Goal: Information Seeking & Learning: Find specific page/section

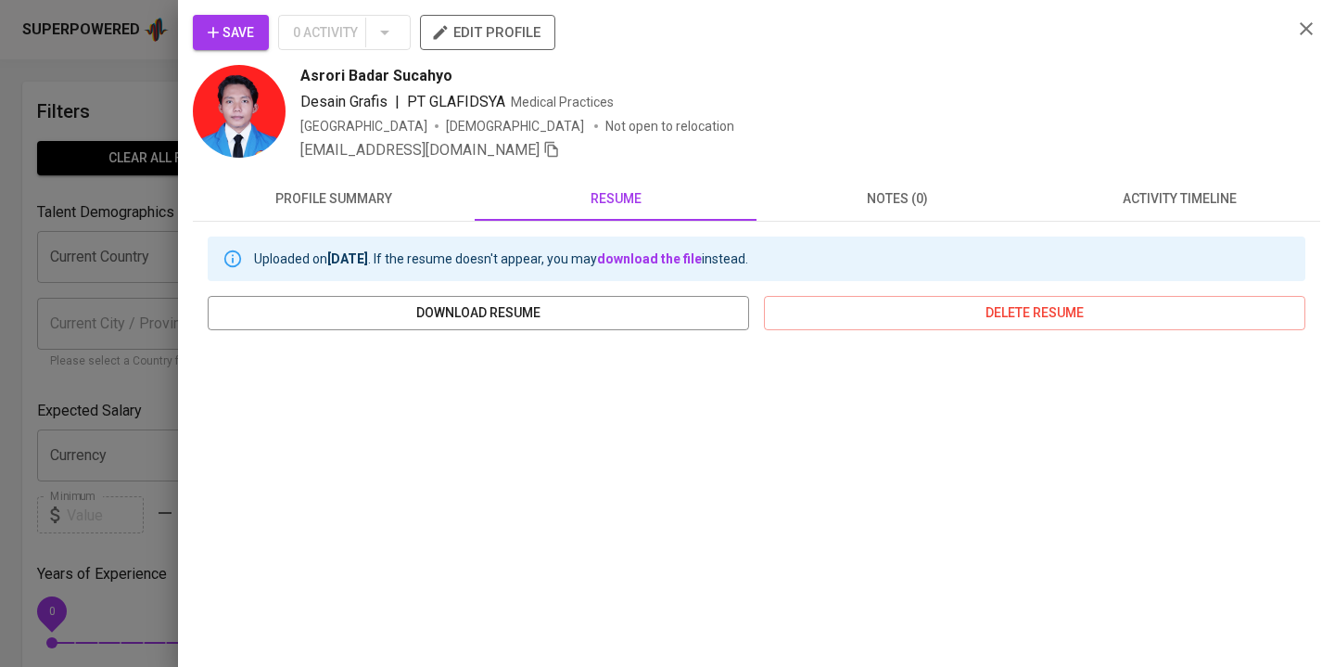
click at [121, 58] on div at bounding box center [667, 333] width 1335 height 667
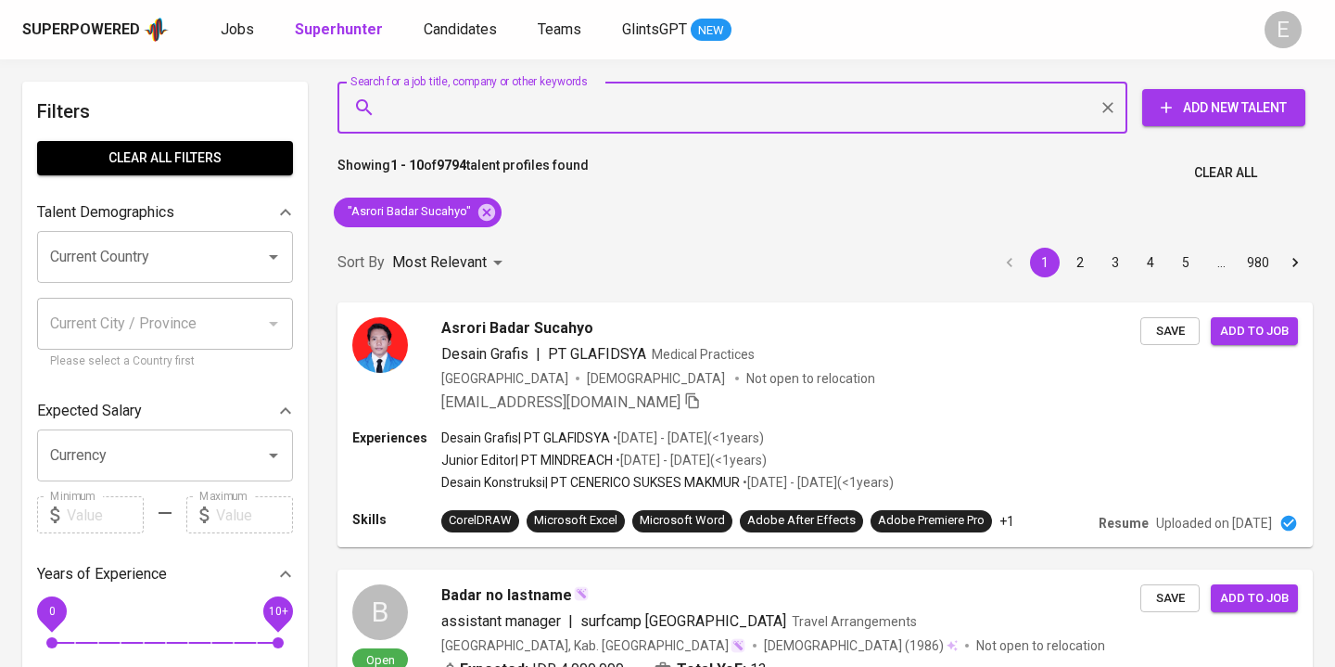
click at [514, 120] on input "Search for a job title, company or other keywords" at bounding box center [737, 107] width 708 height 35
click at [435, 200] on div ""Asrori Badar Sucahyo"" at bounding box center [418, 212] width 168 height 30
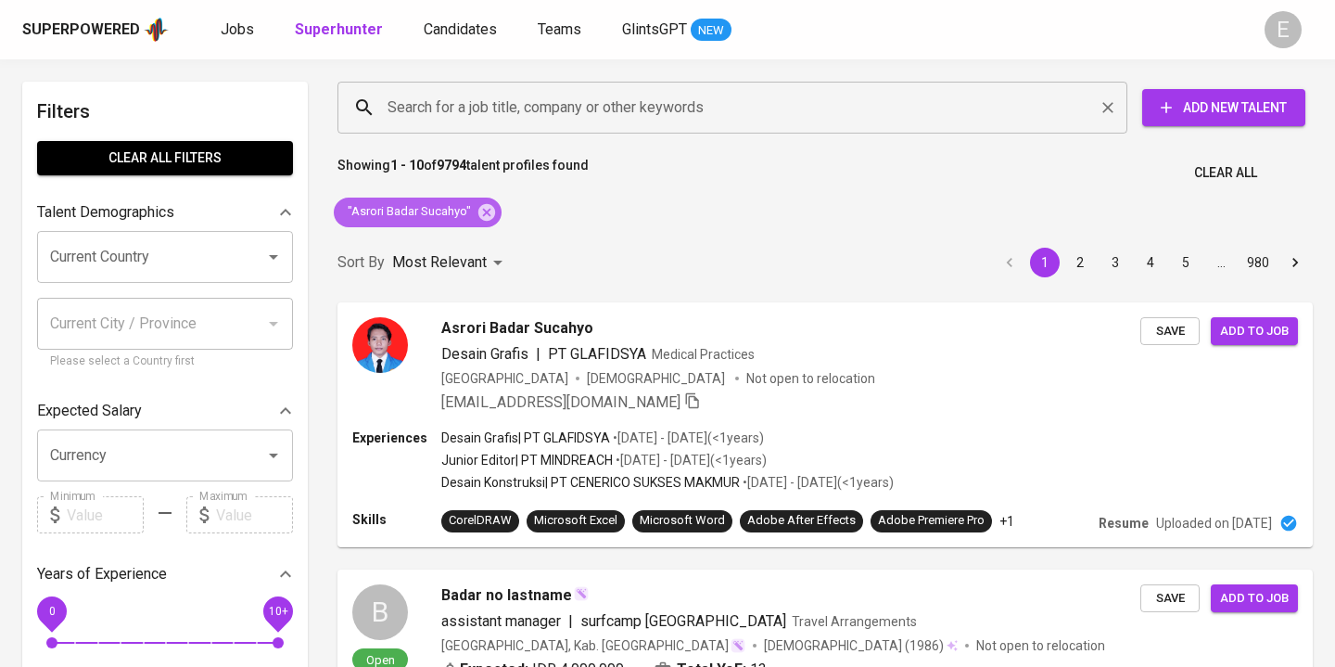
click at [483, 213] on icon at bounding box center [486, 212] width 20 height 20
click at [476, 109] on input "Search for a job title, company or other keywords" at bounding box center [737, 107] width 708 height 35
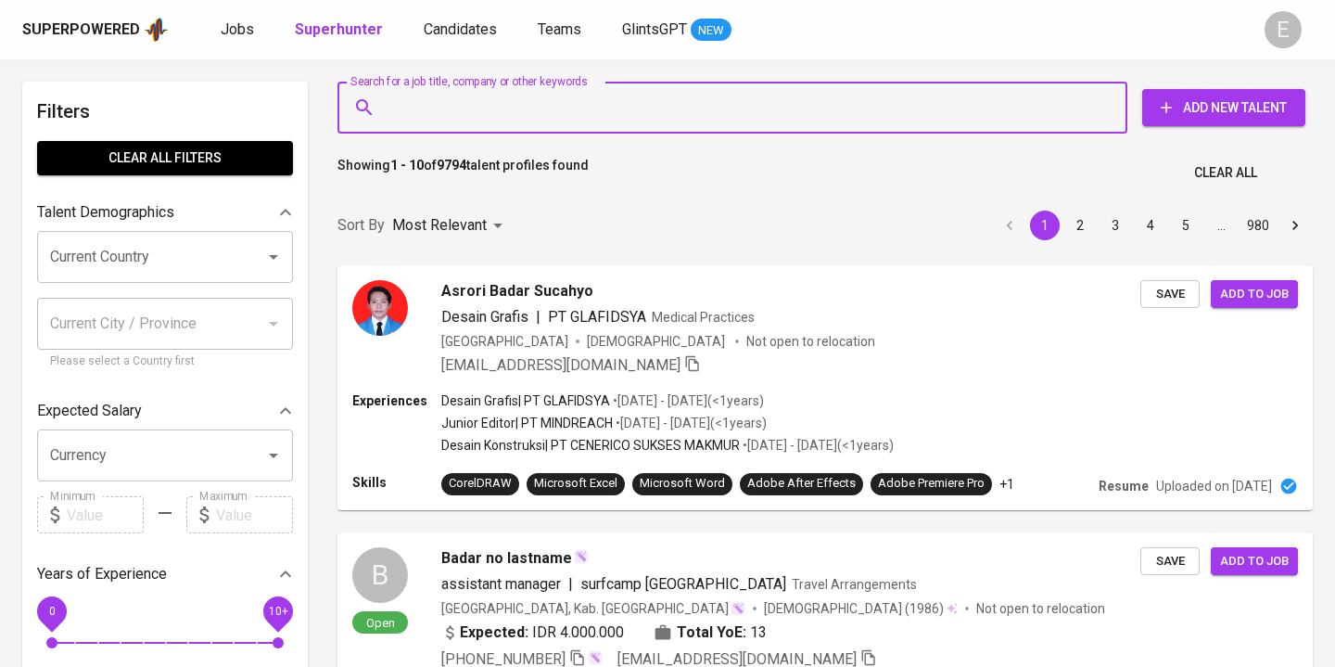
paste input "alfinianovadilla@gmail.com"
type input "alfinianovadilla@gmail.com"
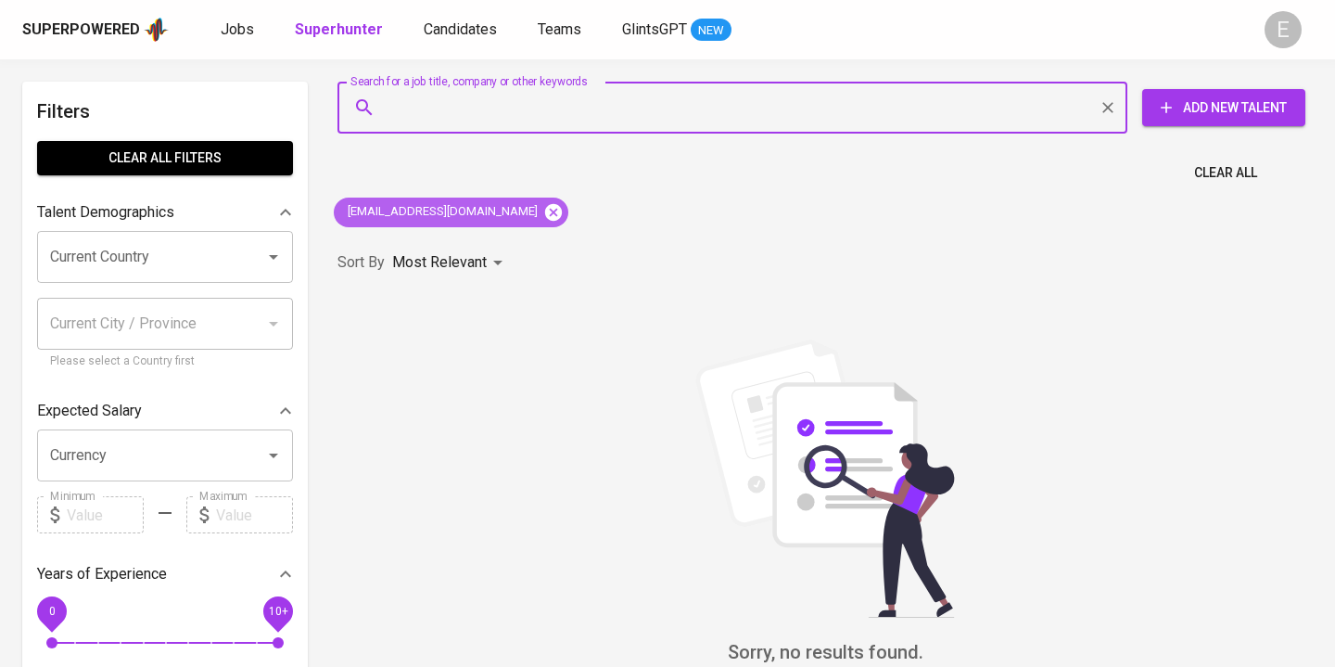
click at [545, 216] on icon at bounding box center [553, 211] width 17 height 17
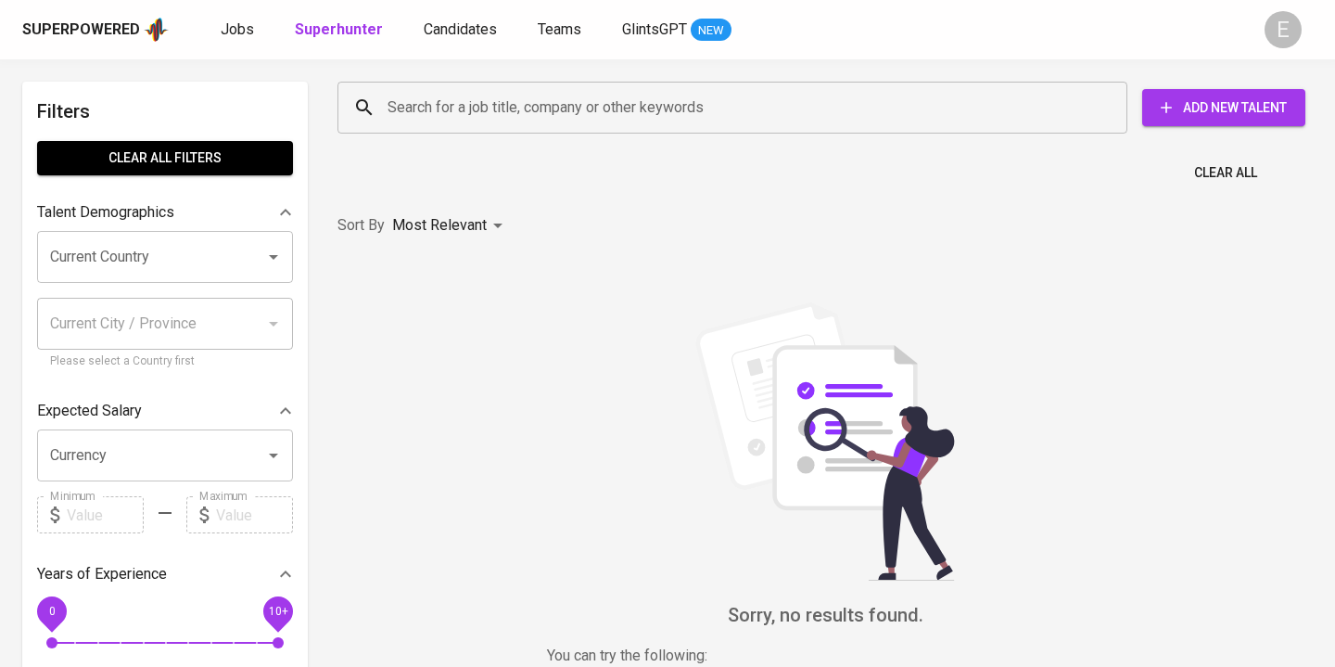
click at [462, 100] on input "Search for a job title, company or other keywords" at bounding box center [737, 107] width 708 height 35
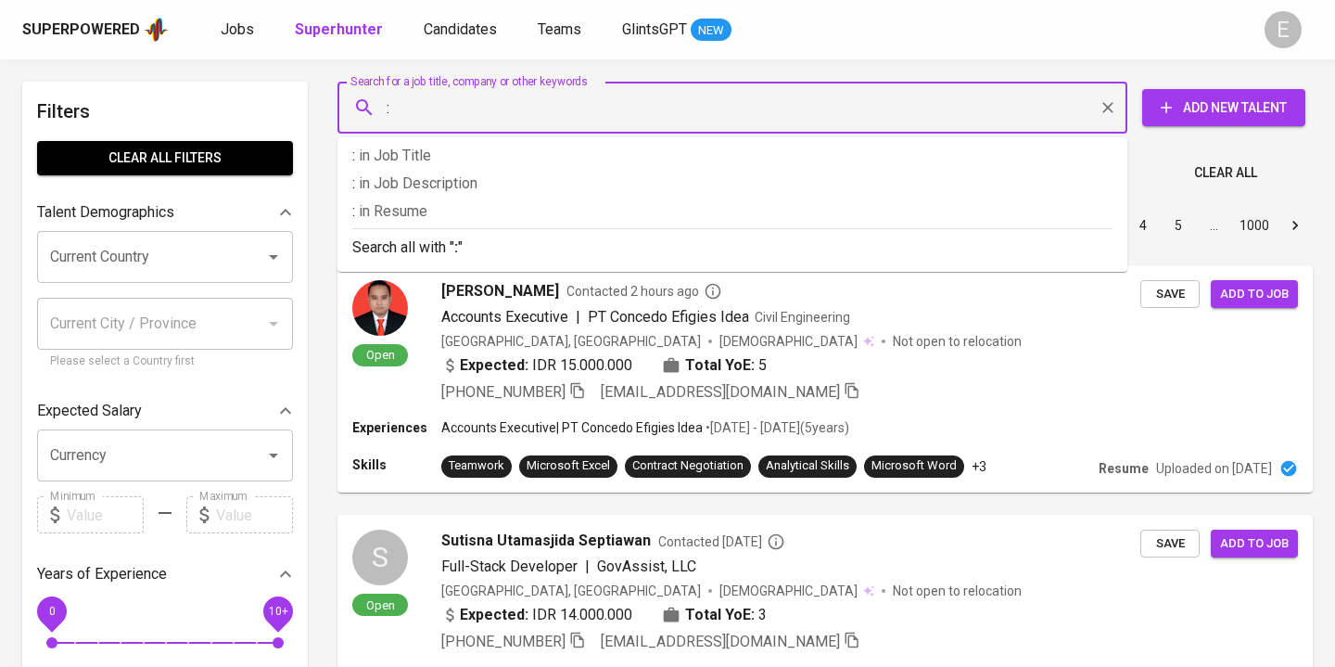
paste input "Alfinia Novadilla"
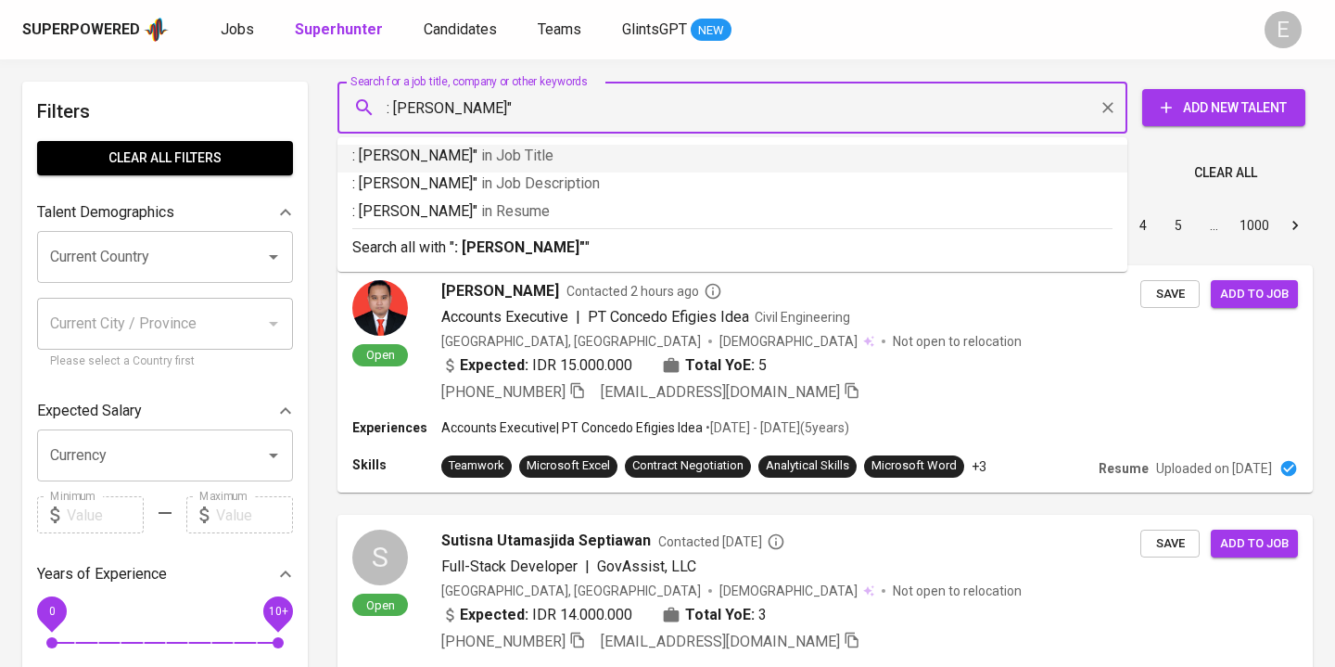
click at [395, 108] on input ": Alfinia Novadilla"" at bounding box center [737, 107] width 708 height 35
type input ""Alfinia Novadilla""
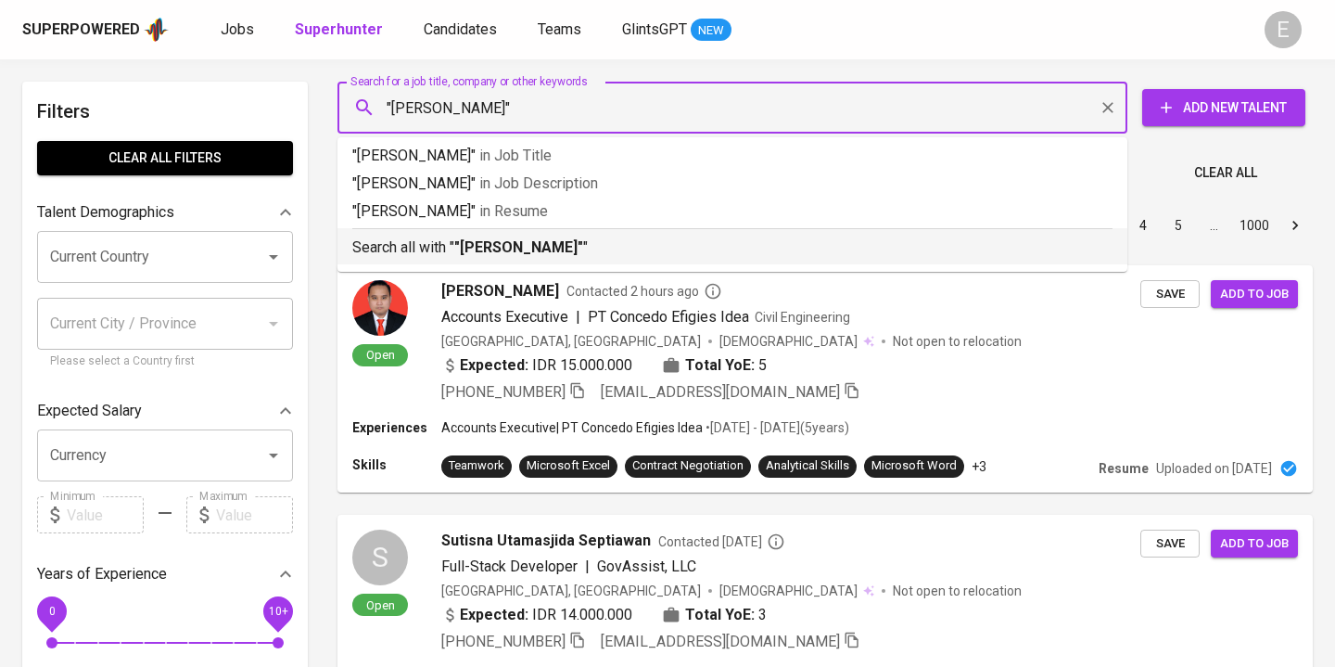
click at [471, 255] on b ""Alfinia Novadilla"" at bounding box center [518, 247] width 129 height 18
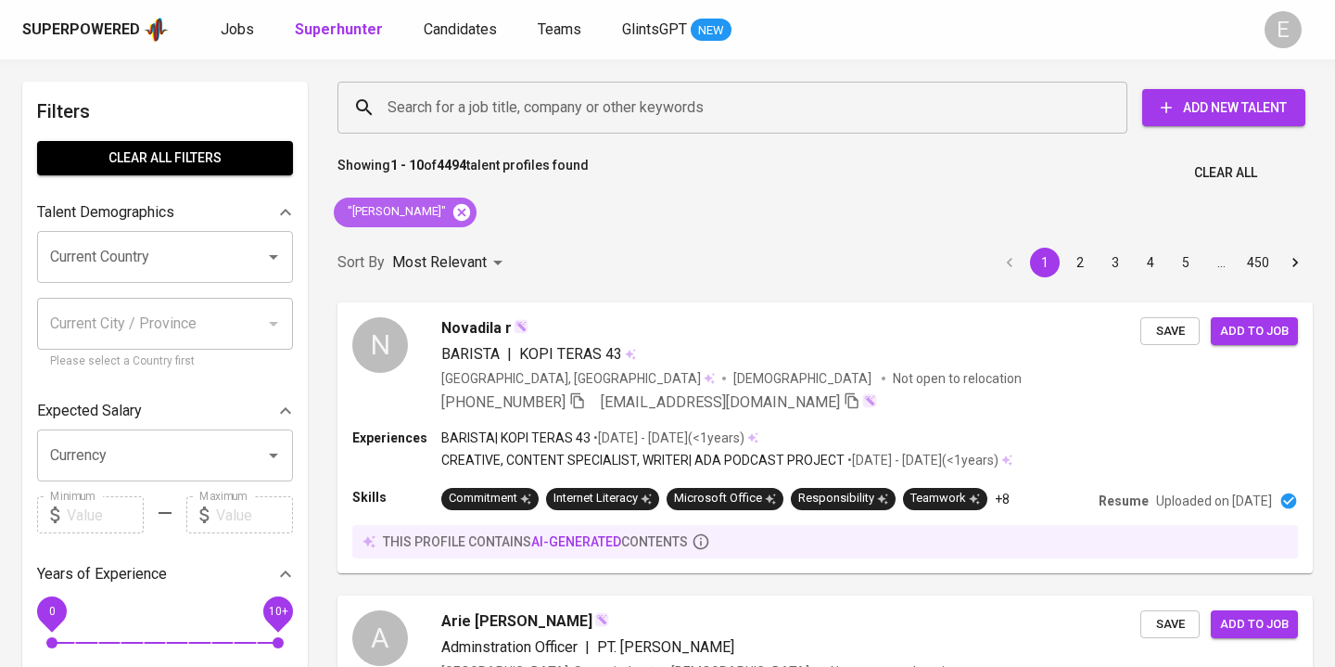
click at [454, 215] on icon at bounding box center [461, 211] width 17 height 17
click at [451, 105] on input "Search for a job title, company or other keywords" at bounding box center [737, 107] width 708 height 35
paste input "salsabillazzura@gmail.com"
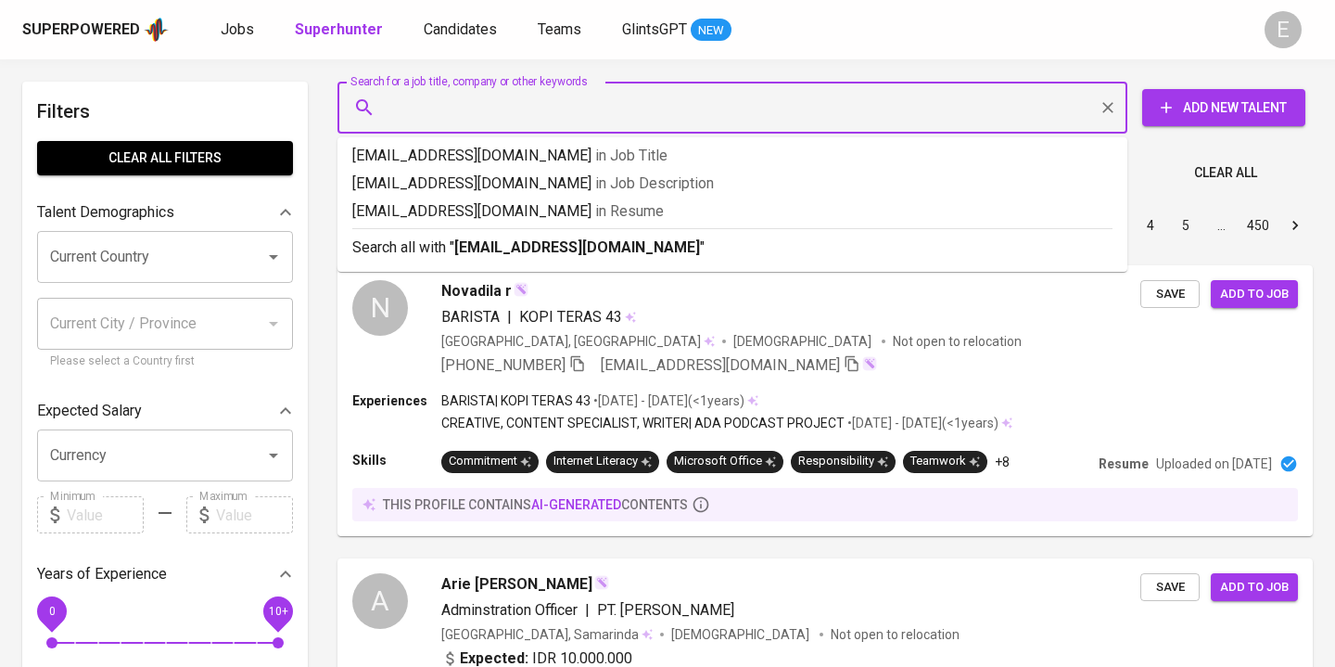
type input "salsabillazzura@gmail.com"
click at [420, 257] on p "Search all with " salsabillazzura@gmail.com "" at bounding box center [732, 247] width 760 height 22
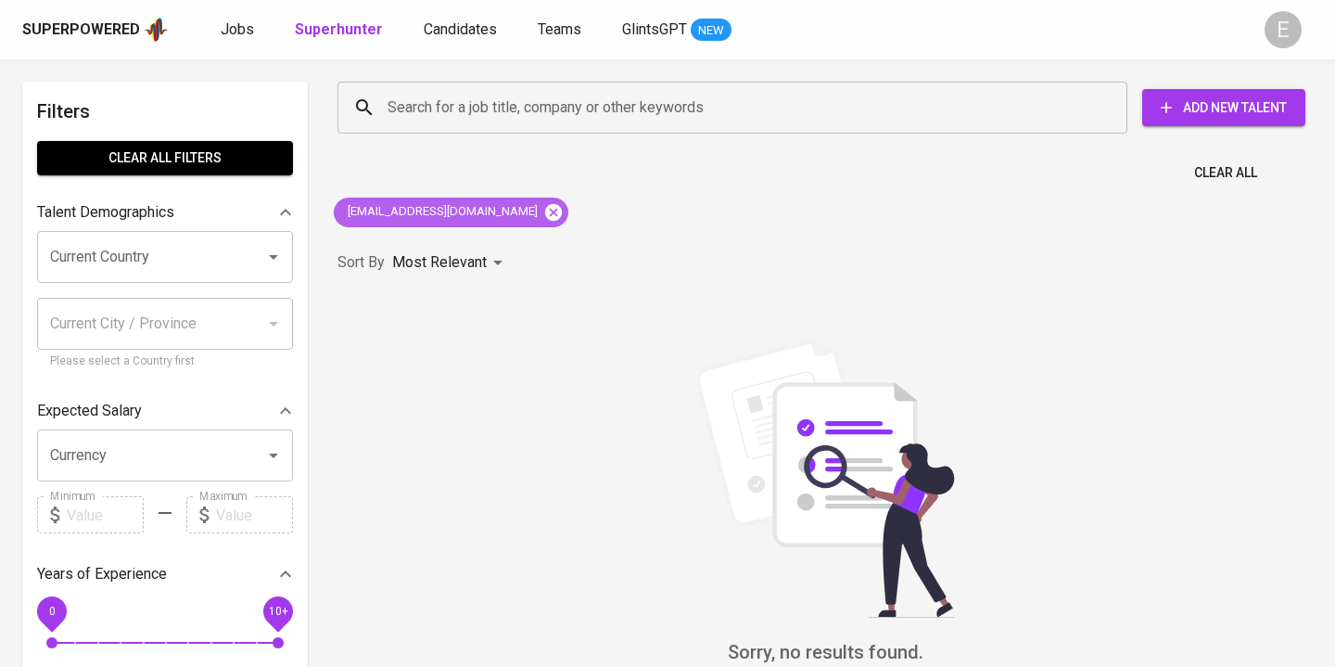
click at [545, 206] on icon at bounding box center [553, 211] width 17 height 17
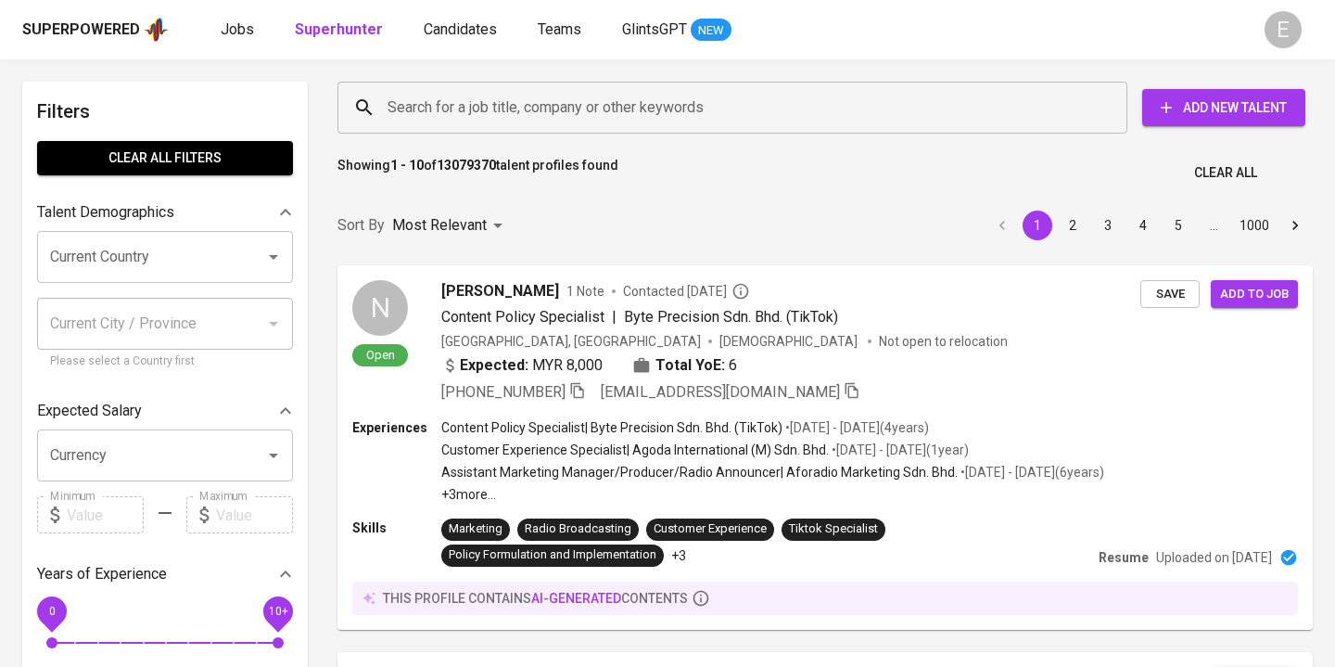
click at [473, 102] on input "Search for a job title, company or other keywords" at bounding box center [737, 107] width 708 height 35
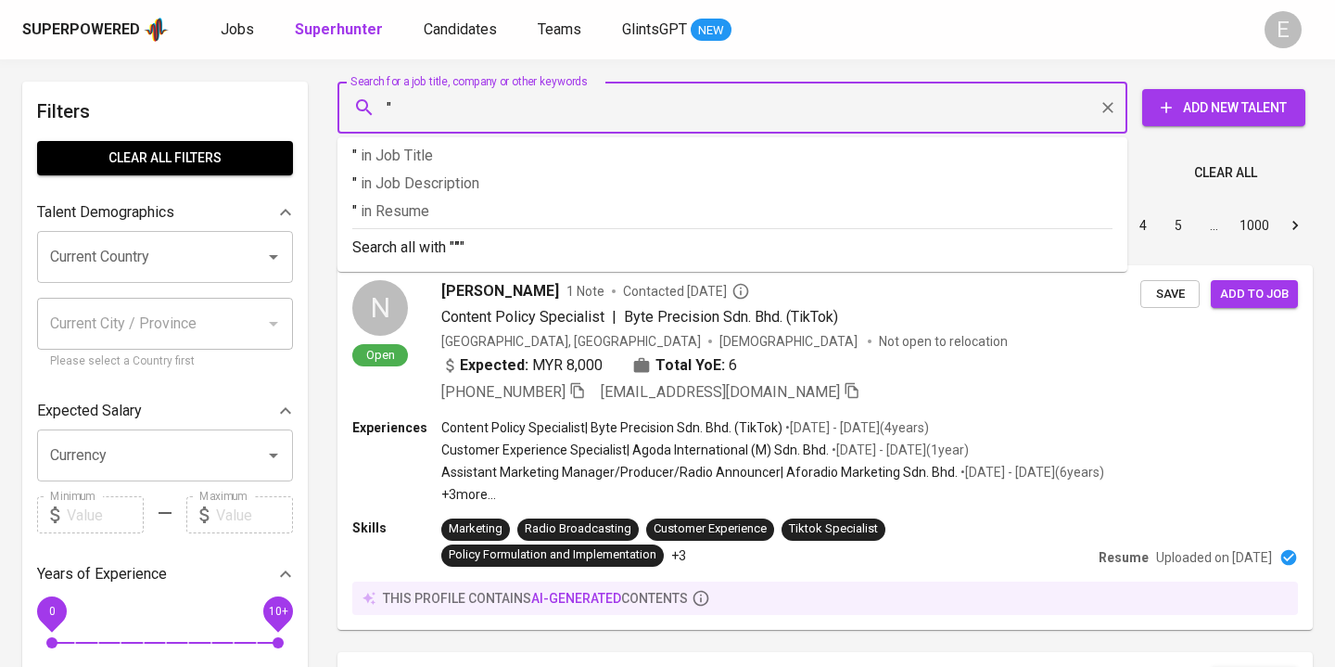
paste input "Azzura Salsabilla"
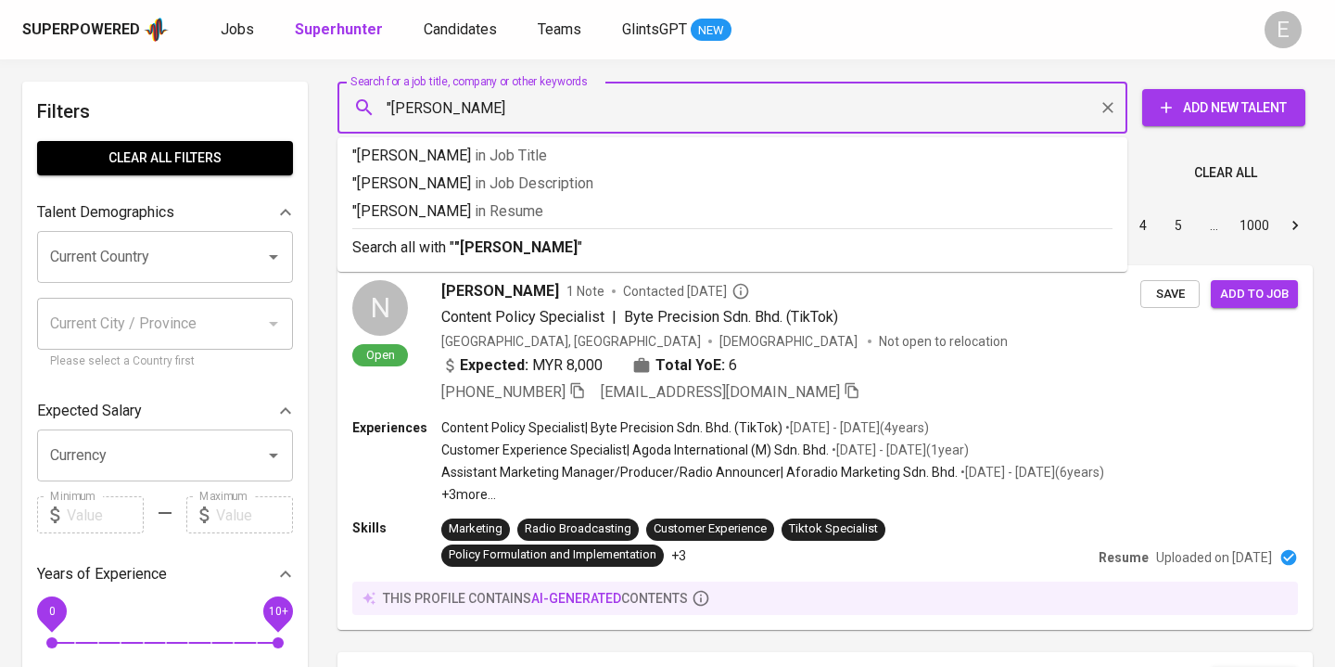
type input ""Azzura Salsabilla""
click at [524, 243] on b ""Azzura Salsabilla"" at bounding box center [518, 247] width 129 height 18
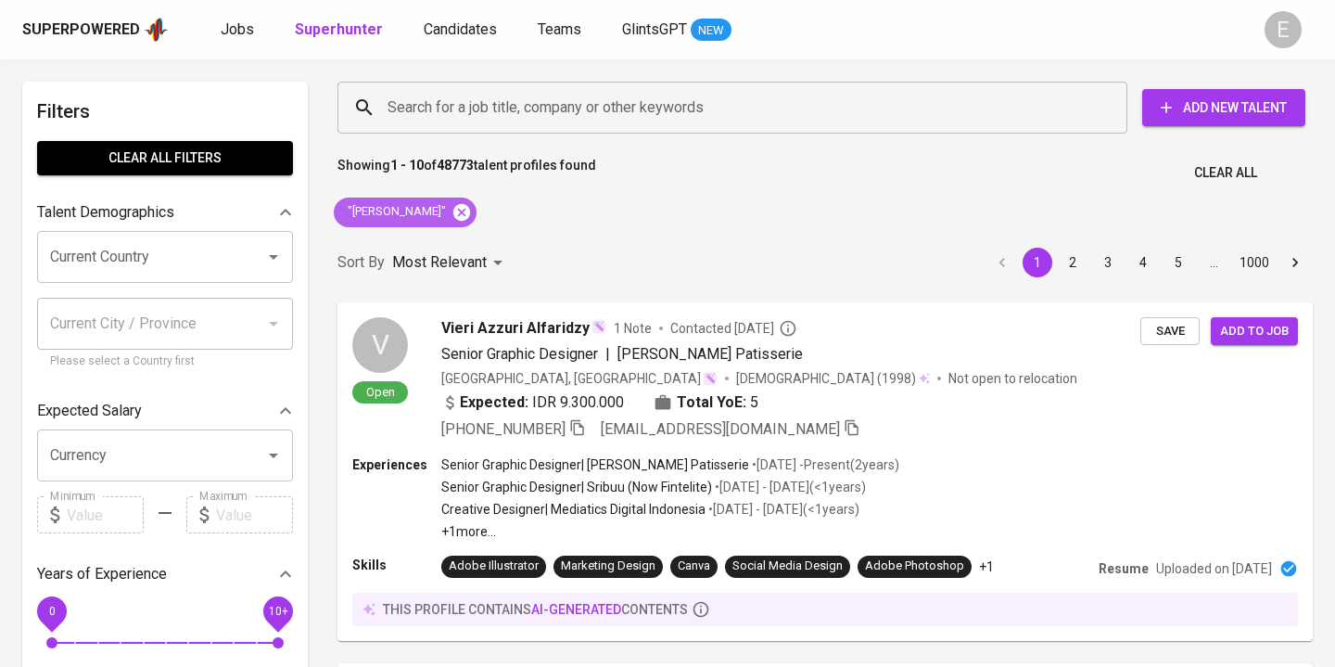
click at [463, 211] on icon at bounding box center [461, 212] width 20 height 20
click at [446, 108] on input "Search for a job title, company or other keywords" at bounding box center [737, 107] width 708 height 35
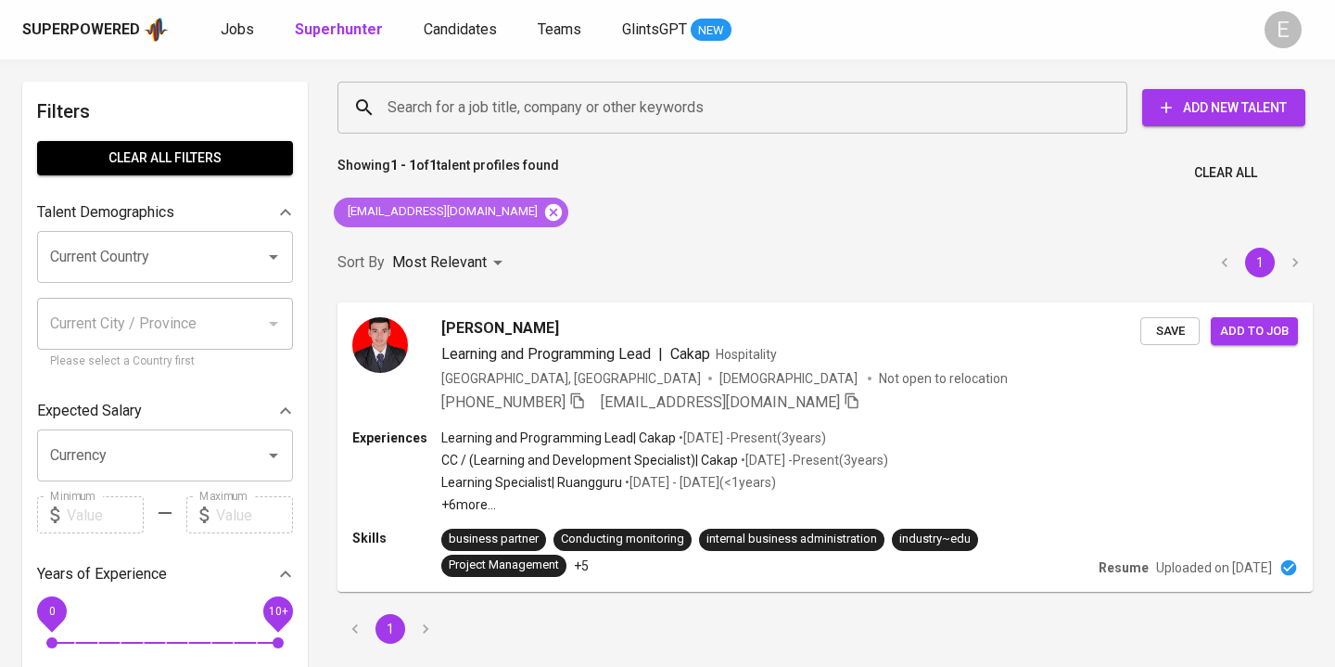
click at [562, 207] on icon at bounding box center [553, 211] width 17 height 17
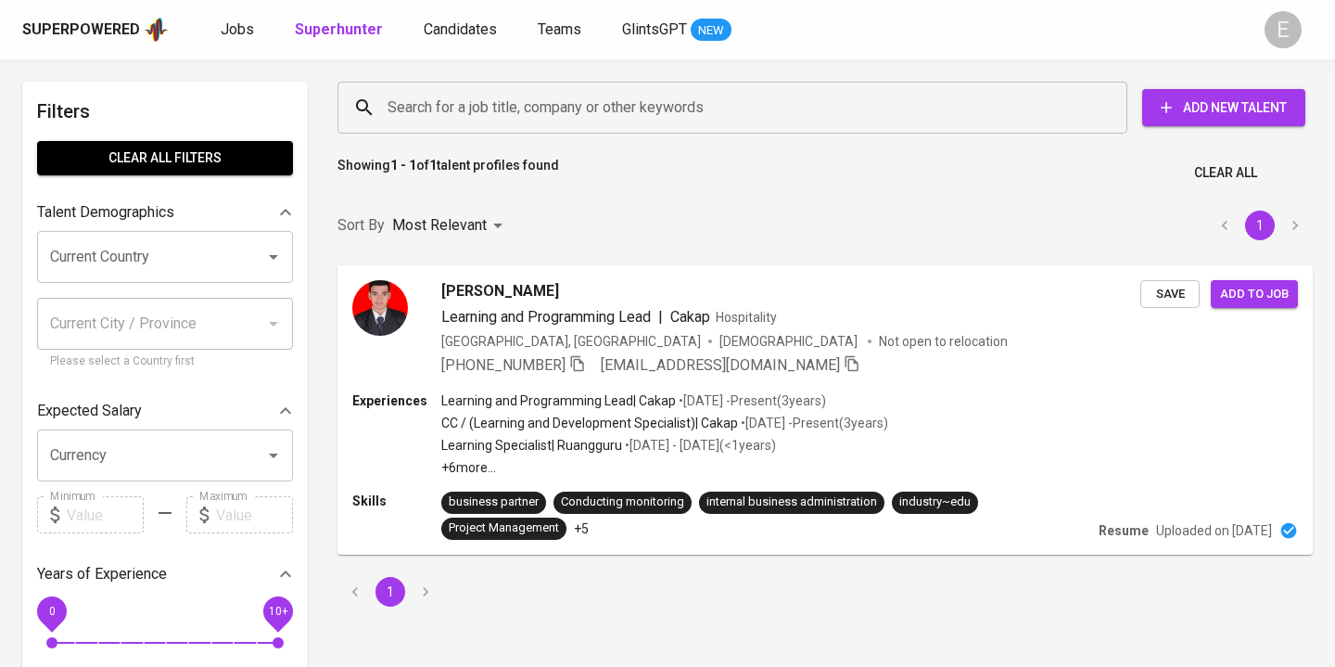
click at [519, 110] on input "Search for a job title, company or other keywords" at bounding box center [737, 107] width 708 height 35
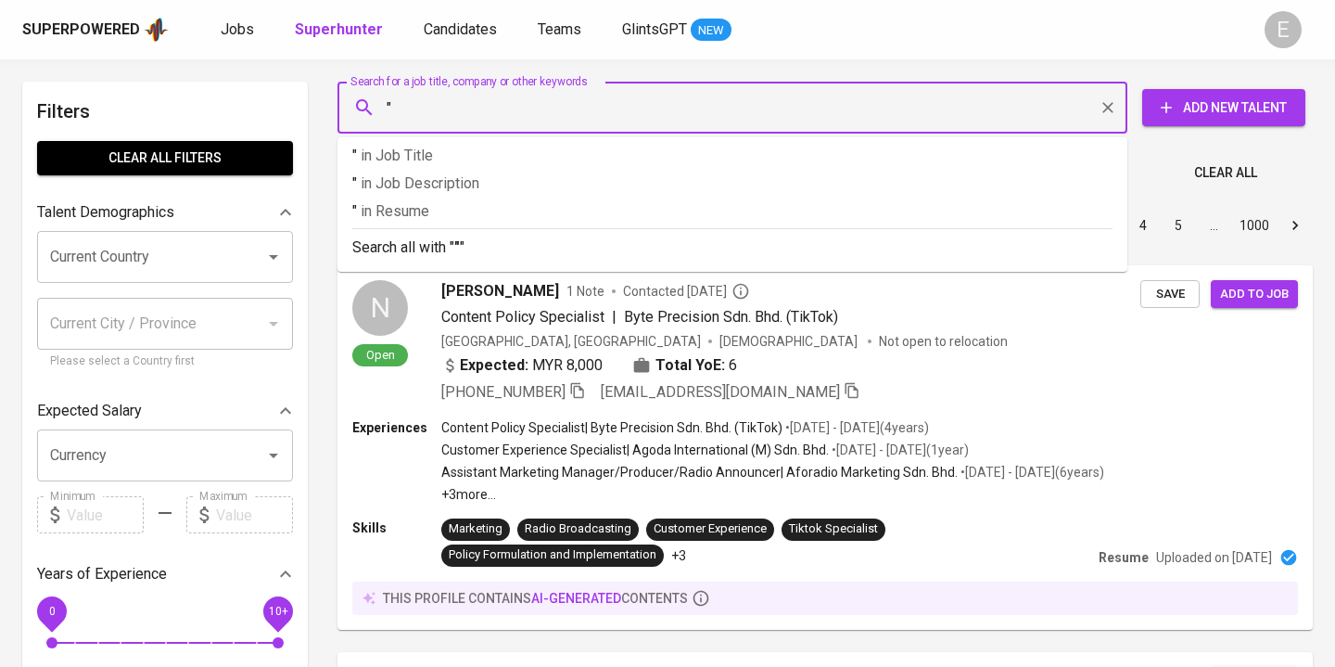
paste input "Anis Daika"
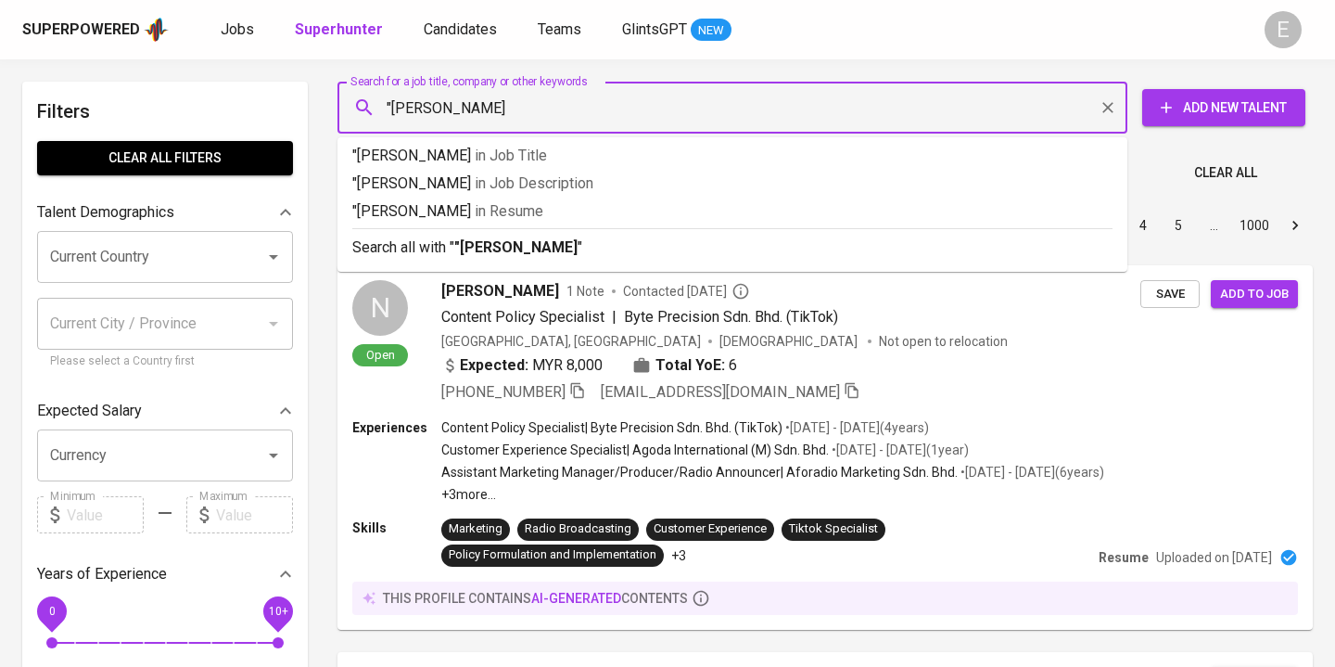
type input ""Anis Daika""
click at [479, 248] on b ""Anis Daika"" at bounding box center [518, 247] width 129 height 18
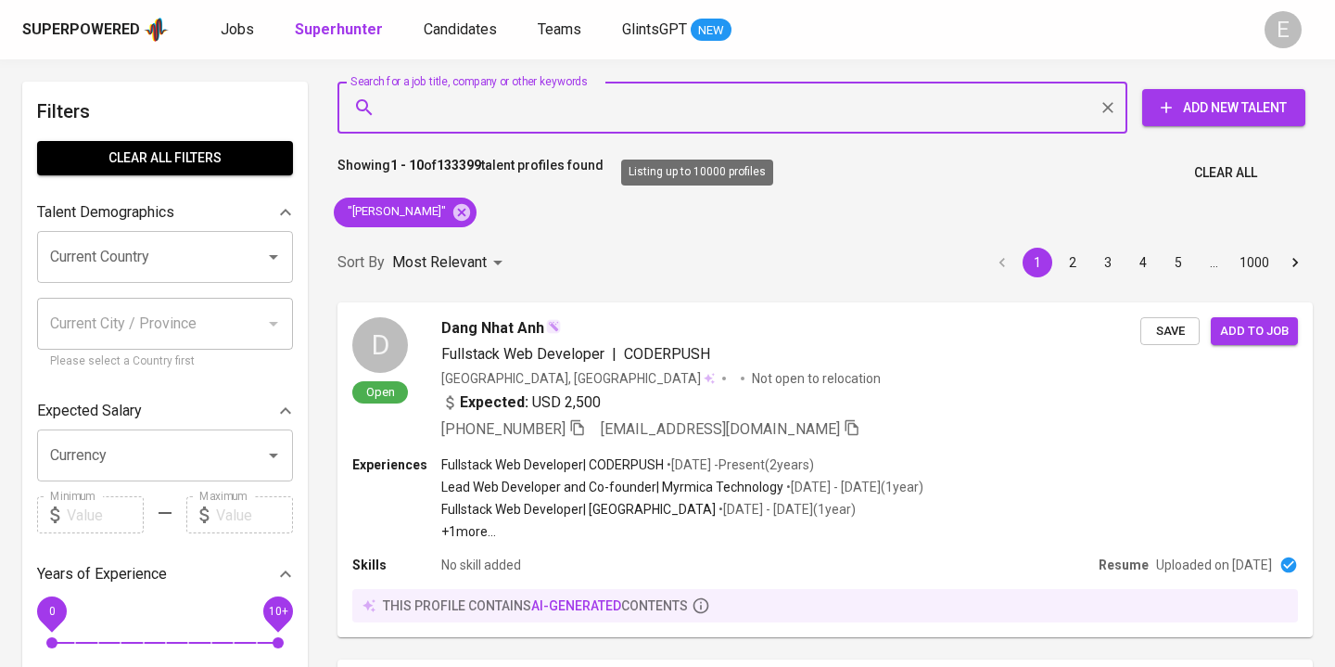
click at [503, 126] on div "Search for a job title, company or other keywords" at bounding box center [732, 108] width 790 height 52
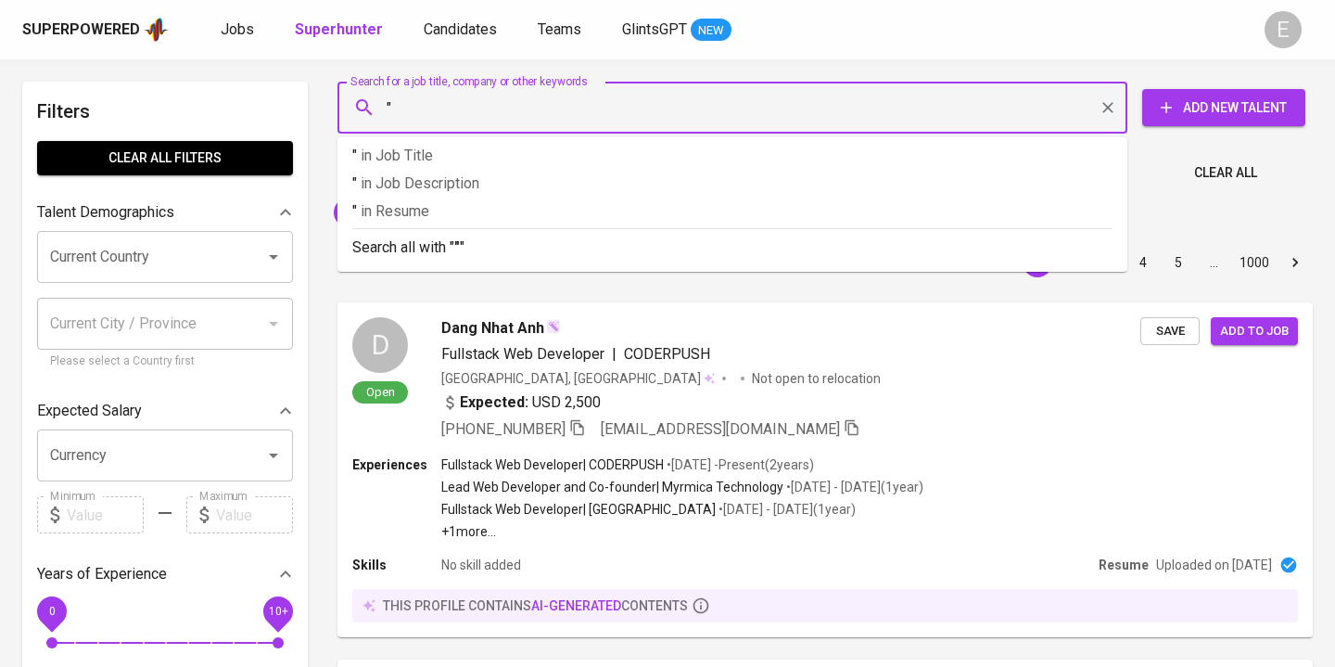
paste input "Anis Daika"
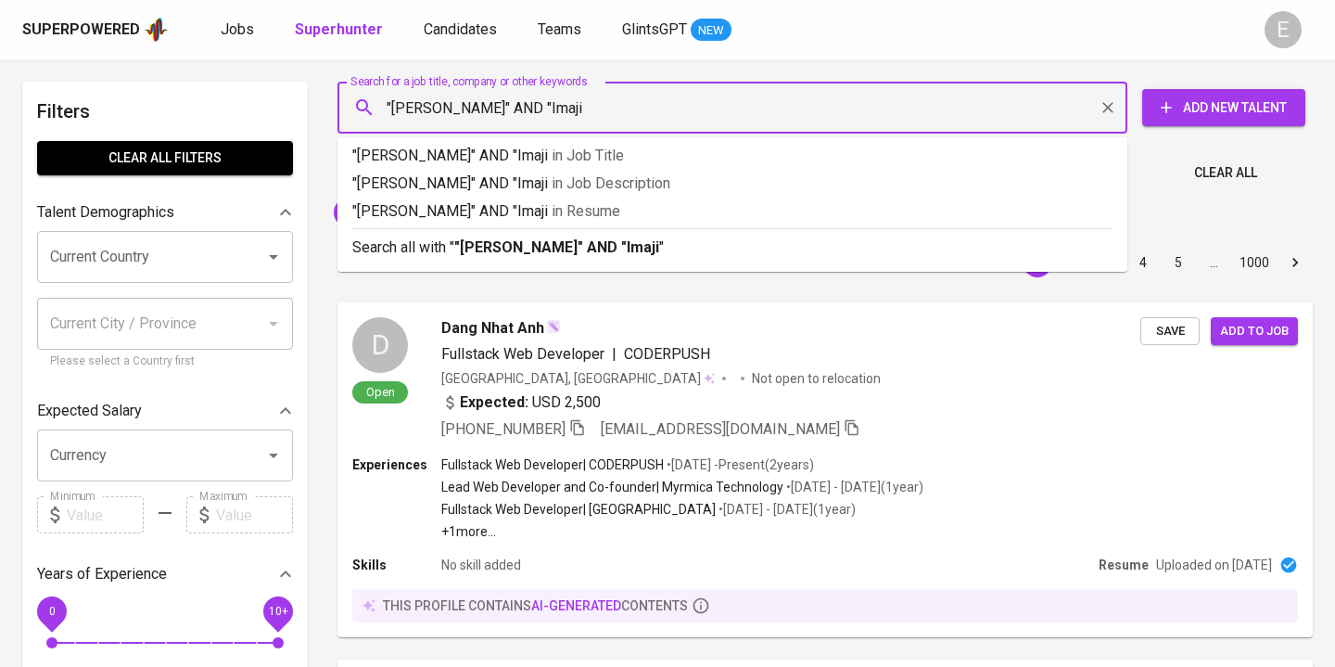
type input ""Anis Daika" AND "Imaji""
click at [511, 248] on b ""Anis Daika" AND "Imaji"" at bounding box center [559, 247] width 210 height 18
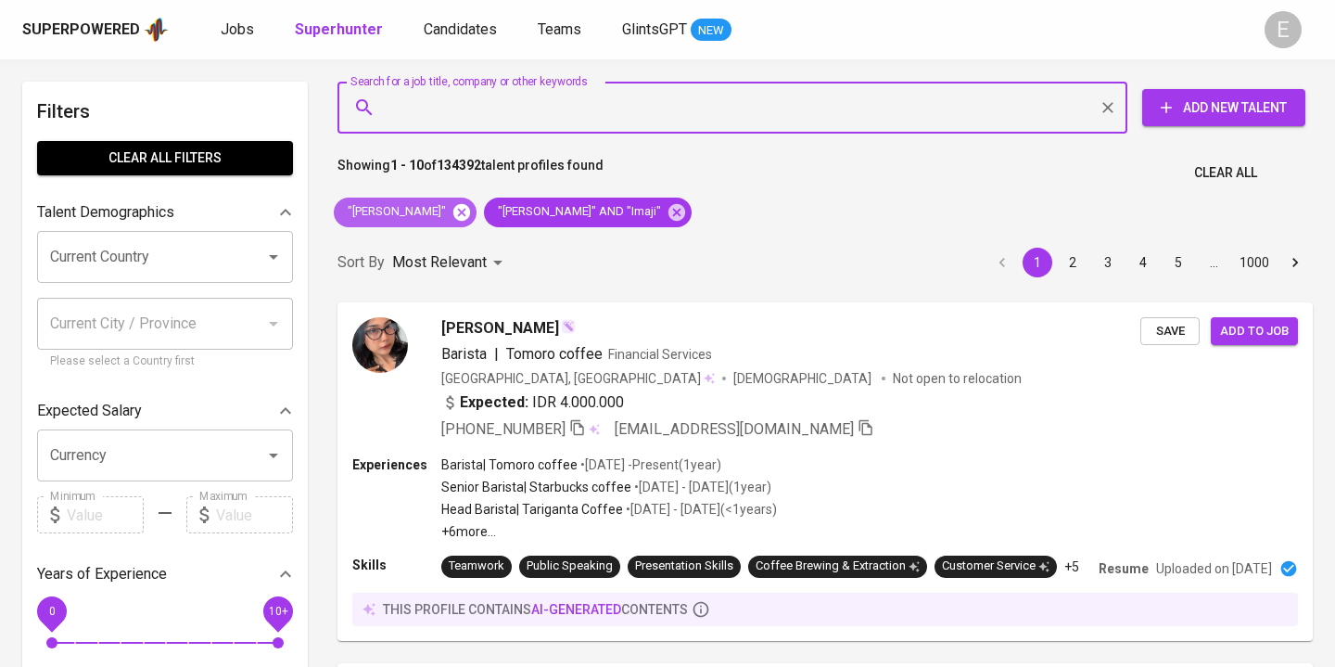
click at [451, 212] on icon at bounding box center [461, 212] width 20 height 20
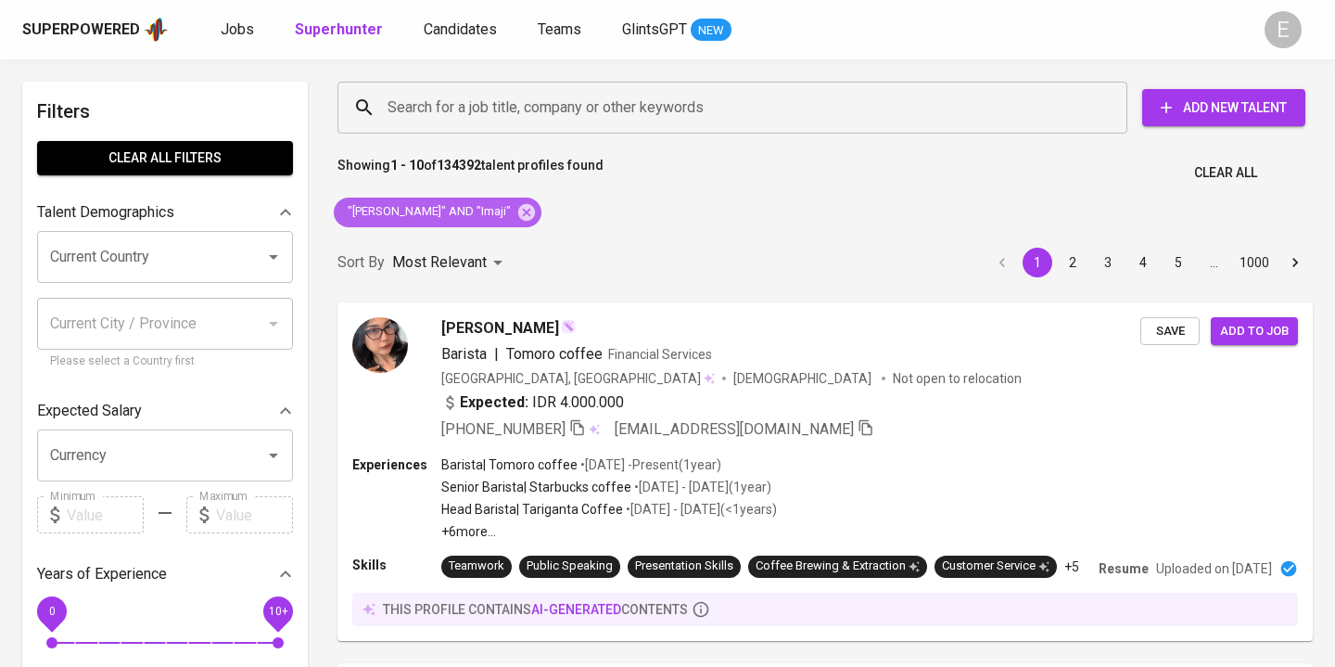
click at [425, 212] on span ""Anis Daika" AND "Imaji"" at bounding box center [428, 212] width 188 height 18
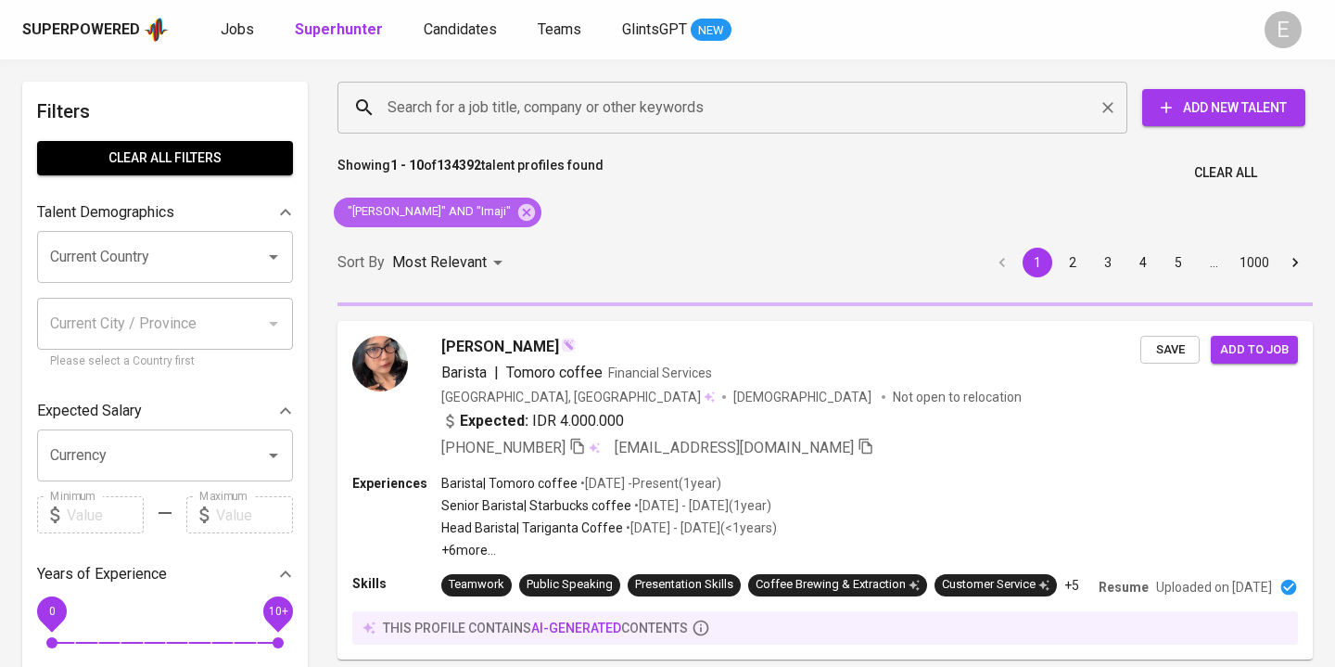
click at [518, 208] on icon at bounding box center [526, 211] width 17 height 17
click at [439, 117] on input "Search for a job title, company or other keywords" at bounding box center [737, 107] width 708 height 35
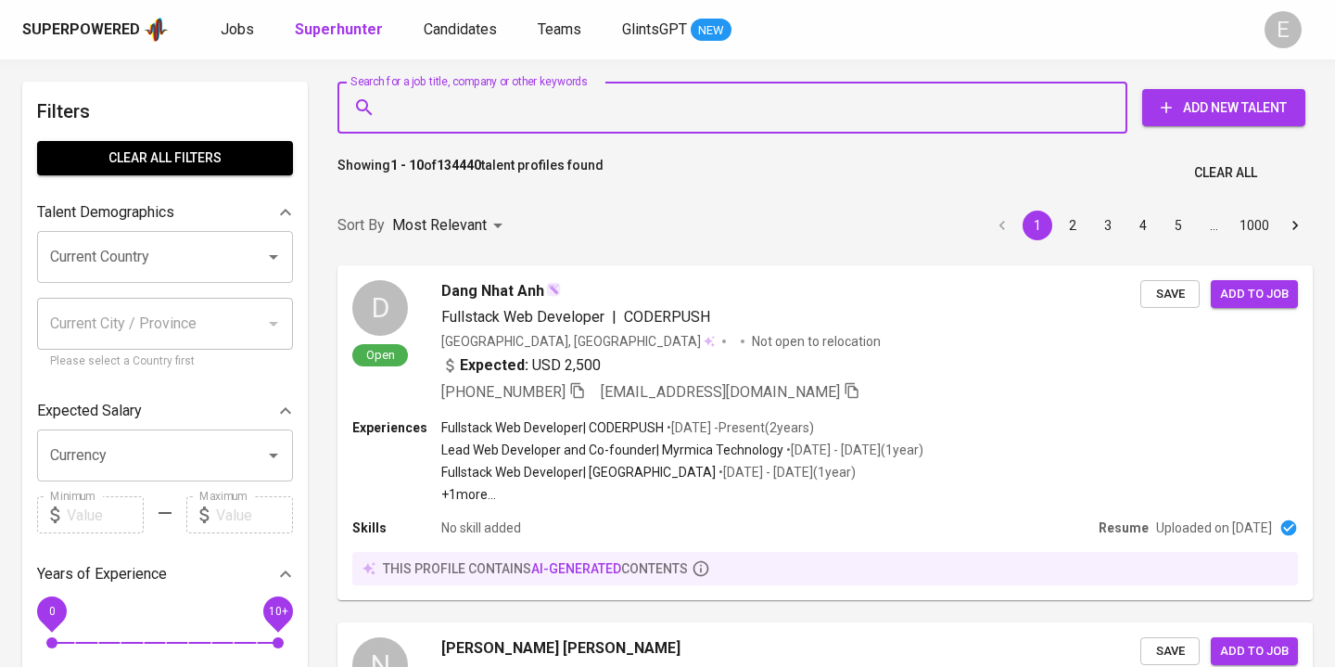
paste input "tfauzi.afan@gmail.com"
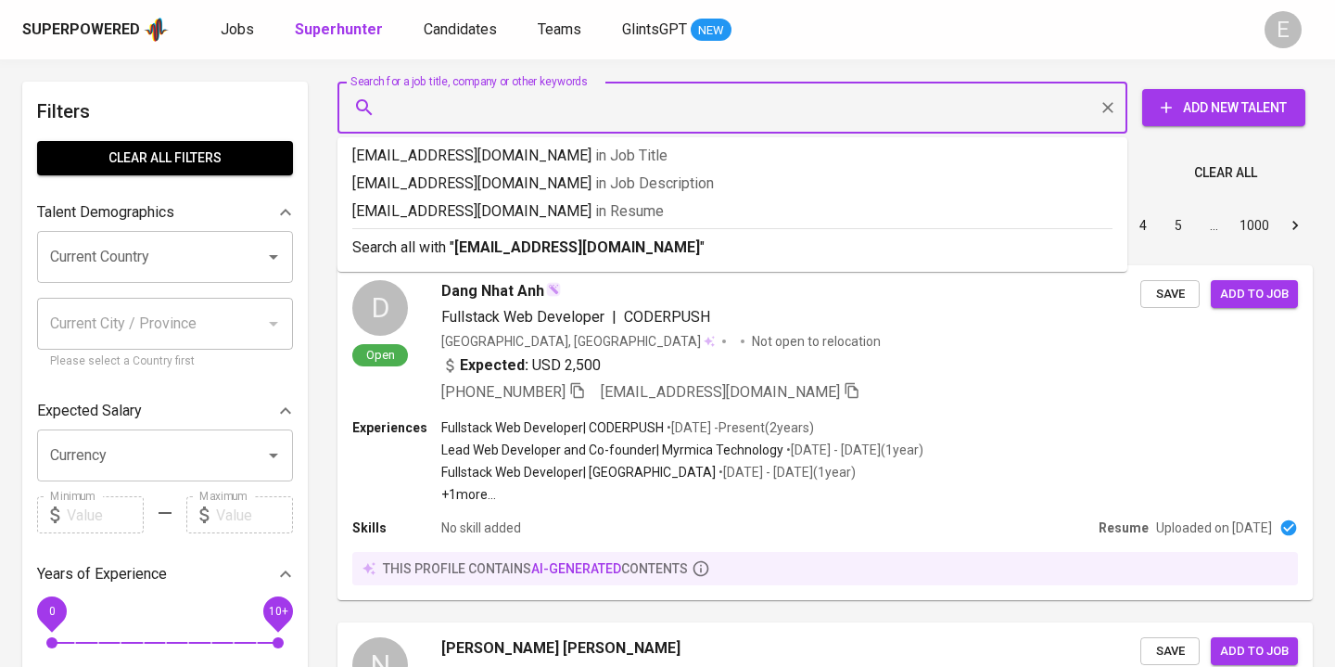
type input "tfauzi.afan@gmail.com"
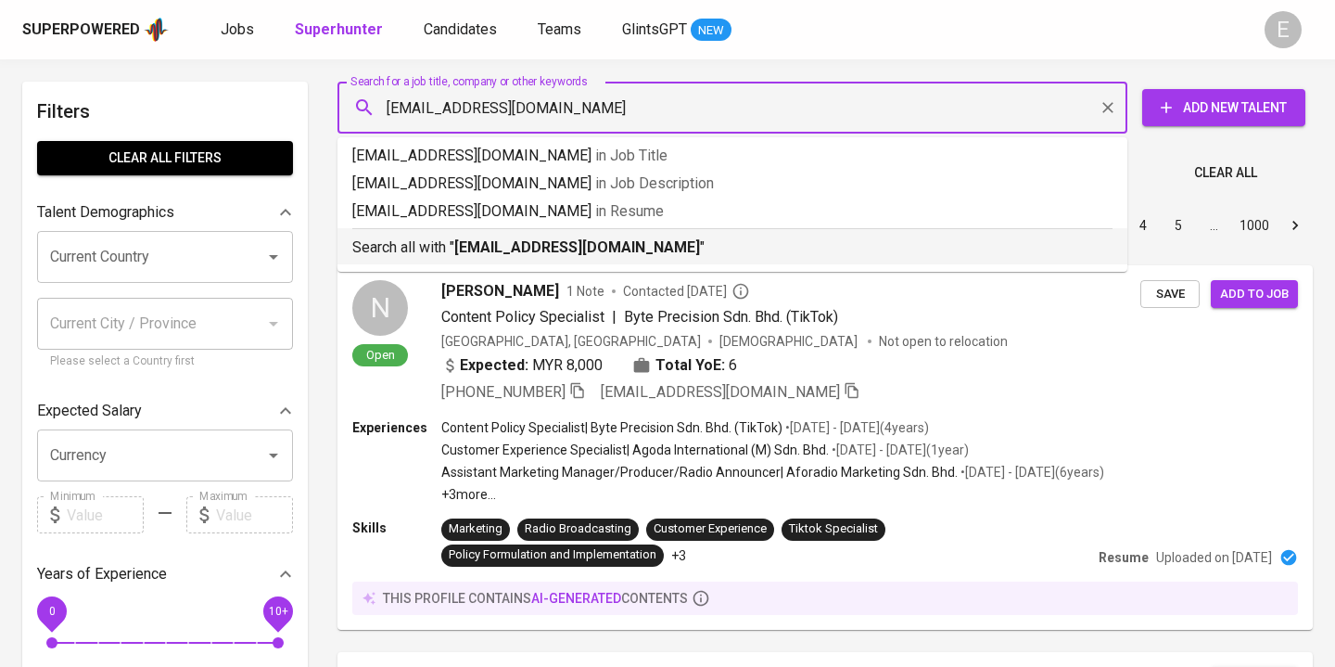
click at [441, 255] on p "Search all with " tfauzi.afan@gmail.com "" at bounding box center [732, 247] width 760 height 22
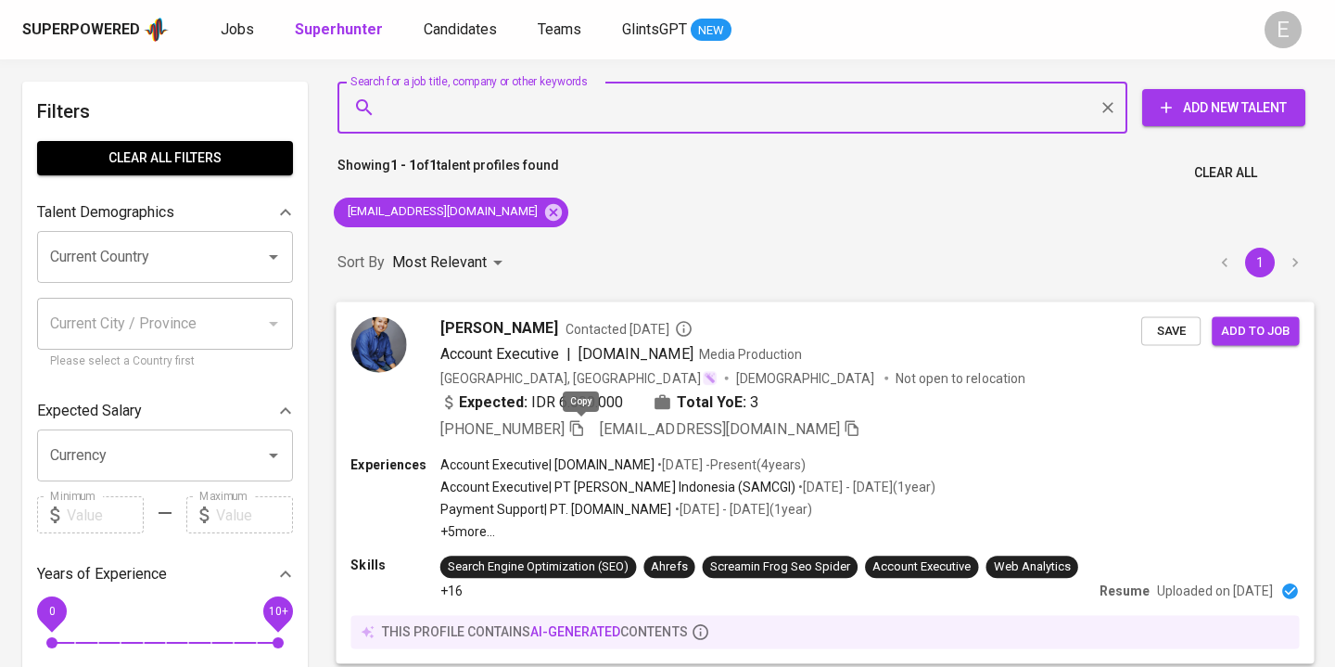
click at [581, 430] on icon "button" at bounding box center [576, 427] width 17 height 17
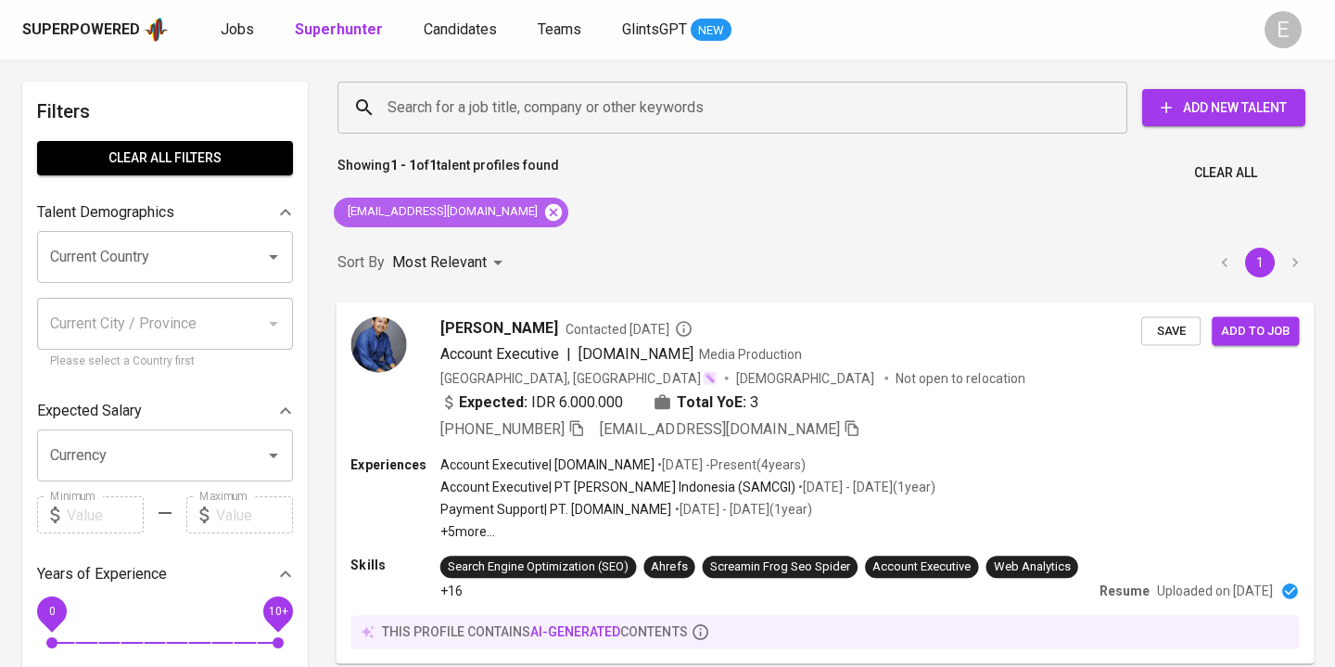
click at [545, 209] on icon at bounding box center [553, 211] width 17 height 17
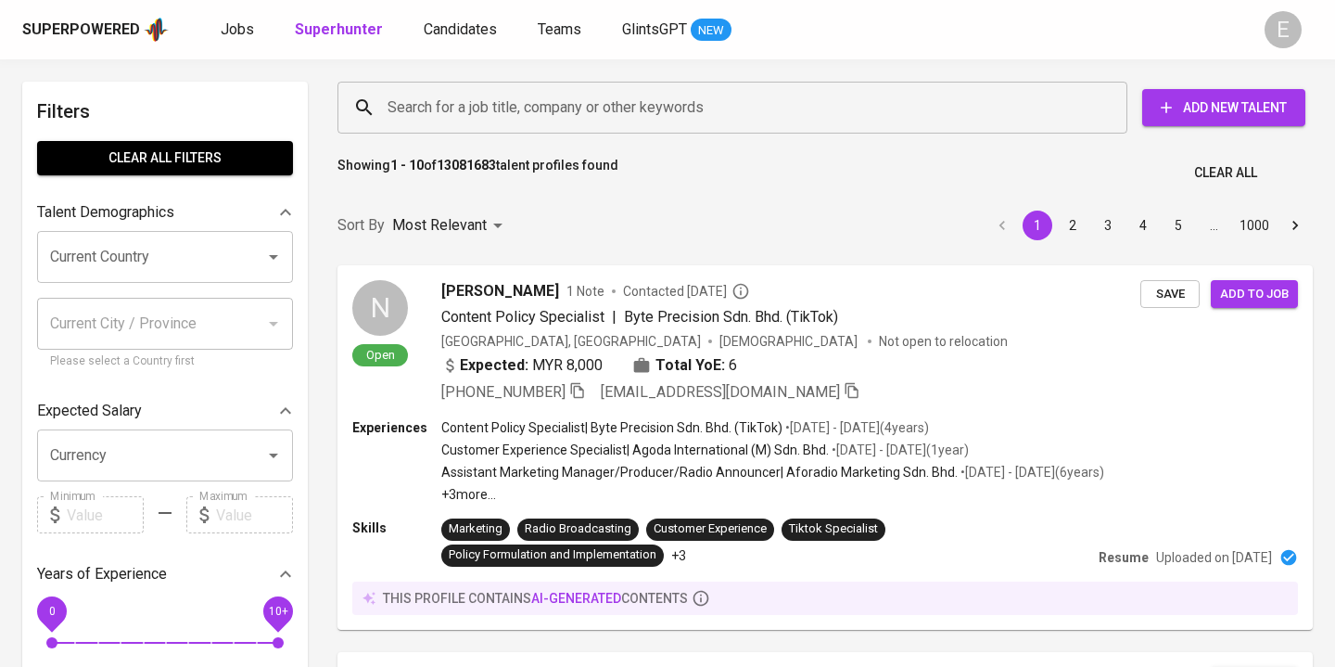
click at [468, 102] on input "Search for a job title, company or other keywords" at bounding box center [737, 107] width 708 height 35
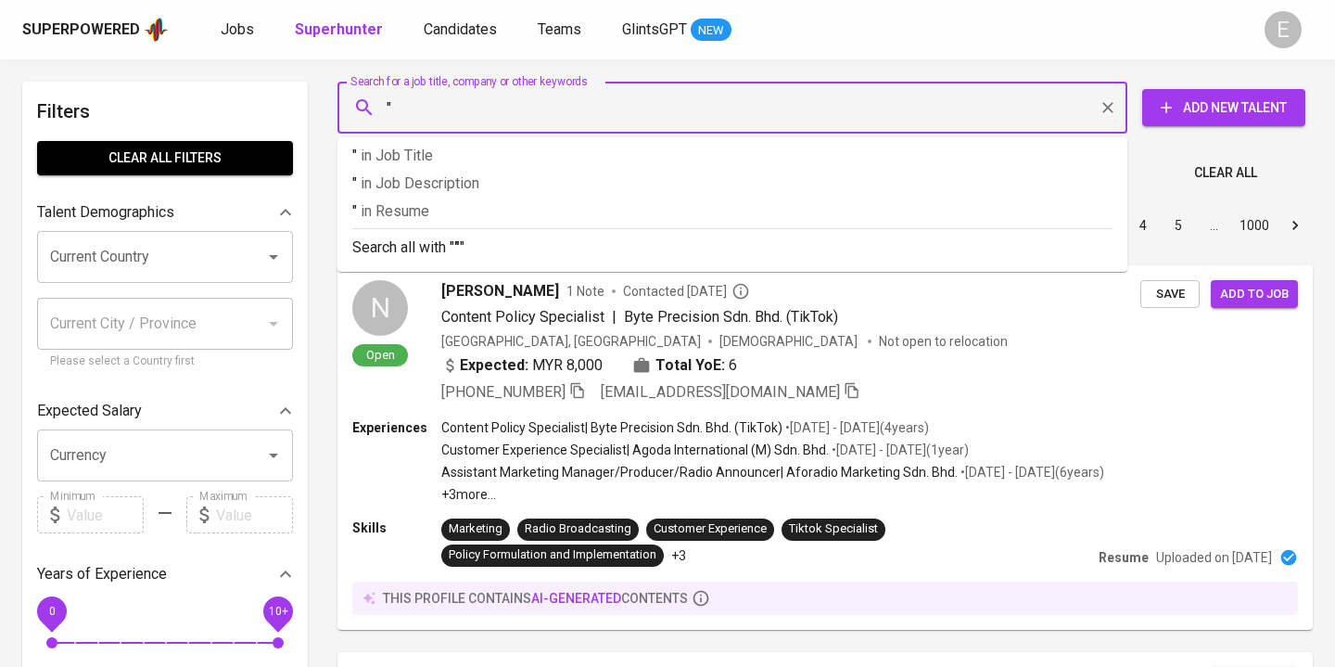
paste input "Yuda Nugraha"
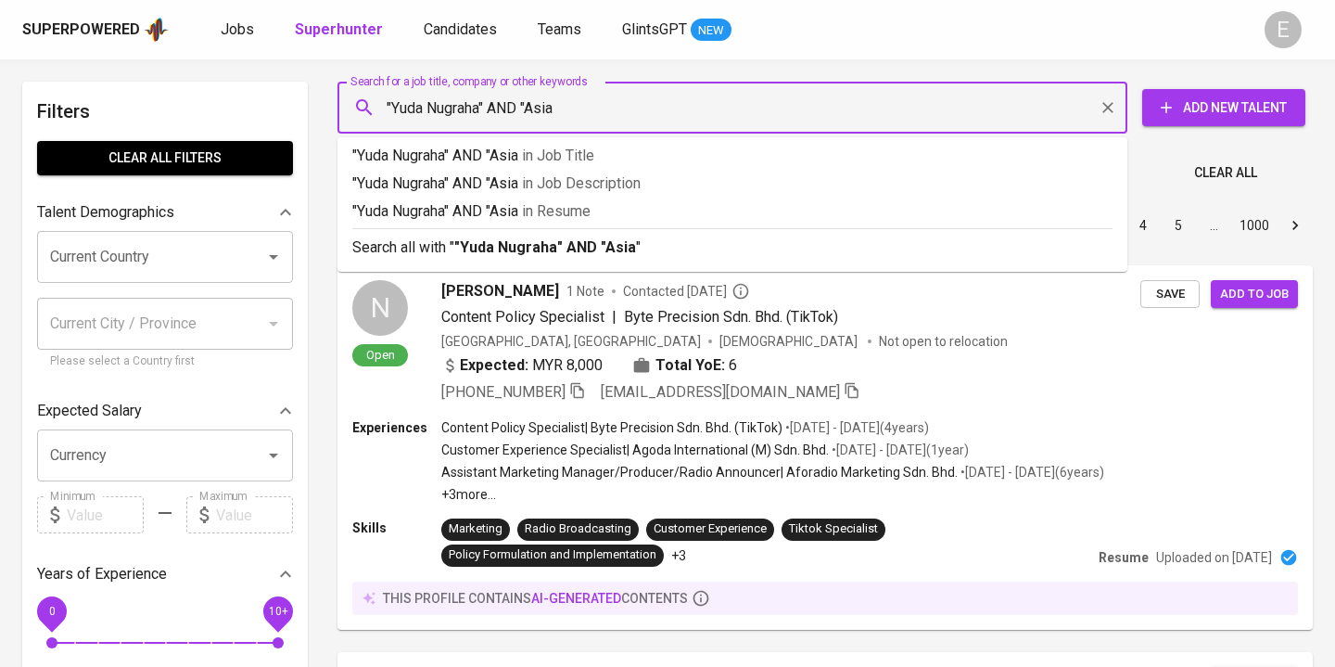
type input ""Yuda Nugraha" AND "Asia""
click at [393, 246] on p "Search all with " "Yuda Nugraha" AND "Asia" "" at bounding box center [732, 247] width 760 height 22
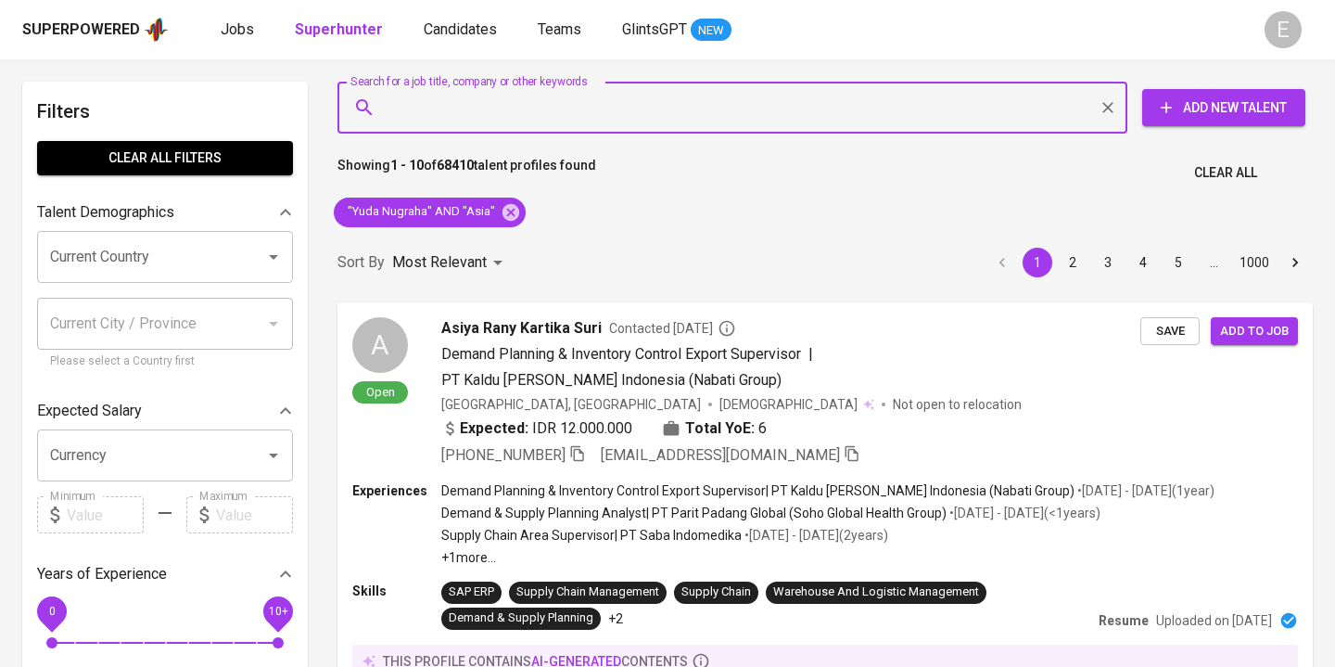
click at [387, 95] on input "Search for a job title, company or other keywords" at bounding box center [737, 107] width 708 height 35
paste input "artaanindita41@gmail.com"
type input "artaanindita41@gmail.com"
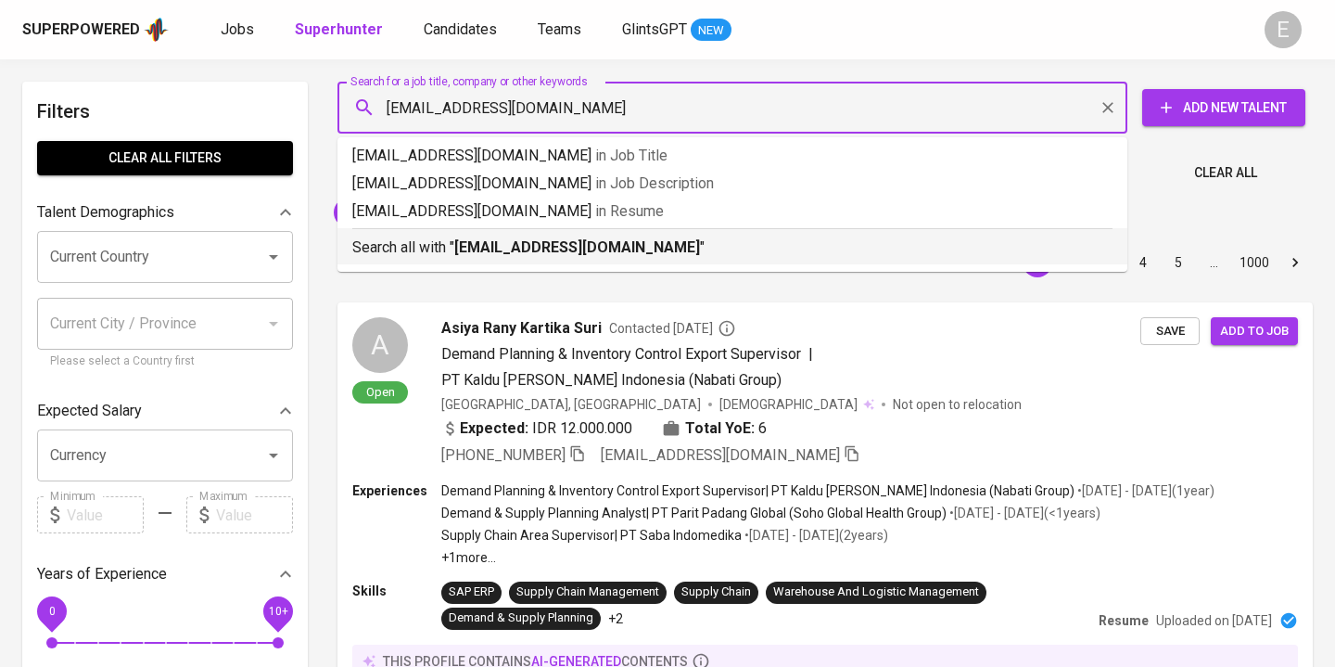
click at [552, 249] on b "artaanindita41@gmail.com" at bounding box center [577, 247] width 246 height 18
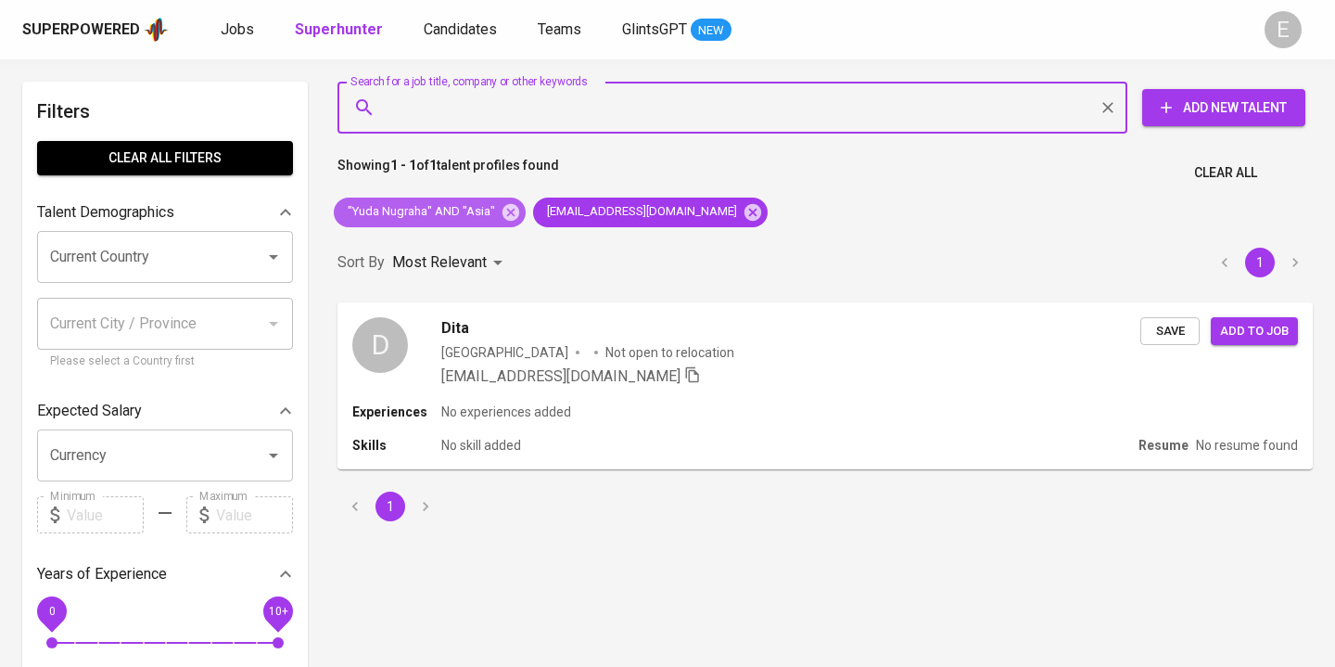
click at [502, 211] on icon at bounding box center [510, 211] width 17 height 17
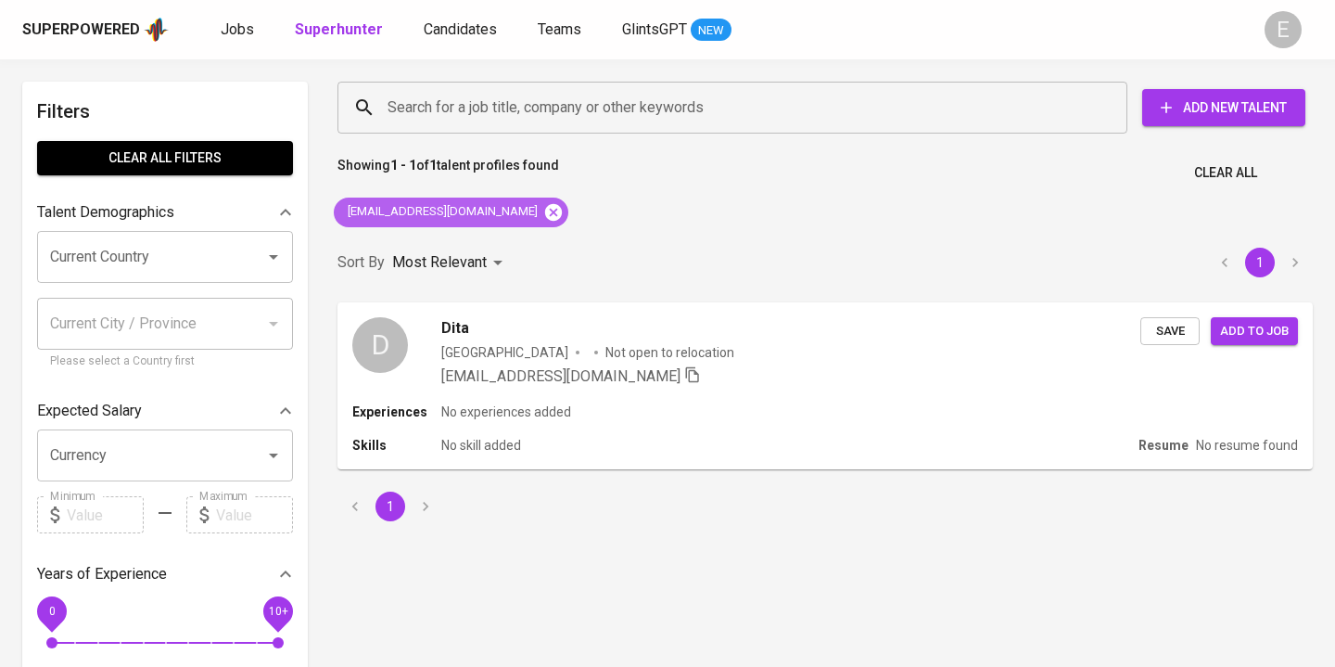
click at [543, 216] on icon at bounding box center [553, 212] width 20 height 20
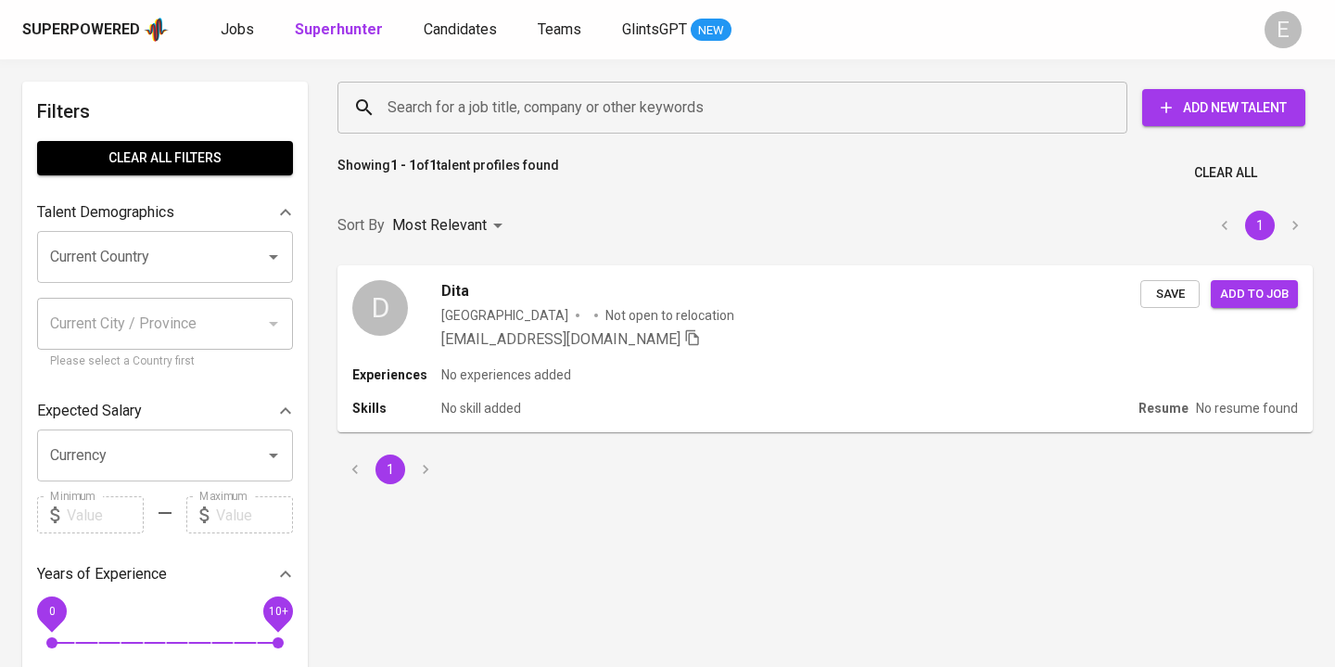
click at [440, 98] on input "Search for a job title, company or other keywords" at bounding box center [737, 107] width 708 height 35
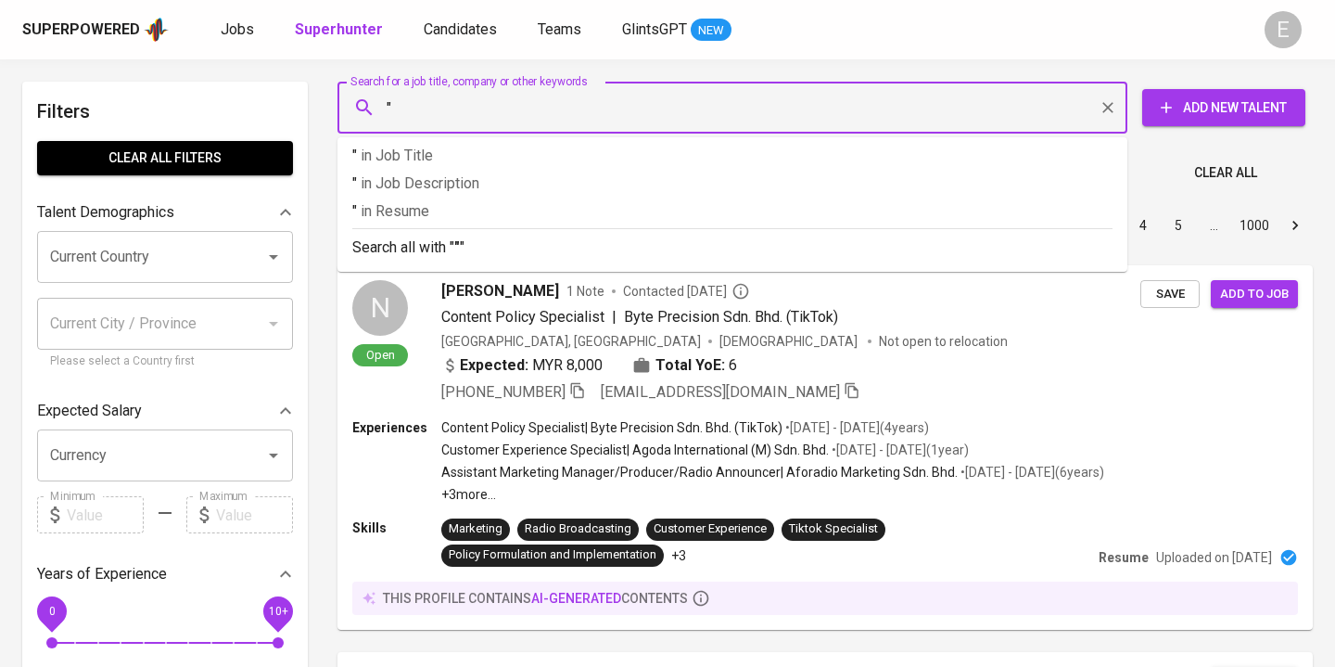
paste input "Cindy Olyvia"
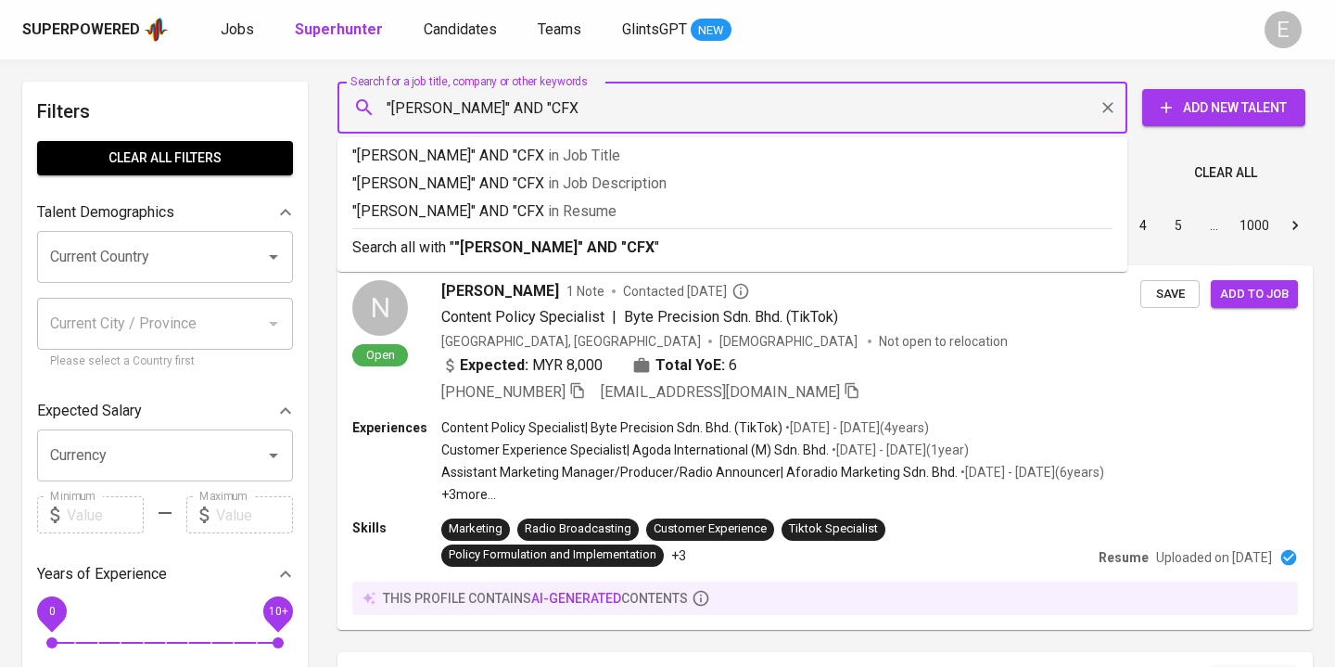
type input ""Cindy Olyvia" AND "CFX""
click at [457, 250] on b ""Cindy Olyvia" AND "CFX"" at bounding box center [557, 247] width 206 height 18
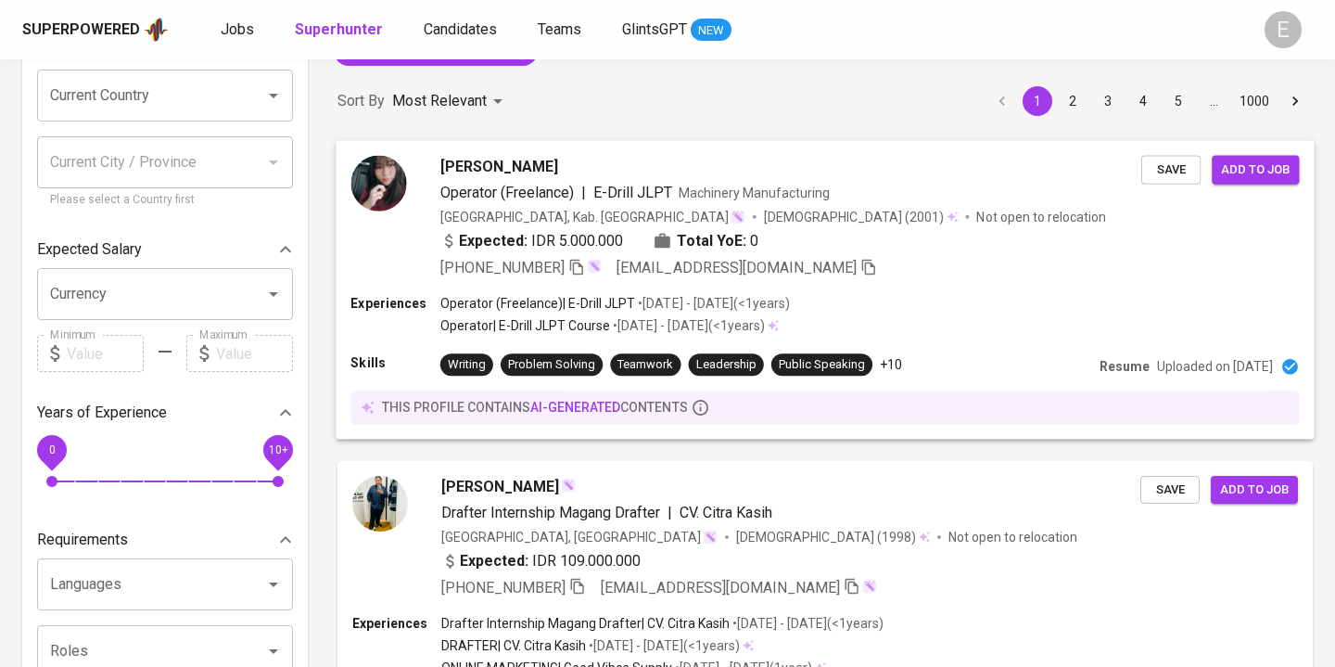
scroll to position [168, 0]
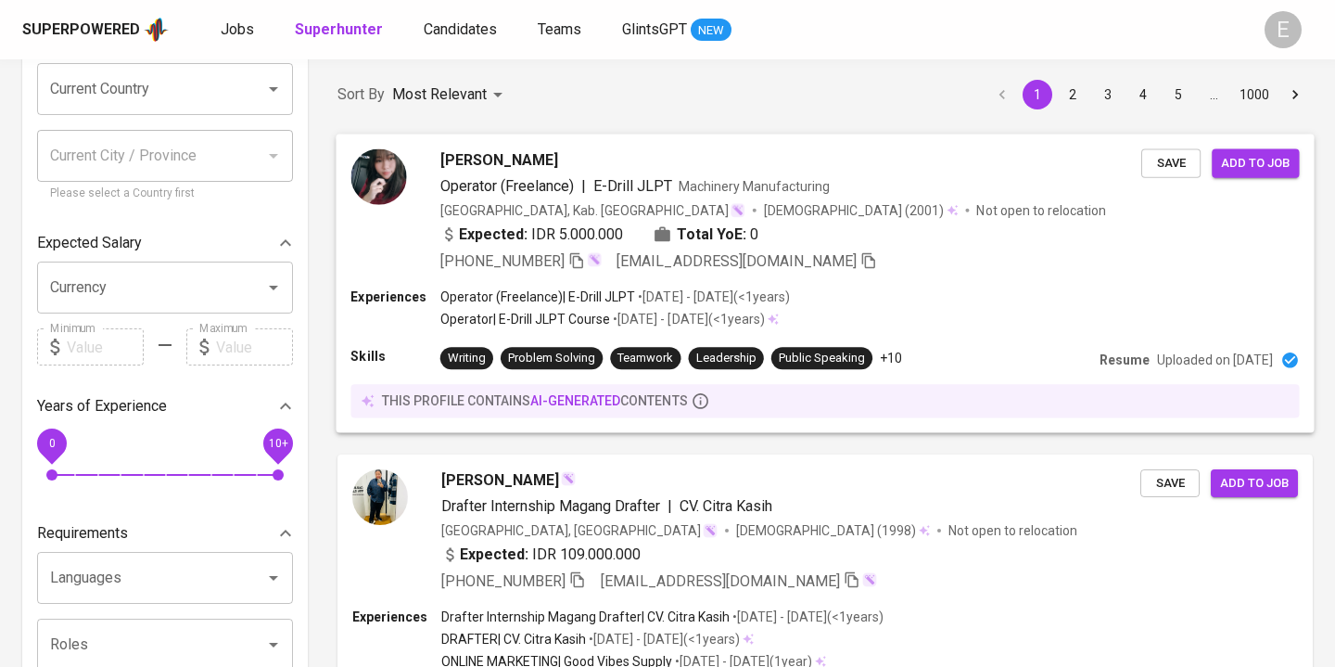
click at [904, 254] on div "+62 818-0876-6878 shirokaze1105@gmail.com" at bounding box center [790, 260] width 701 height 22
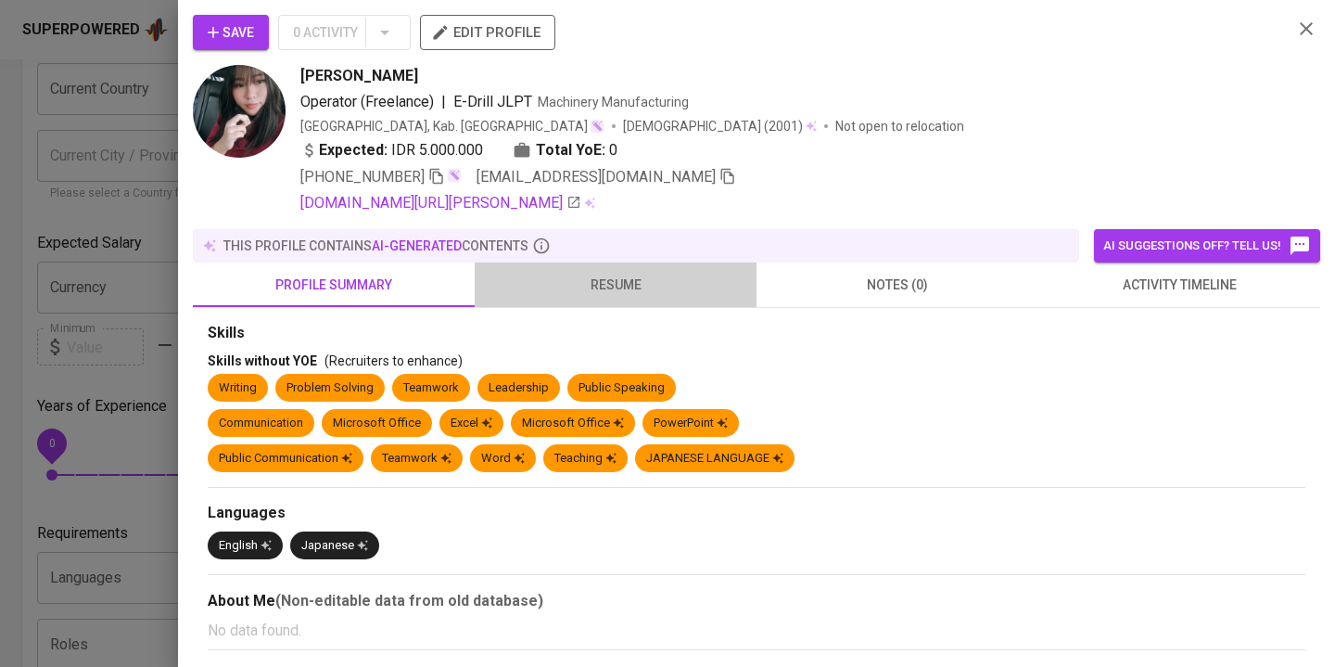
click at [623, 281] on span "resume" at bounding box center [616, 284] width 260 height 23
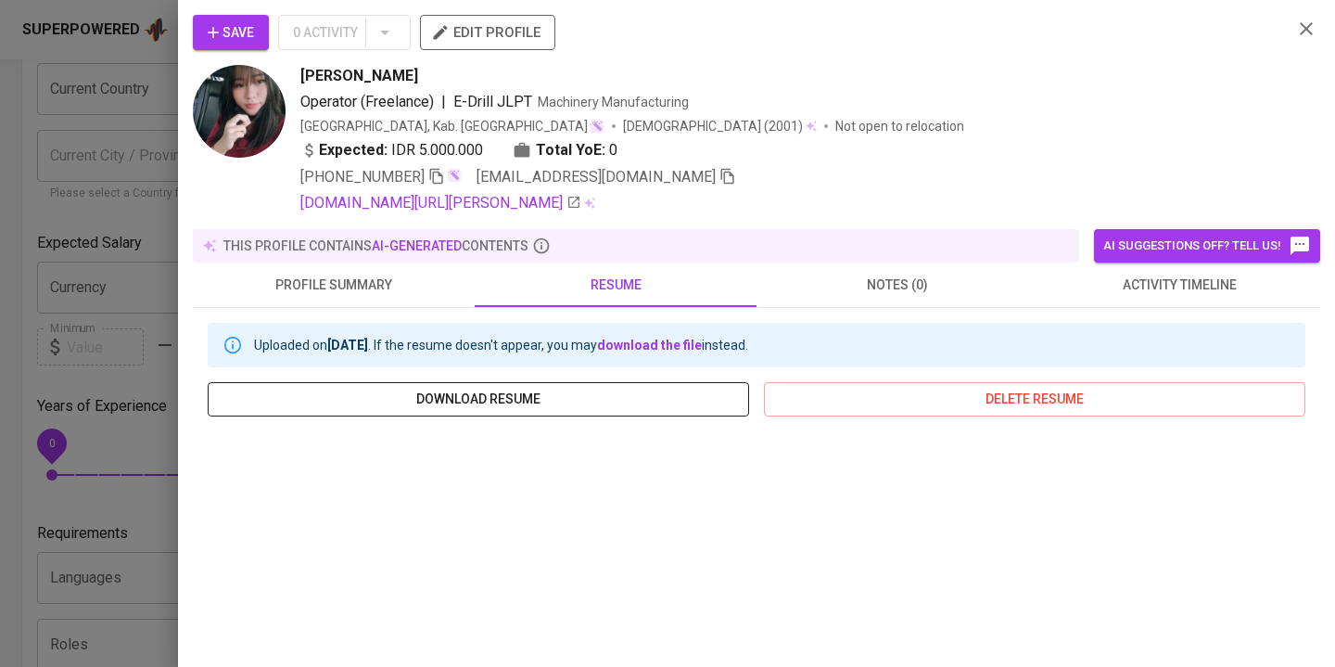
scroll to position [349, 0]
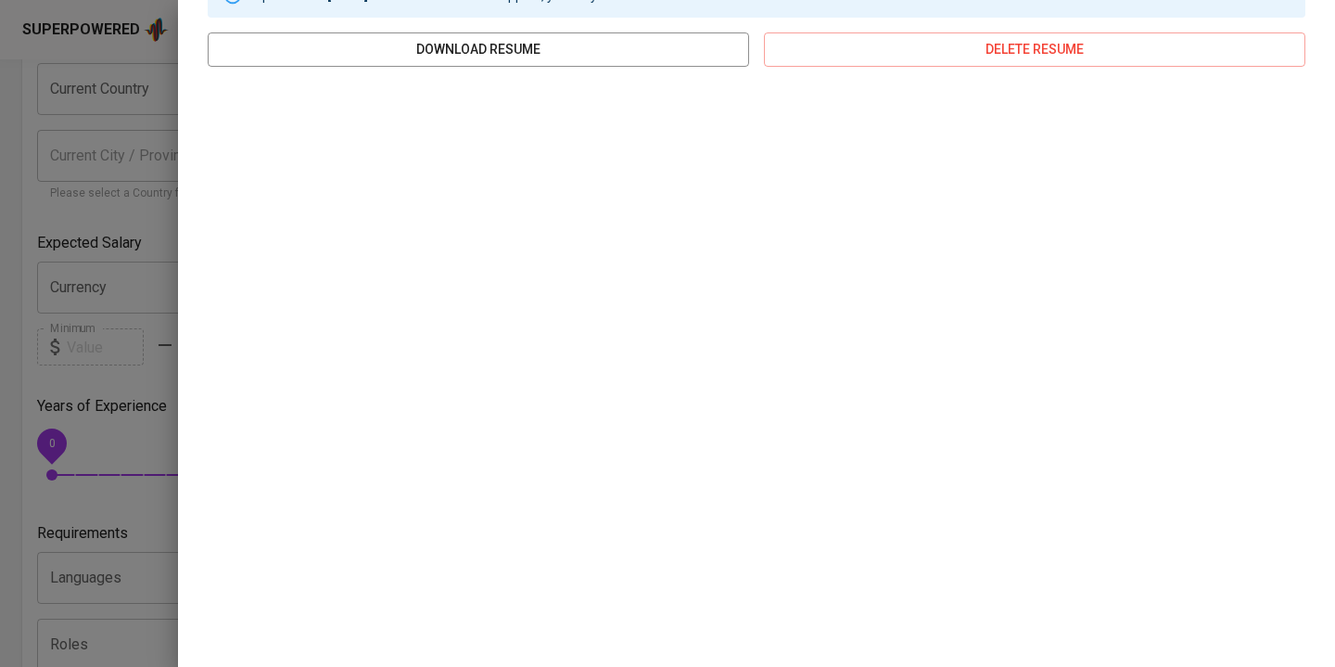
click at [15, 371] on div at bounding box center [667, 333] width 1335 height 667
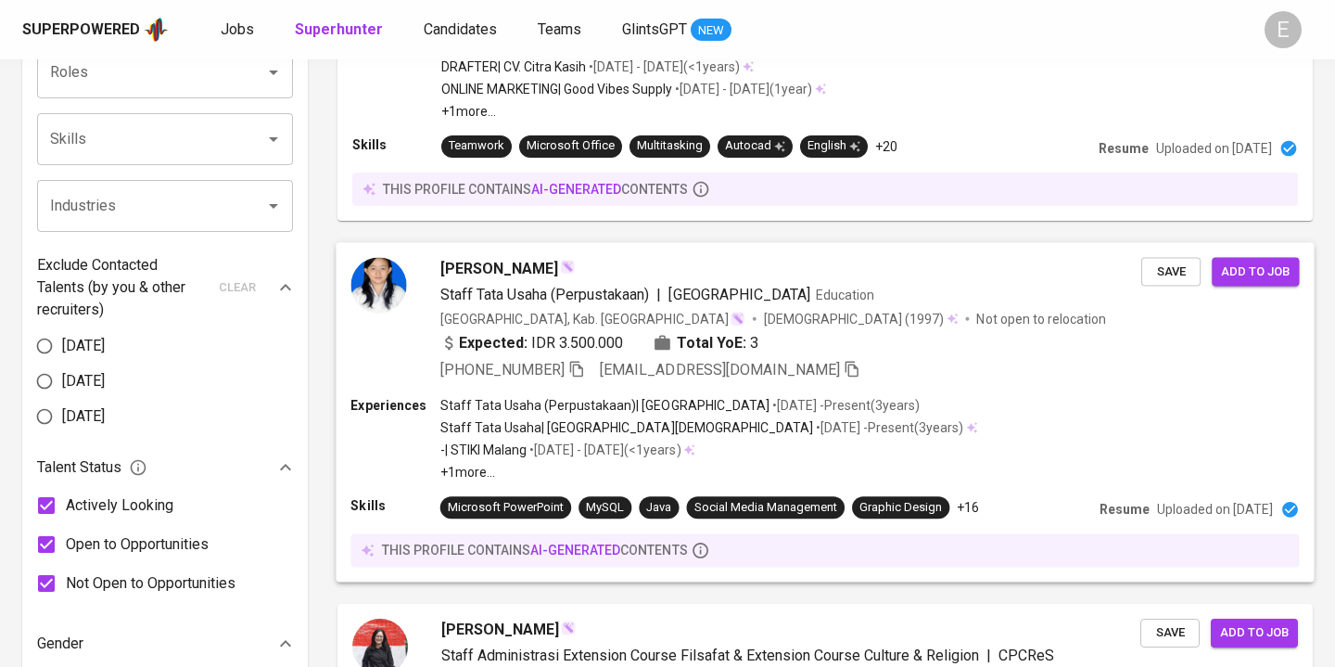
scroll to position [738, 0]
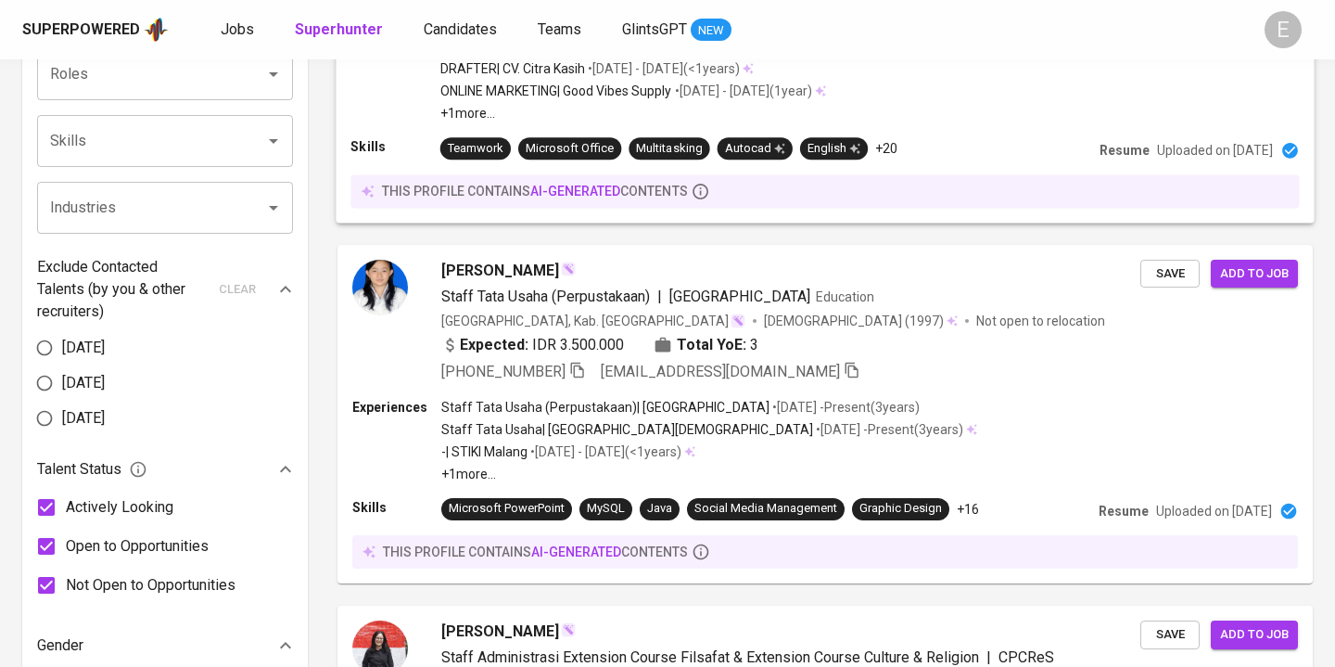
click at [901, 160] on div "Experiences Drafter Internship Magang Drafter | CV. Citra Kasih • Dec 2022 - Ju…" at bounding box center [825, 130] width 978 height 186
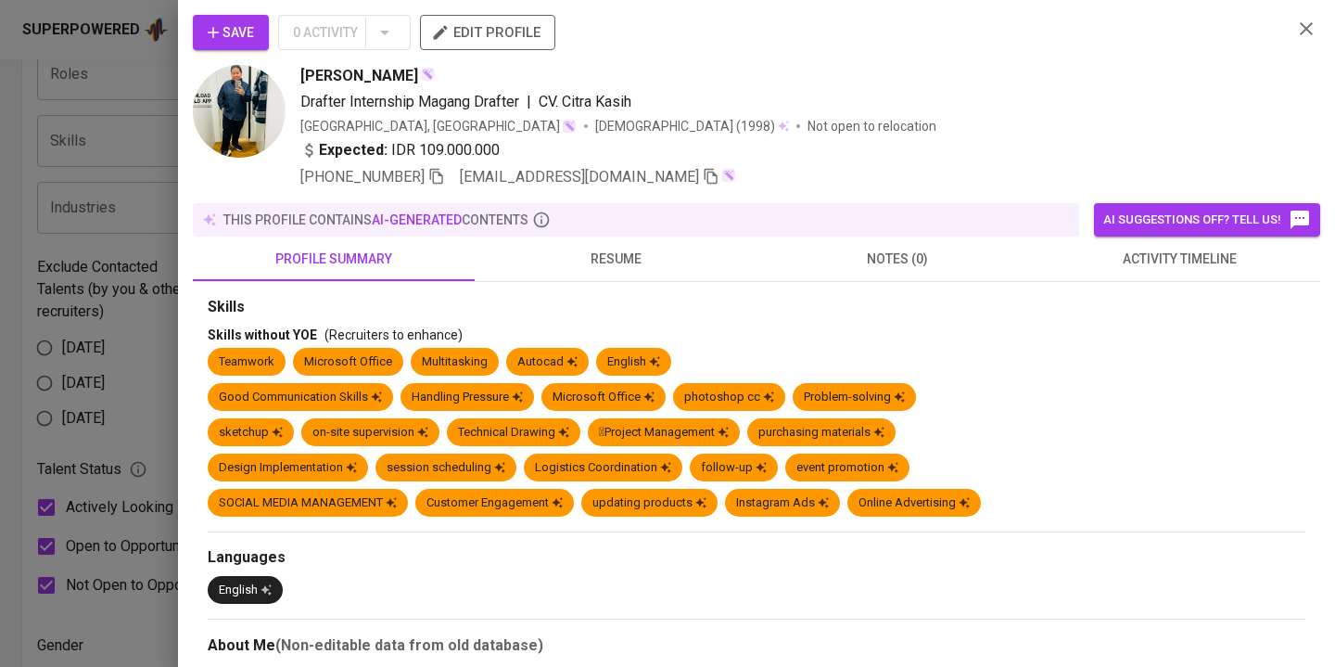
click at [596, 242] on button "resume" at bounding box center [616, 258] width 282 height 44
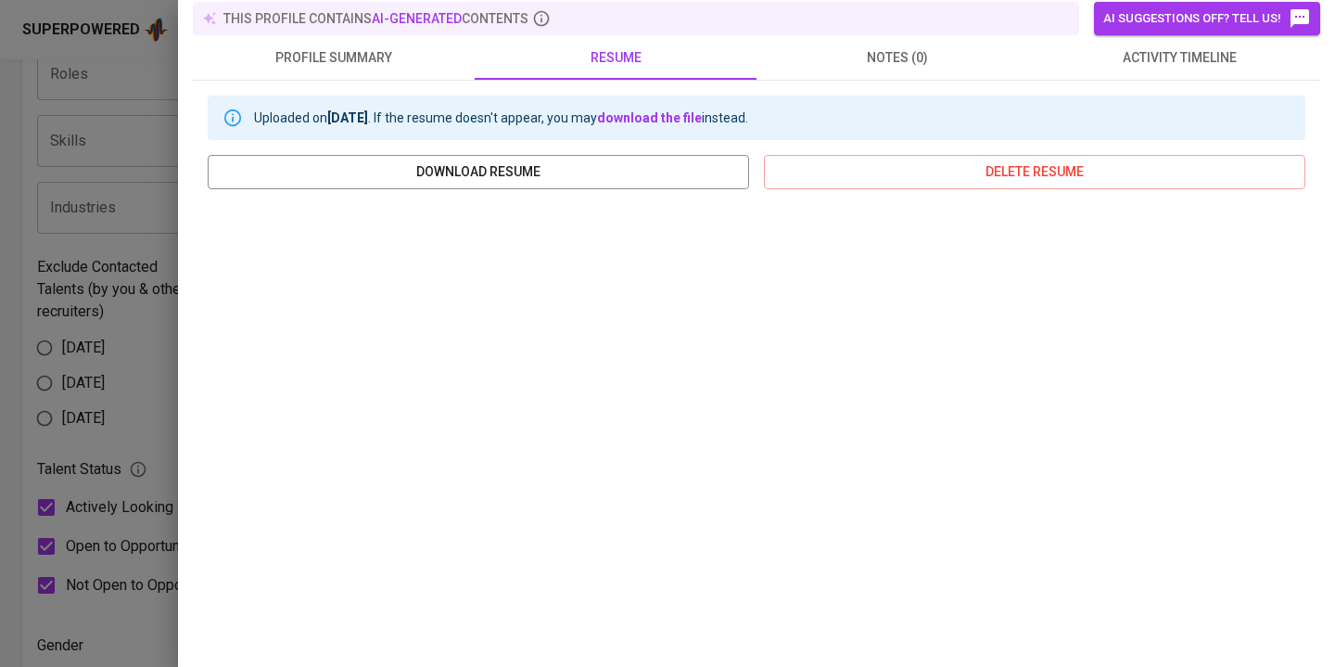
scroll to position [203, 0]
click at [143, 410] on div at bounding box center [667, 333] width 1335 height 667
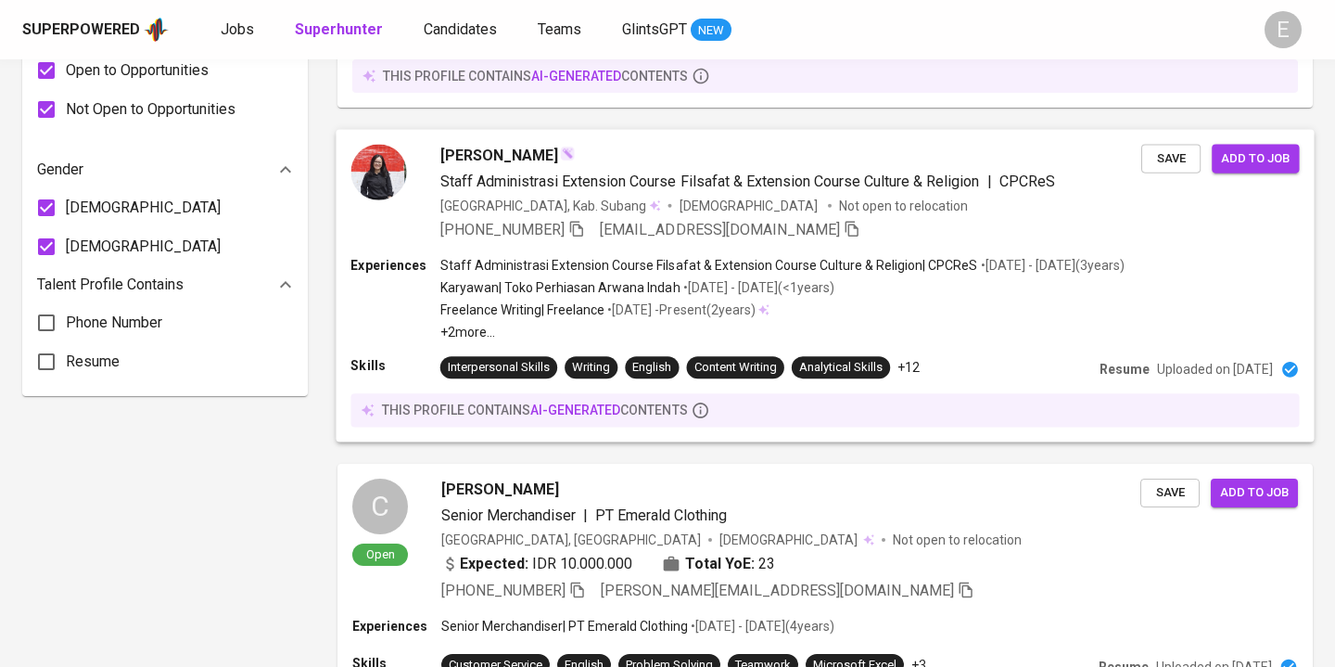
scroll to position [1201, 0]
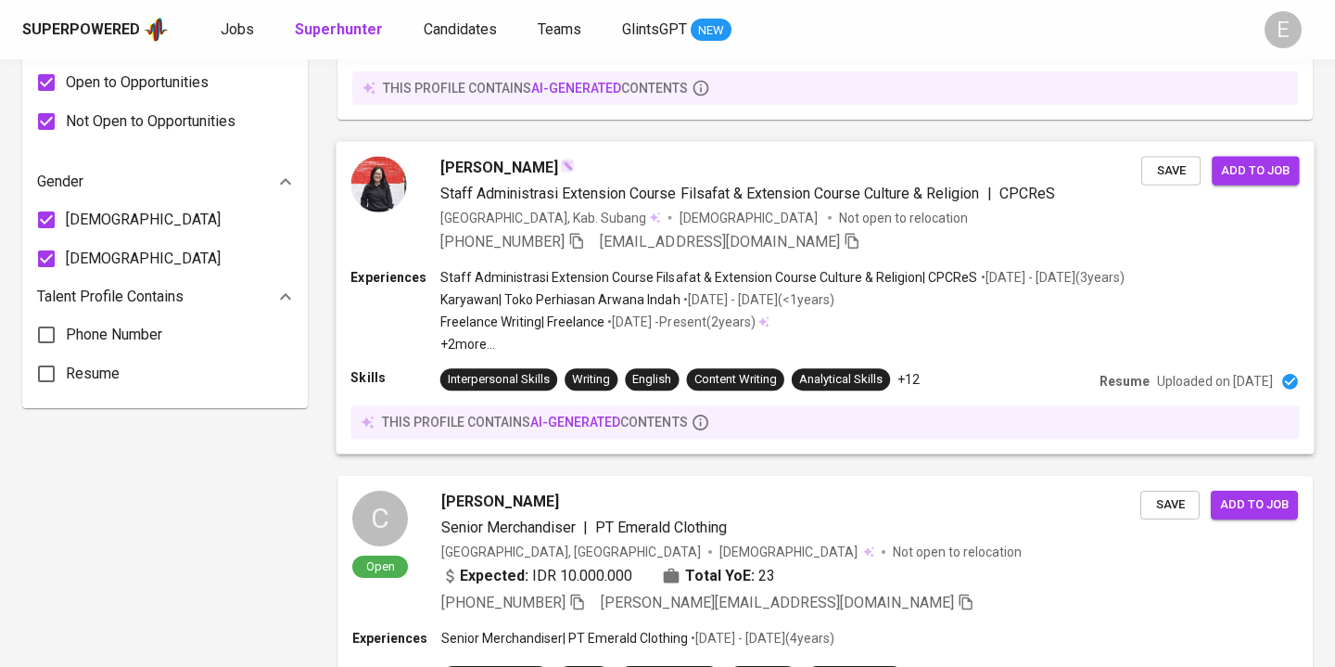
click at [564, 287] on div "Staff Administrasi Extension Course Filsafat & Extension Course Culture & Relig…" at bounding box center [782, 310] width 684 height 85
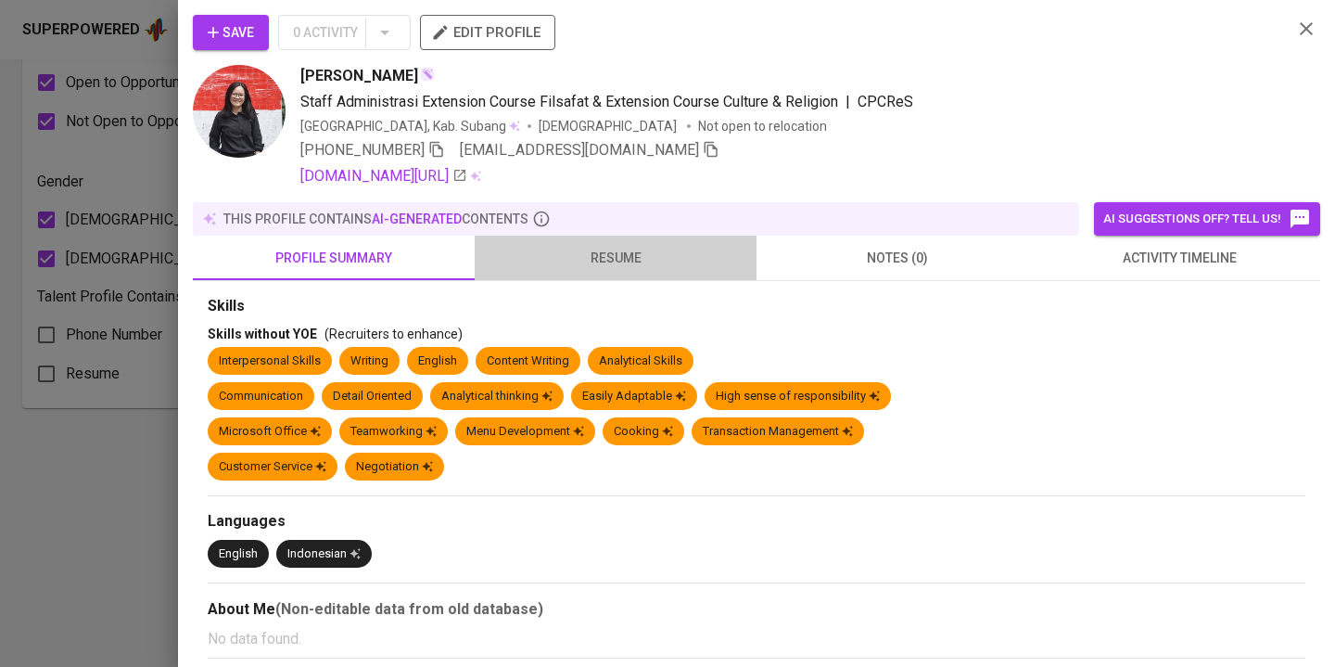
click at [587, 276] on button "resume" at bounding box center [616, 257] width 282 height 44
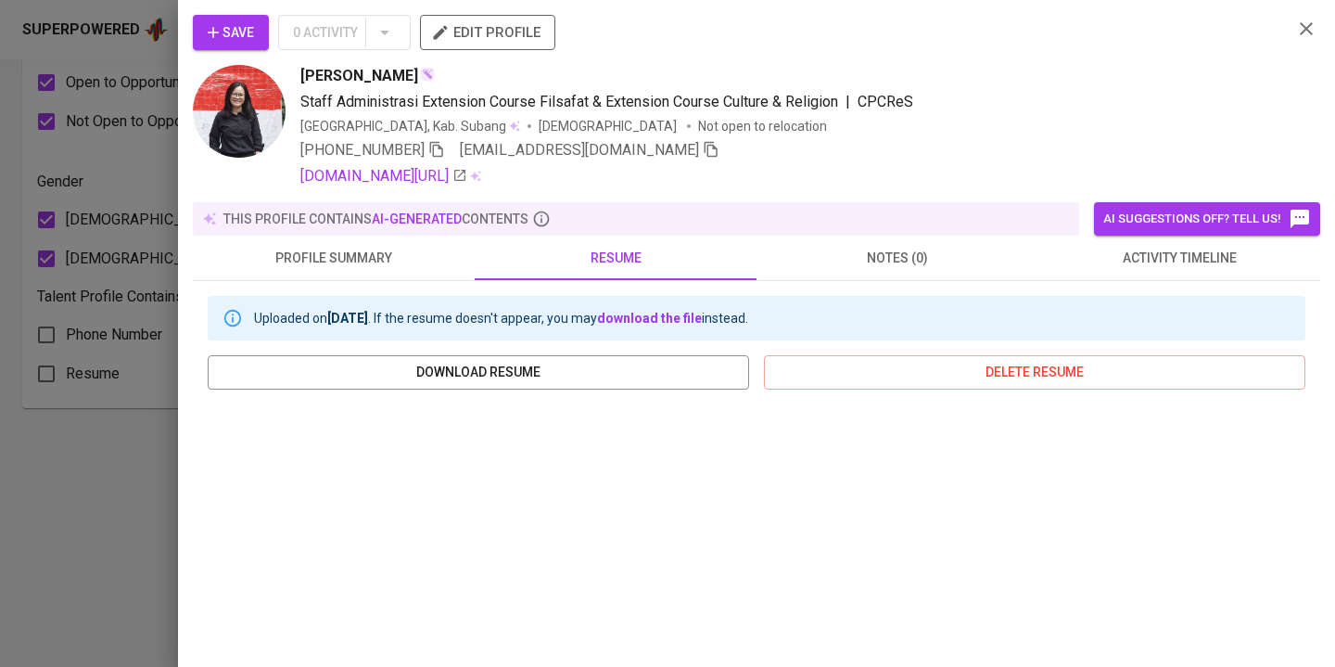
scroll to position [324, 0]
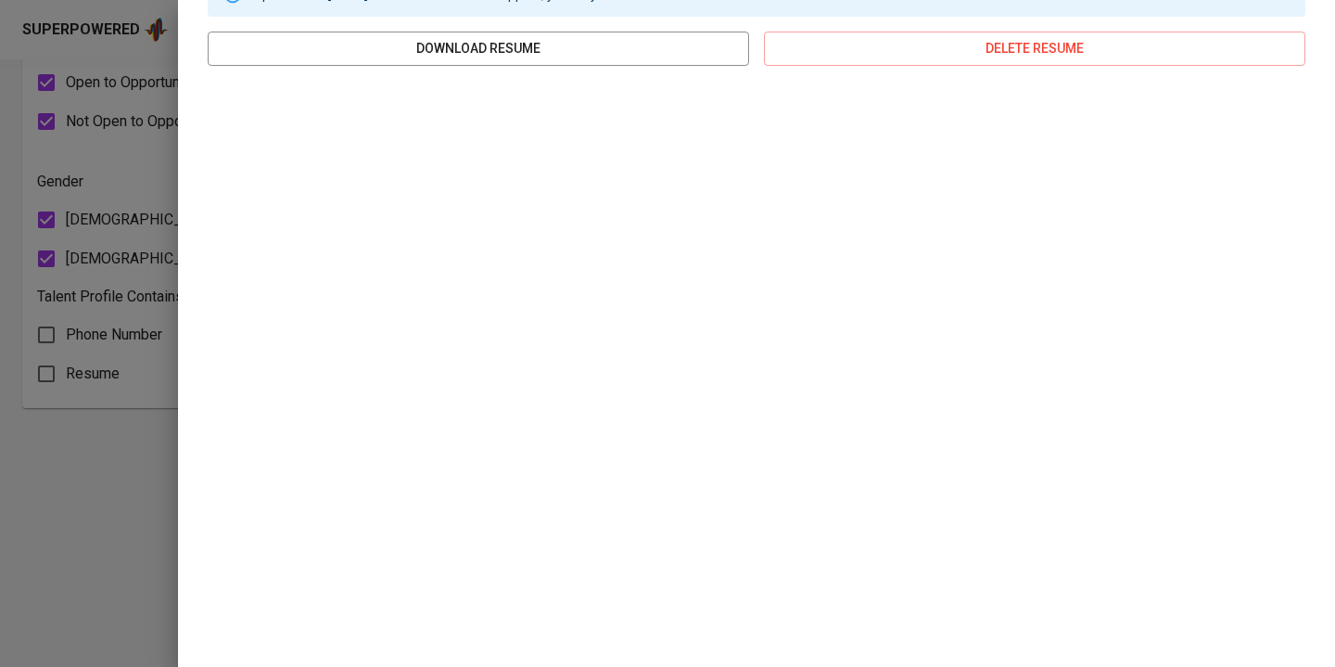
click at [112, 507] on div at bounding box center [667, 333] width 1335 height 667
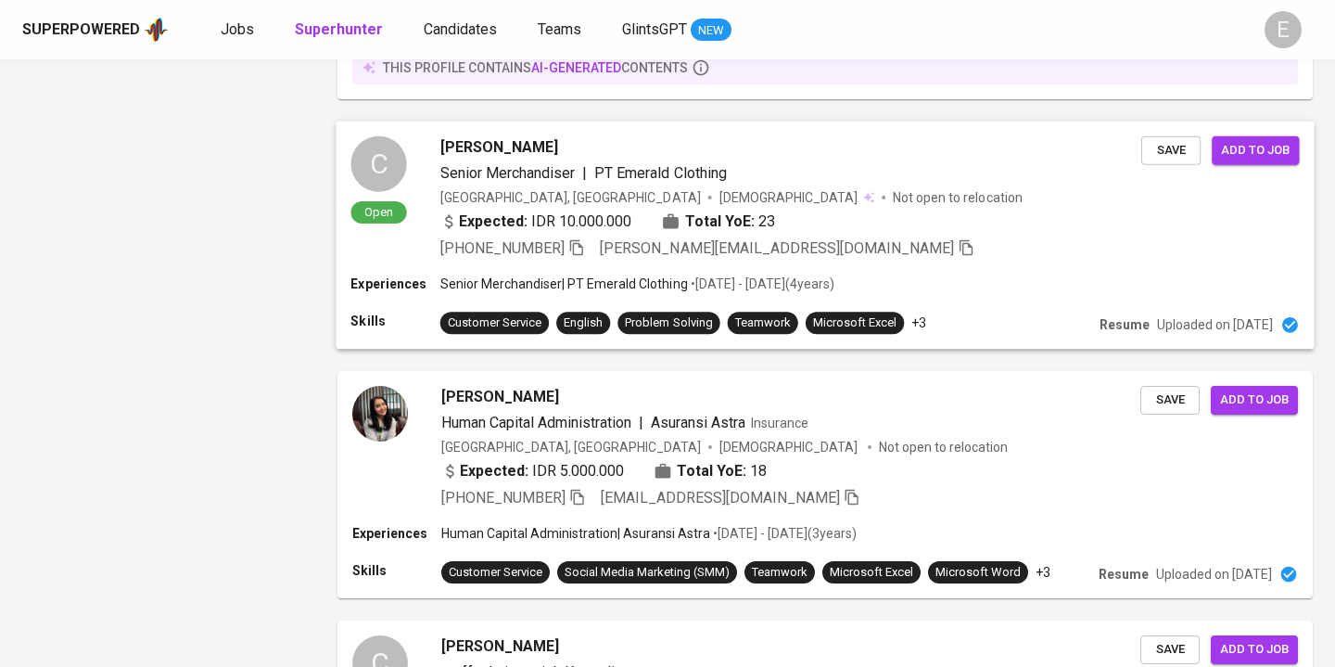
scroll to position [1558, 0]
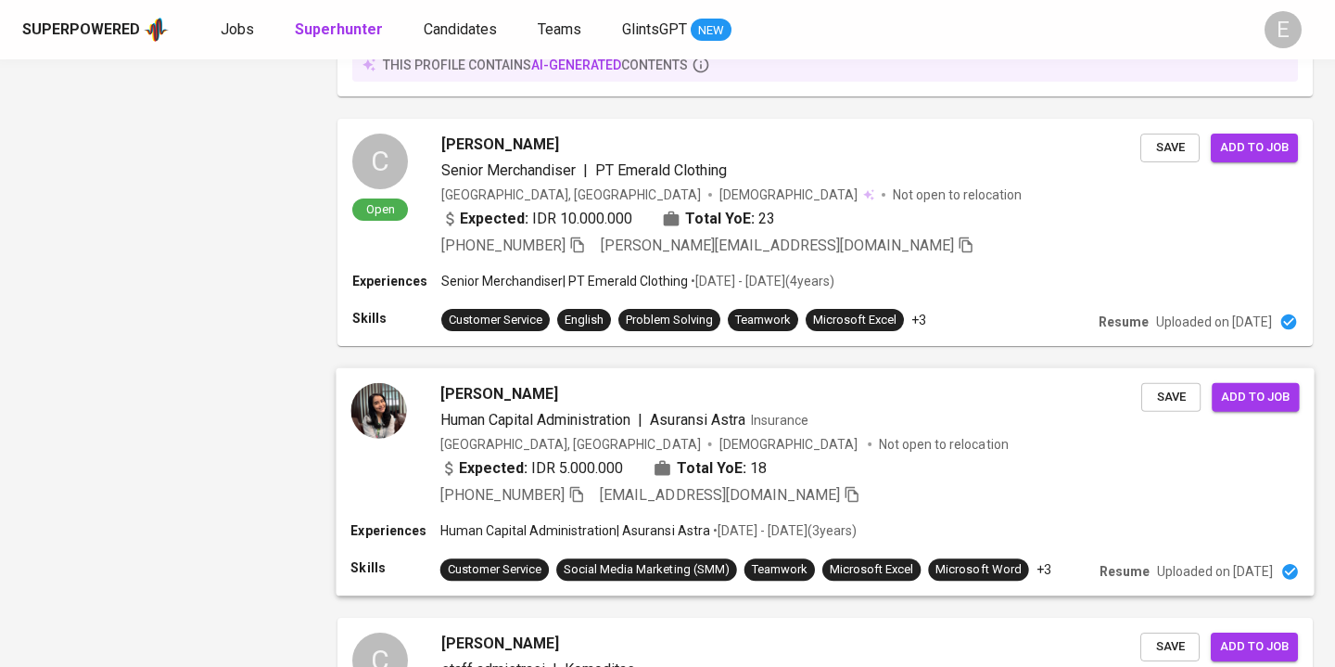
click at [794, 431] on div "Cindy Olivia Human Capital Administration | Asuransi Astra Insurance Indonesia,…" at bounding box center [790, 444] width 701 height 123
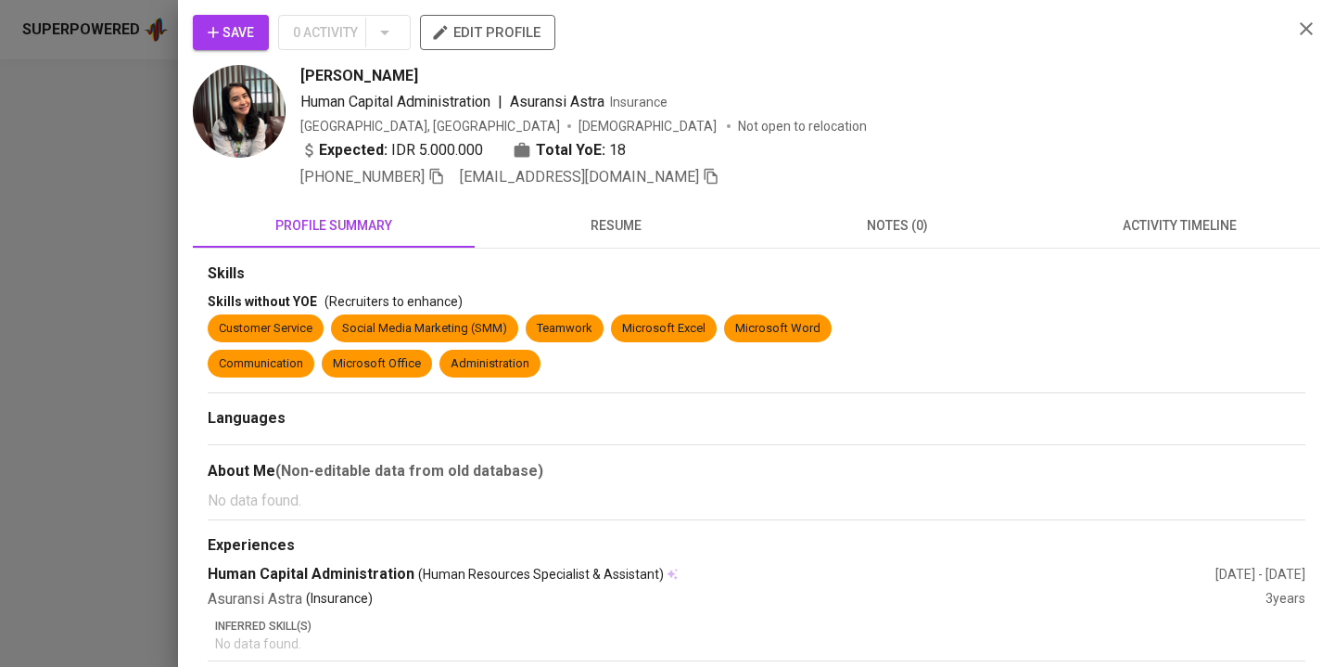
click at [650, 250] on div "Skills Skills without YOE (Recruiters to enhance) Customer Service Social Media…" at bounding box center [756, 507] width 1127 height 518
click at [629, 214] on span "resume" at bounding box center [616, 225] width 260 height 23
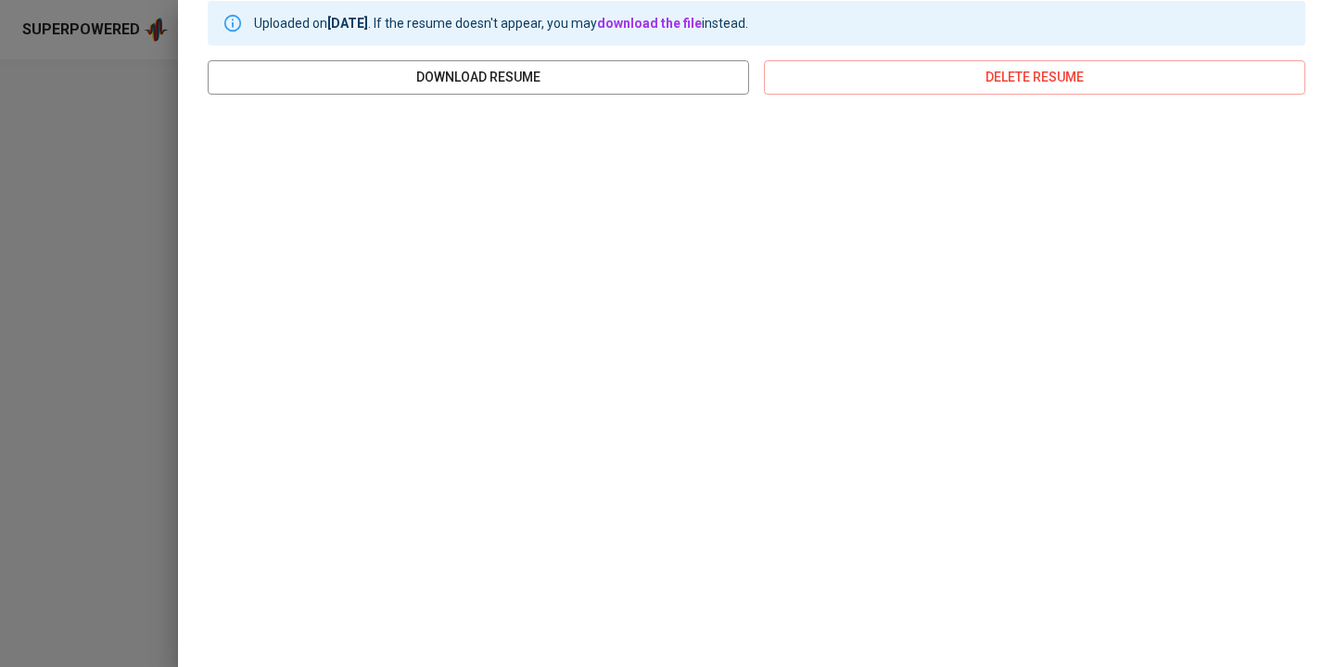
scroll to position [290, 0]
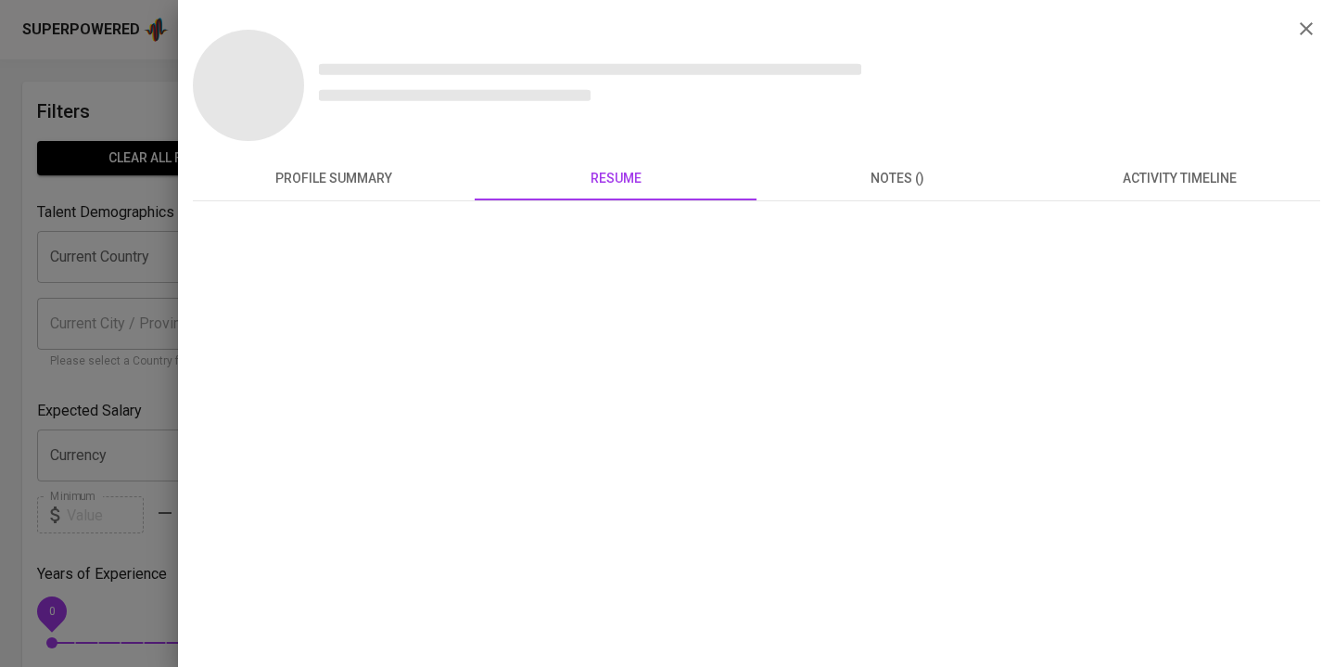
click at [119, 95] on div at bounding box center [667, 333] width 1335 height 667
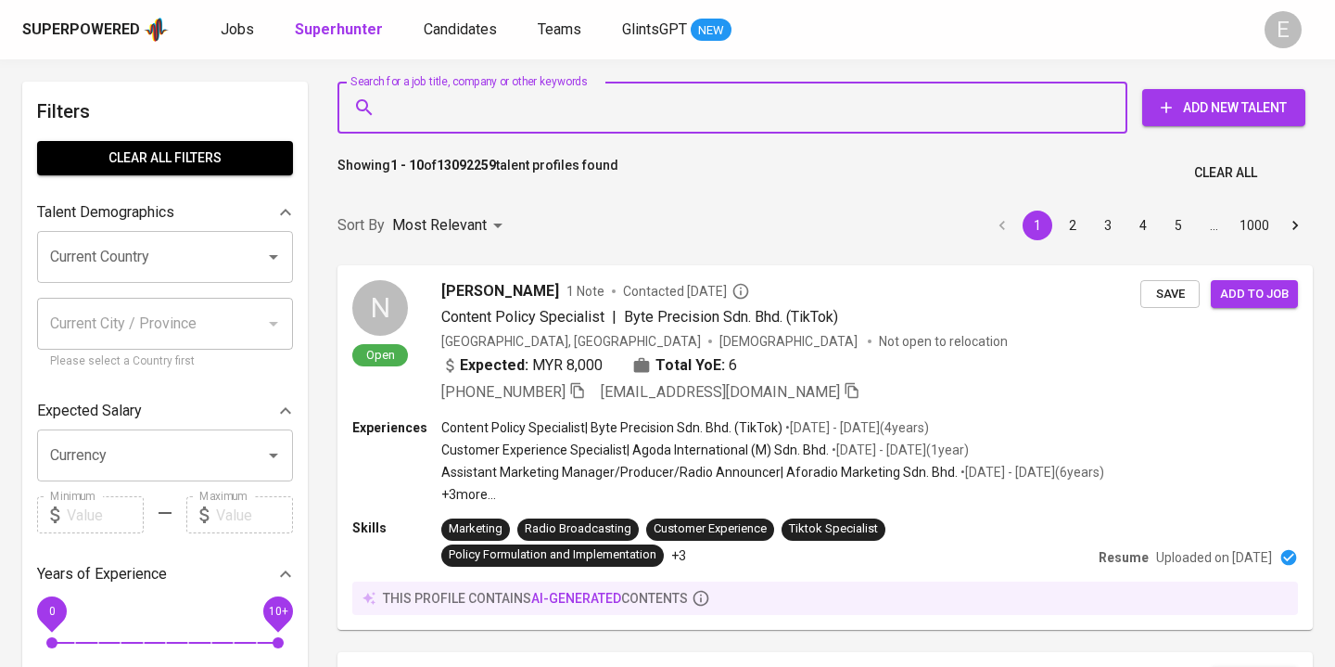
click at [424, 114] on input "Search for a job title, company or other keywords" at bounding box center [737, 107] width 708 height 35
paste input "[EMAIL_ADDRESS][DOMAIN_NAME]"
type input "[EMAIL_ADDRESS][DOMAIN_NAME]"
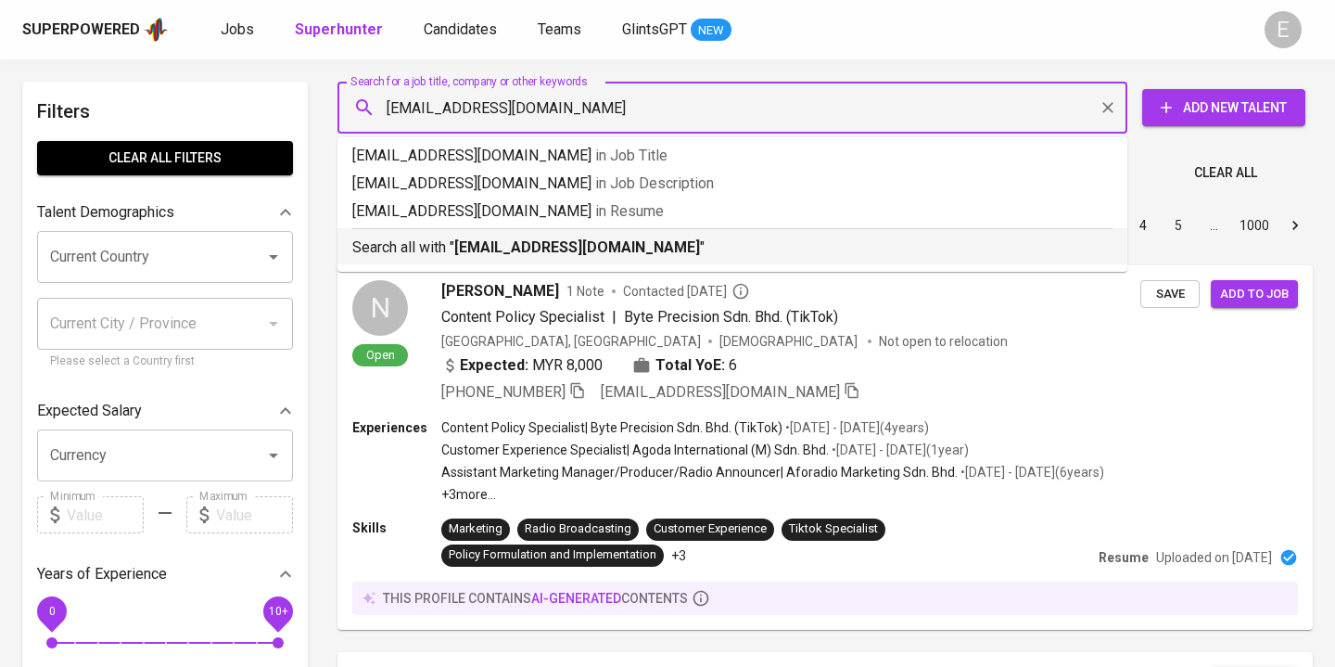
click at [425, 248] on p "Search all with " [EMAIL_ADDRESS][DOMAIN_NAME] "" at bounding box center [732, 247] width 760 height 22
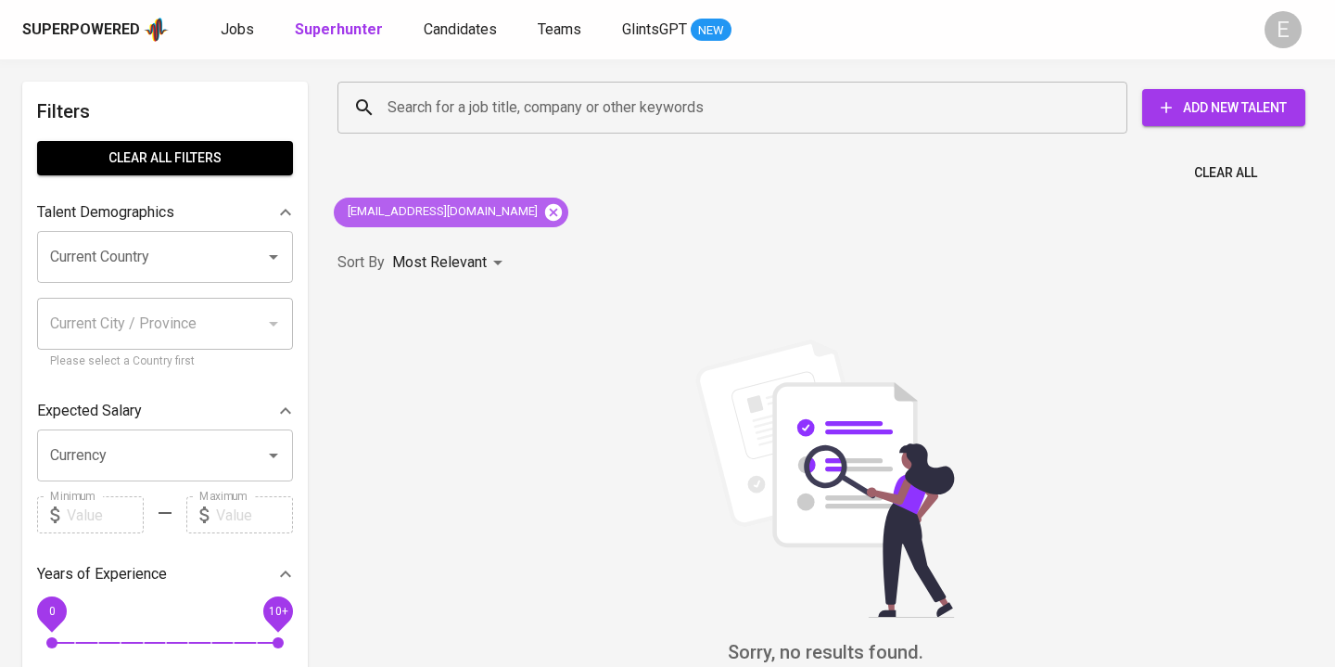
click at [545, 214] on icon at bounding box center [553, 211] width 17 height 17
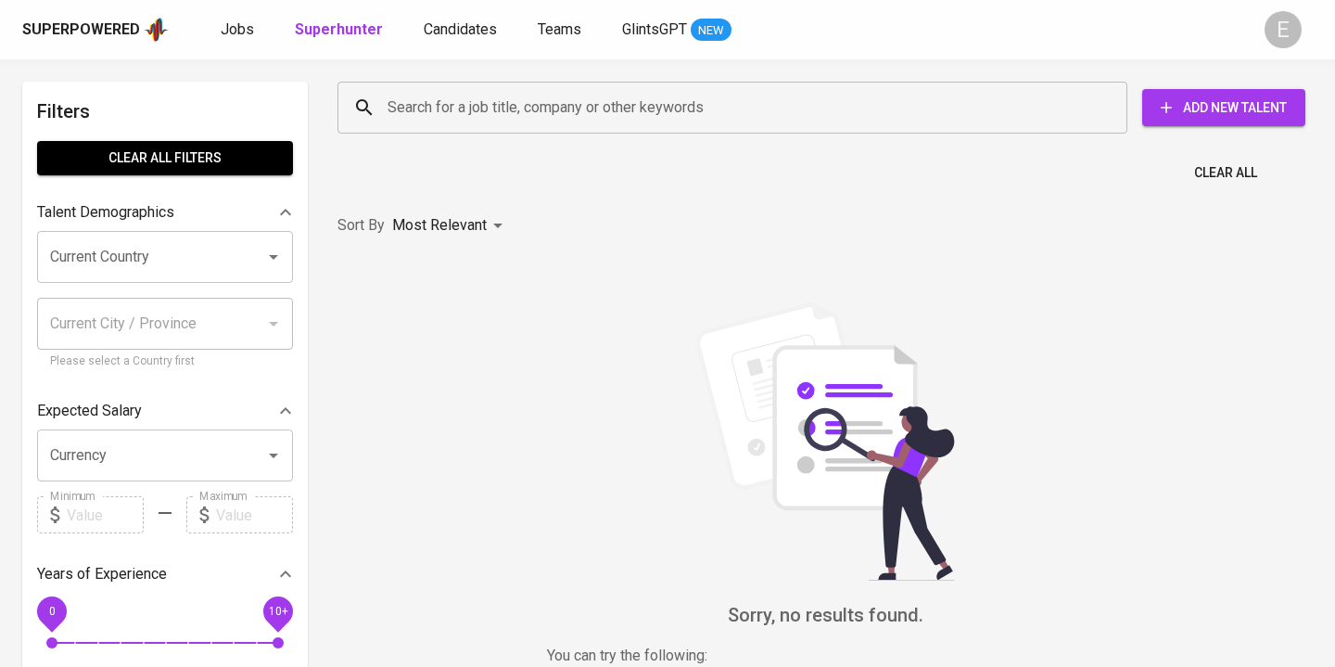
click at [480, 113] on input "Search for a job title, company or other keywords" at bounding box center [737, 107] width 708 height 35
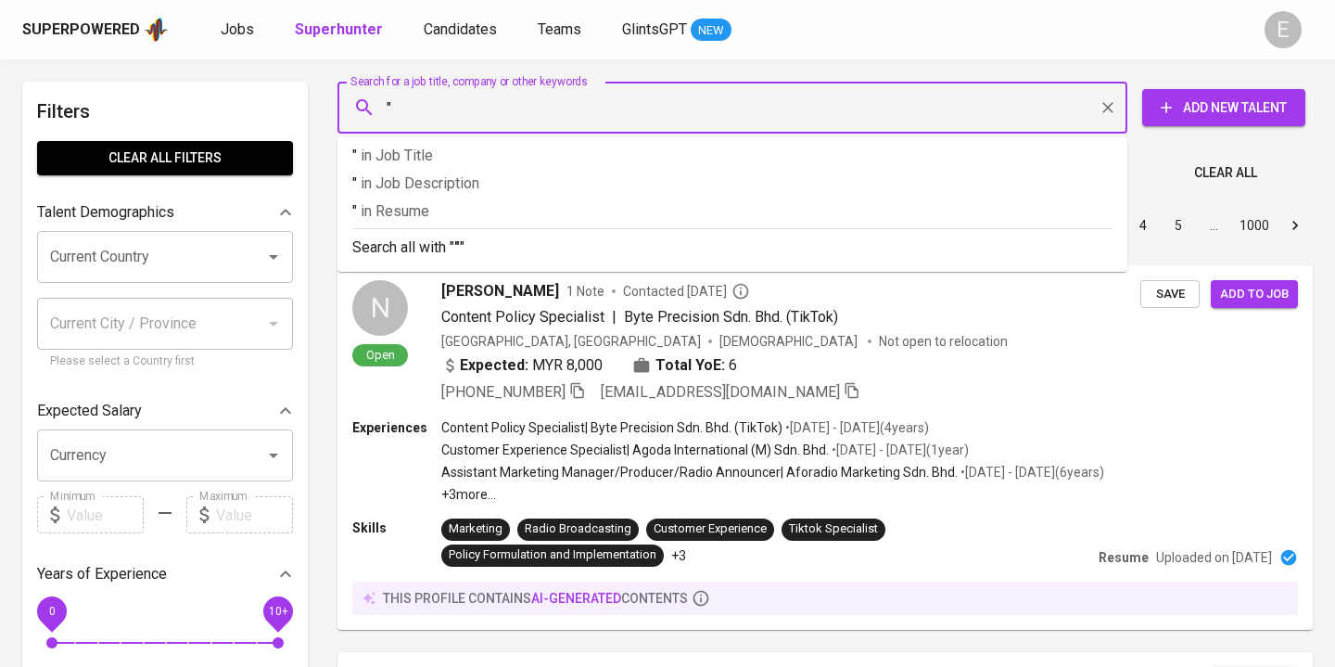
paste input "Vianney Friska Dharmawan"
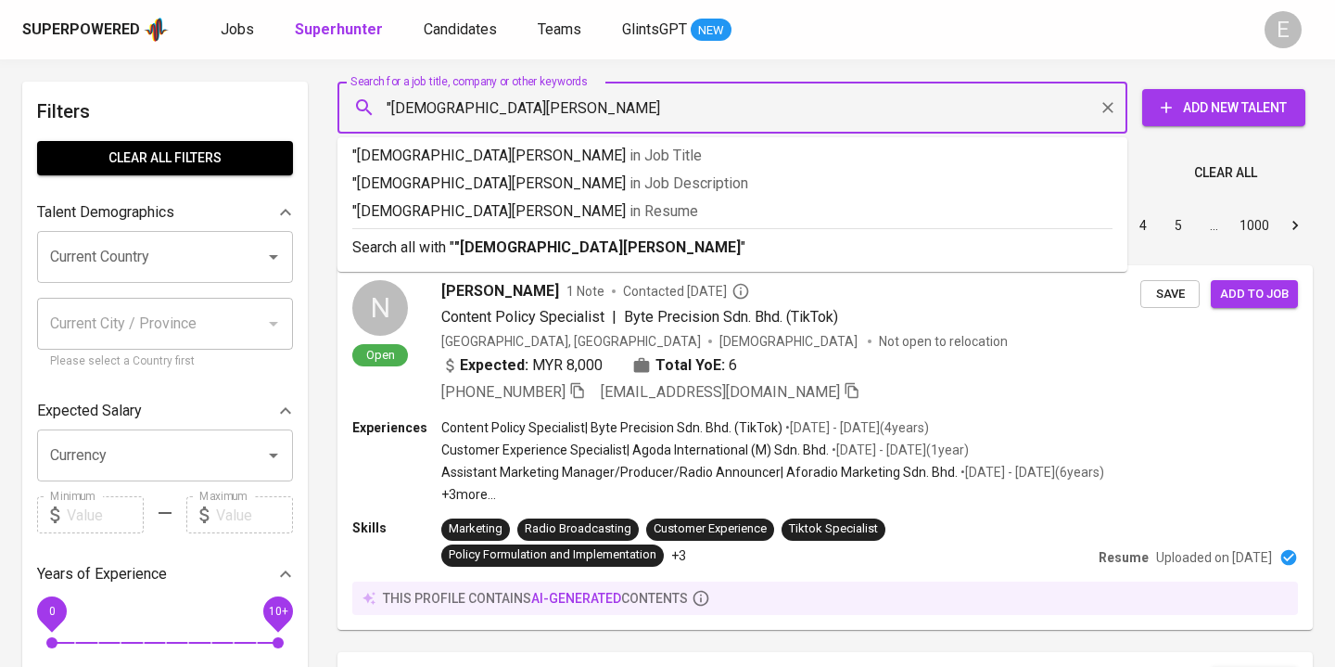
type input ""[DEMOGRAPHIC_DATA]""
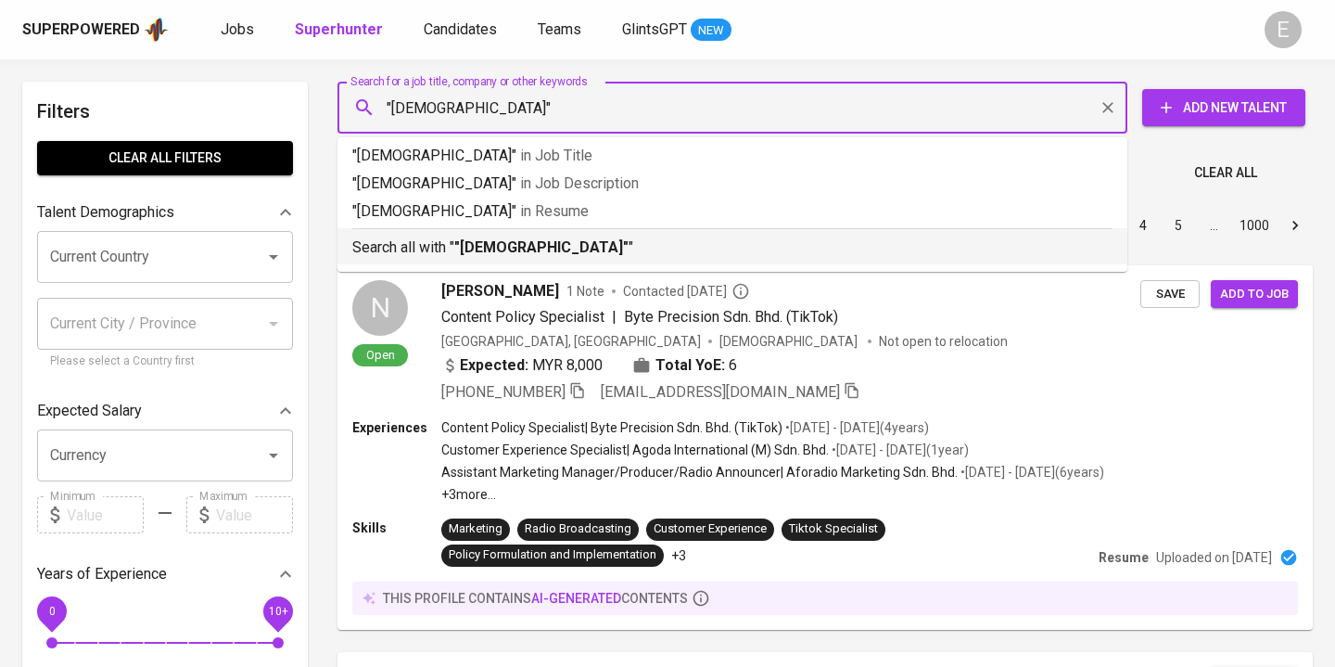
click at [471, 252] on b ""Vianney Friska Dharmawan"" at bounding box center [541, 247] width 174 height 18
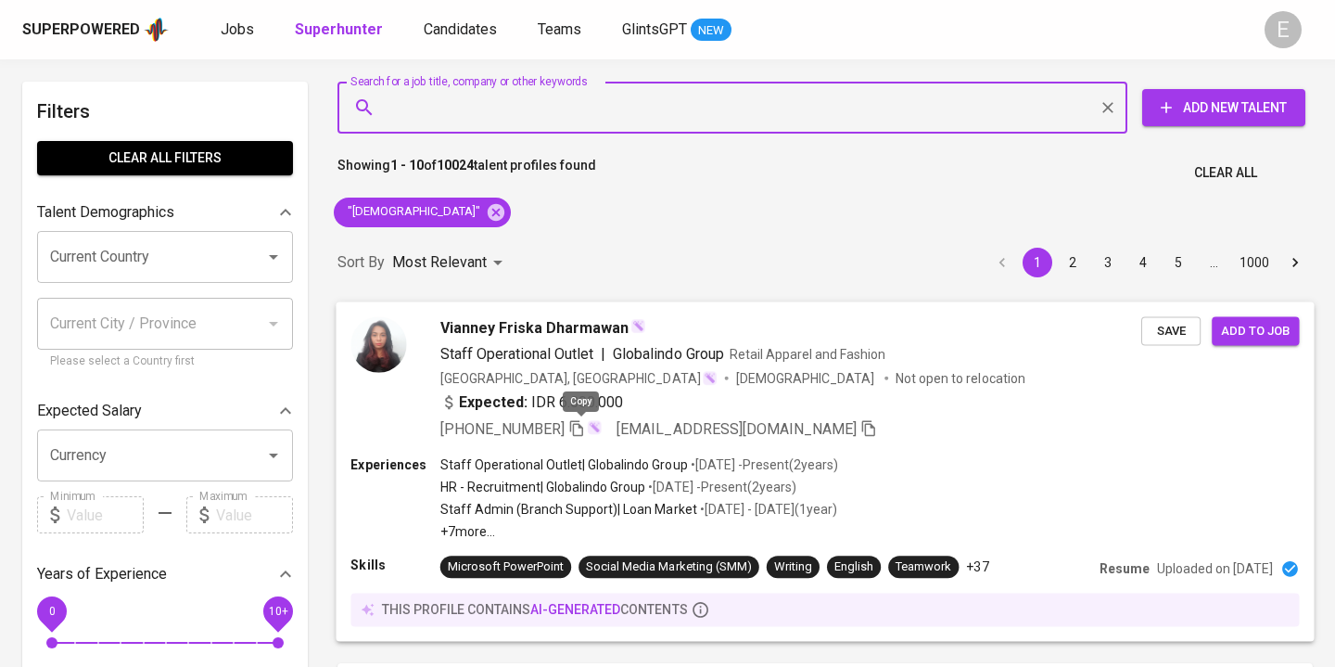
click at [585, 428] on icon "button" at bounding box center [576, 427] width 17 height 17
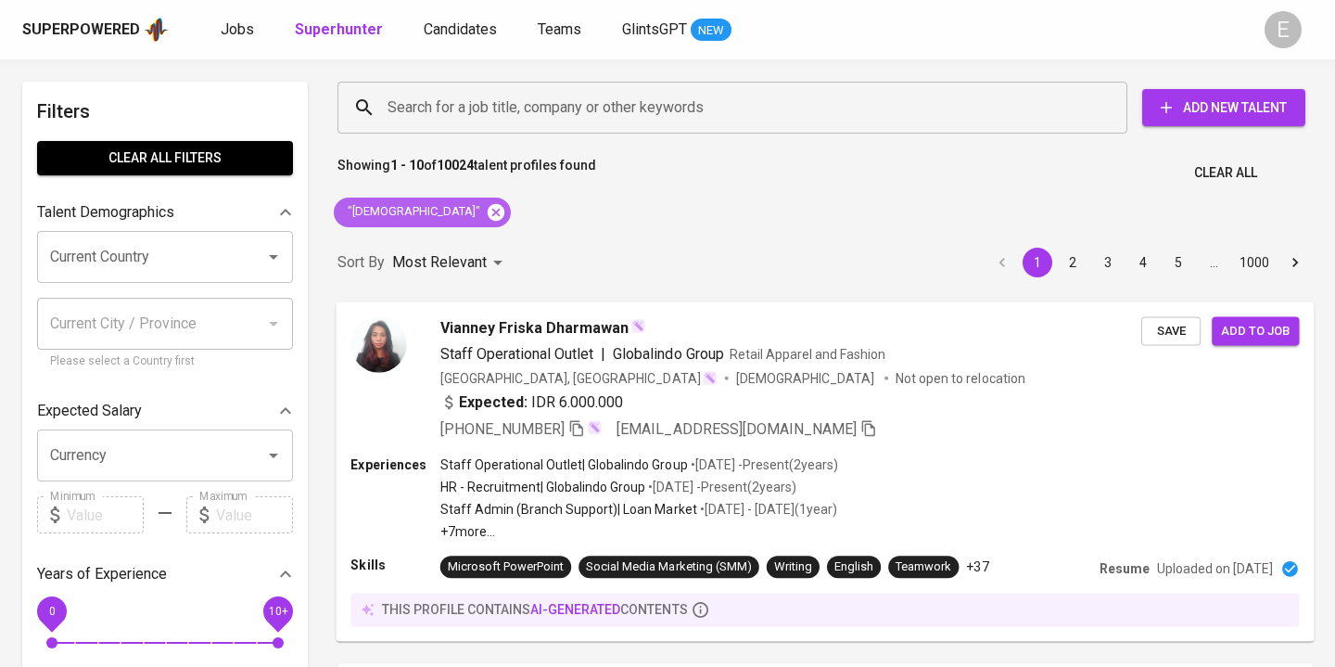
click at [504, 216] on icon at bounding box center [496, 211] width 17 height 17
click at [441, 112] on input "Search for a job title, company or other keywords" at bounding box center [737, 107] width 708 height 35
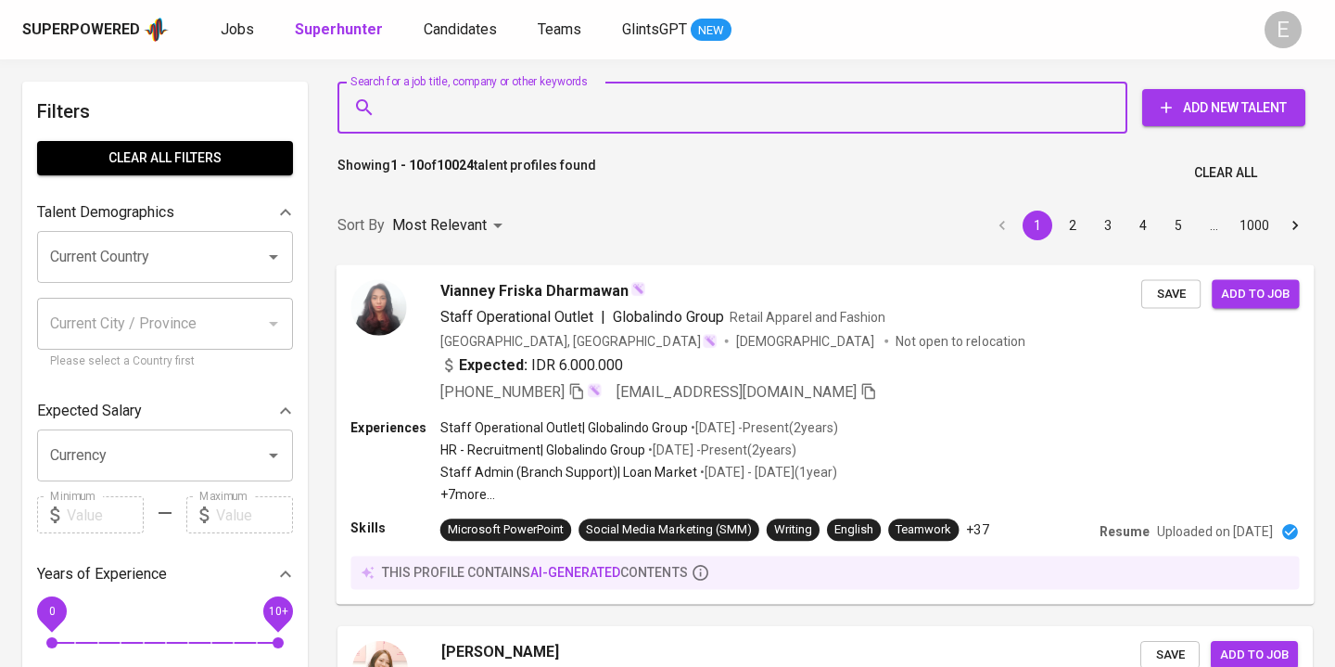
paste input "brigitaajeng@yahoo.com"
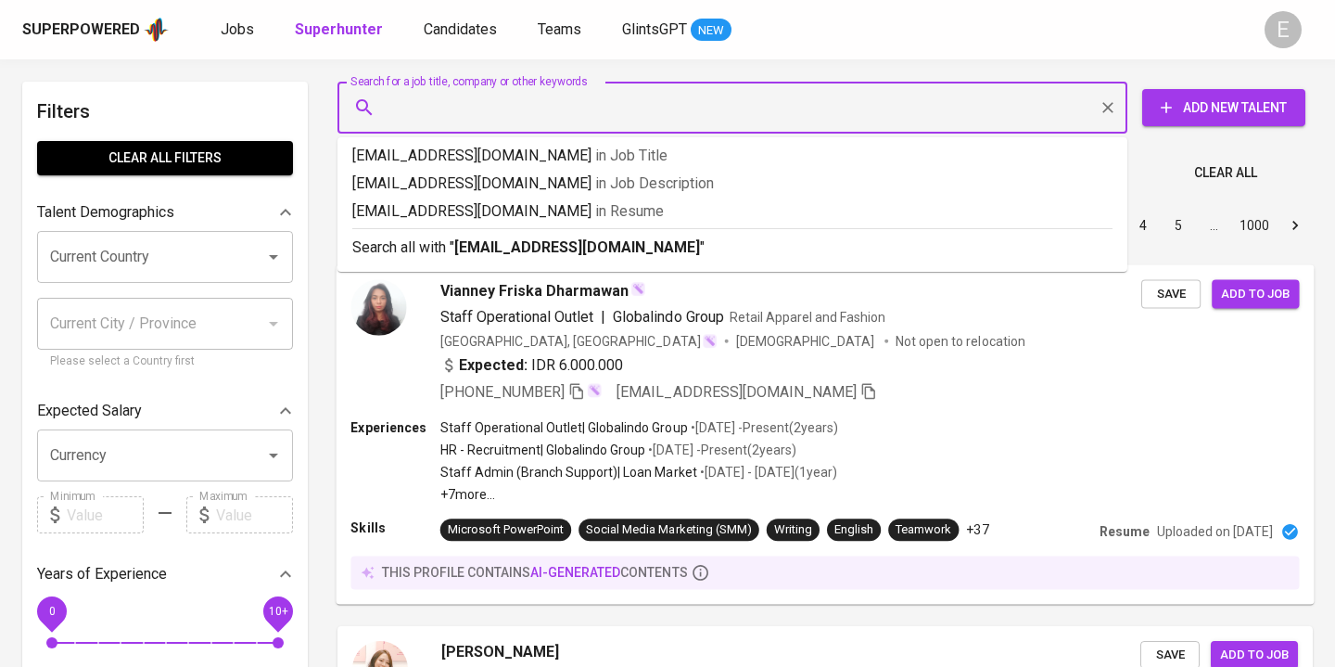
type input "brigitaajeng@yahoo.com"
click at [471, 245] on b "brigitaajeng@yahoo.com" at bounding box center [577, 247] width 246 height 18
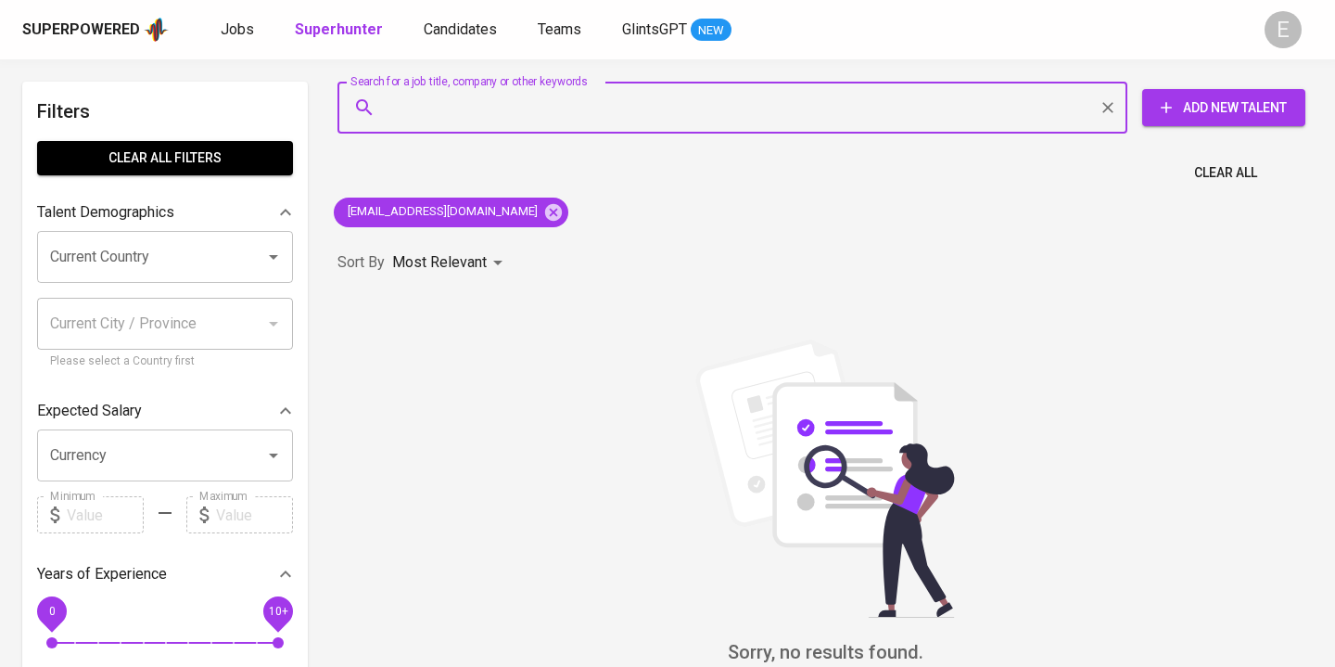
paste input "Brigitta Ajeng Kusumowardani"
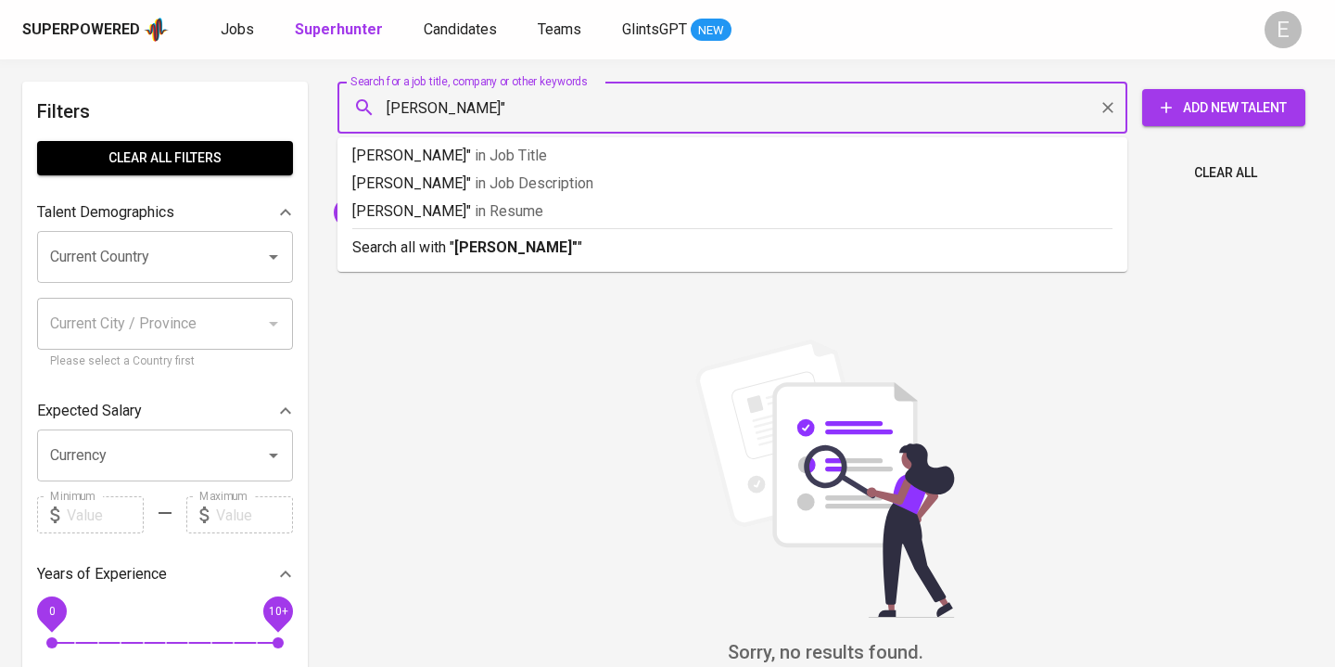
click at [387, 109] on input "Brigitta Ajeng Kusumowardani"" at bounding box center [737, 107] width 708 height 35
type input ""Brigitta Ajeng Kusumowardani""
click at [493, 239] on b ""Brigitta Ajeng Kusumowardani"" at bounding box center [518, 247] width 129 height 18
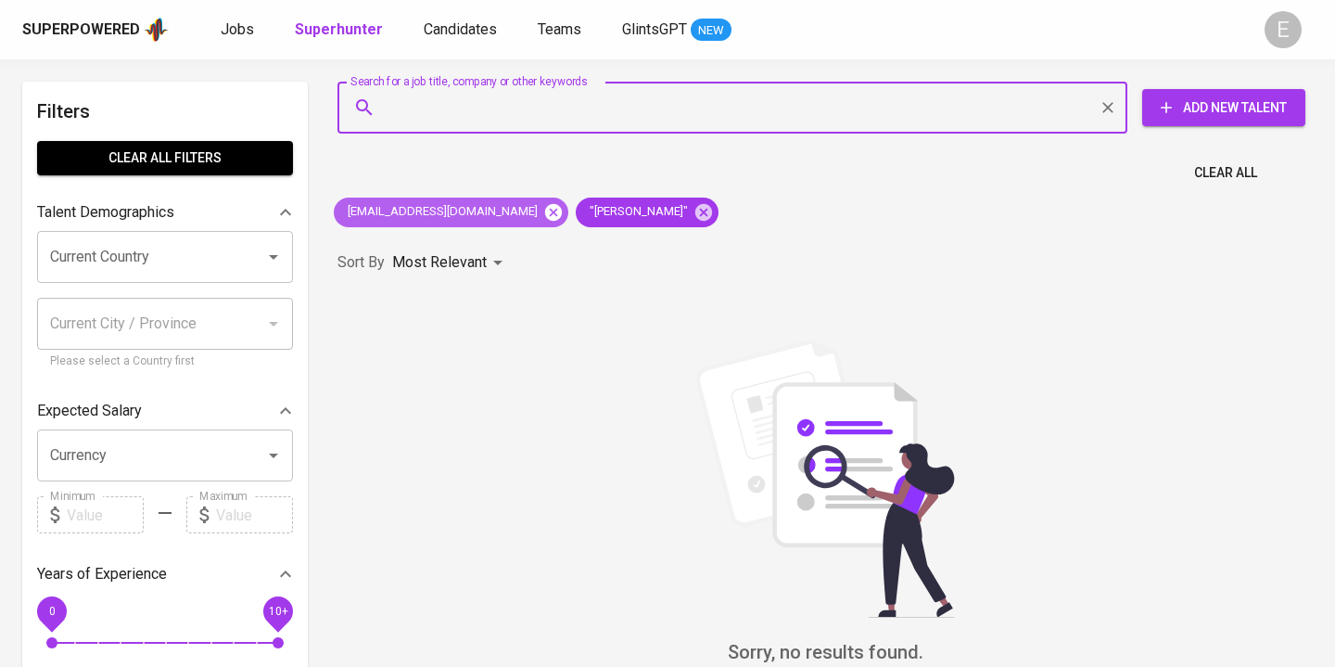
click at [543, 215] on icon at bounding box center [553, 212] width 20 height 20
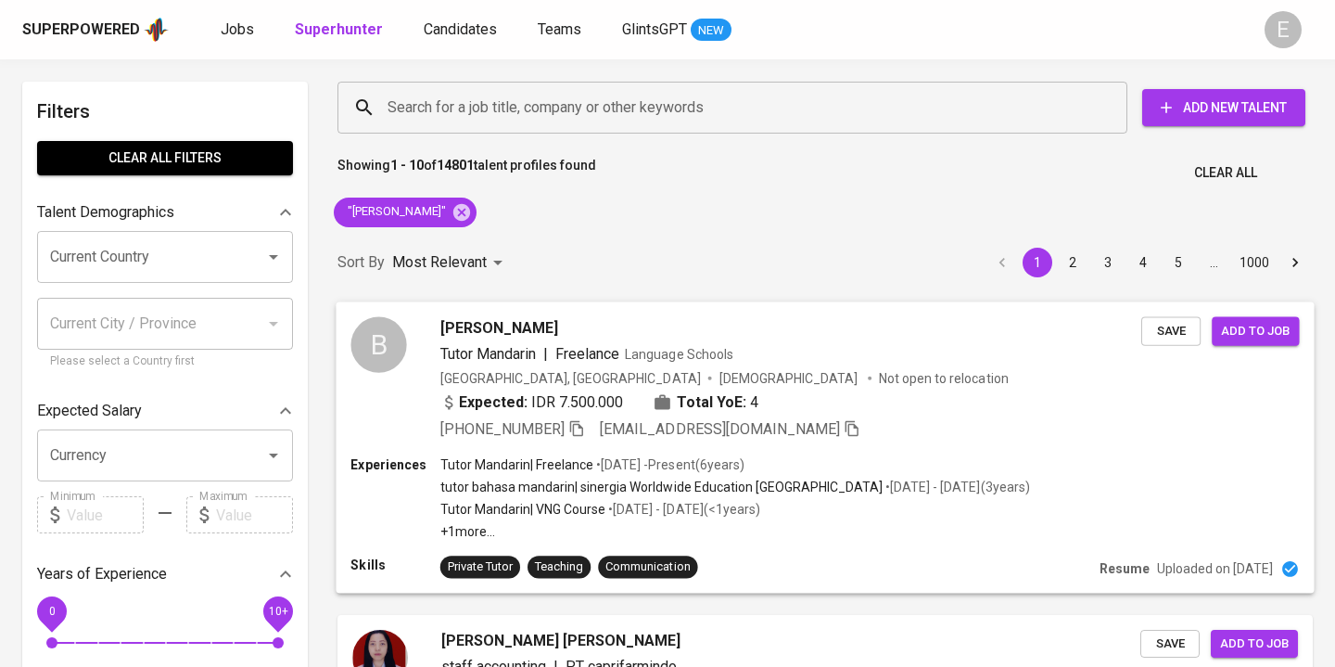
click at [576, 425] on icon "button" at bounding box center [576, 427] width 17 height 17
click at [1129, 446] on div "B Brigitta Ajeng Tutor Mandarin | Freelance Language Schools Indonesia, Surabay…" at bounding box center [825, 378] width 978 height 154
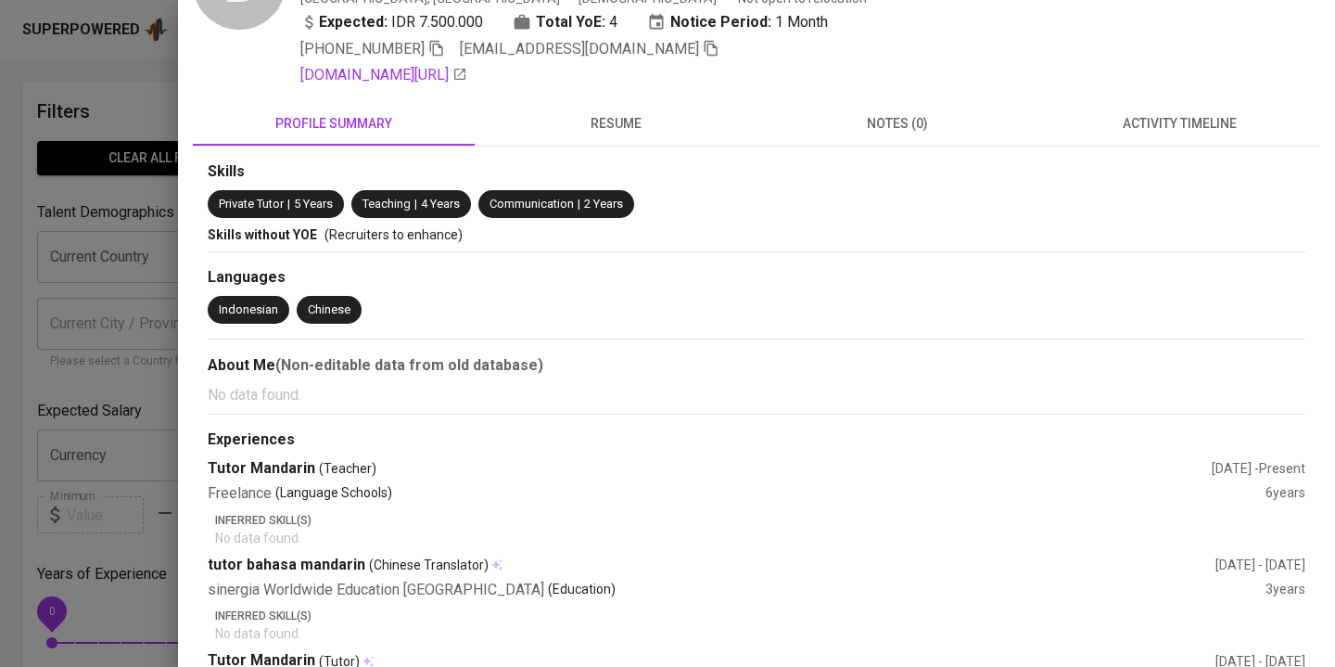
scroll to position [171, 0]
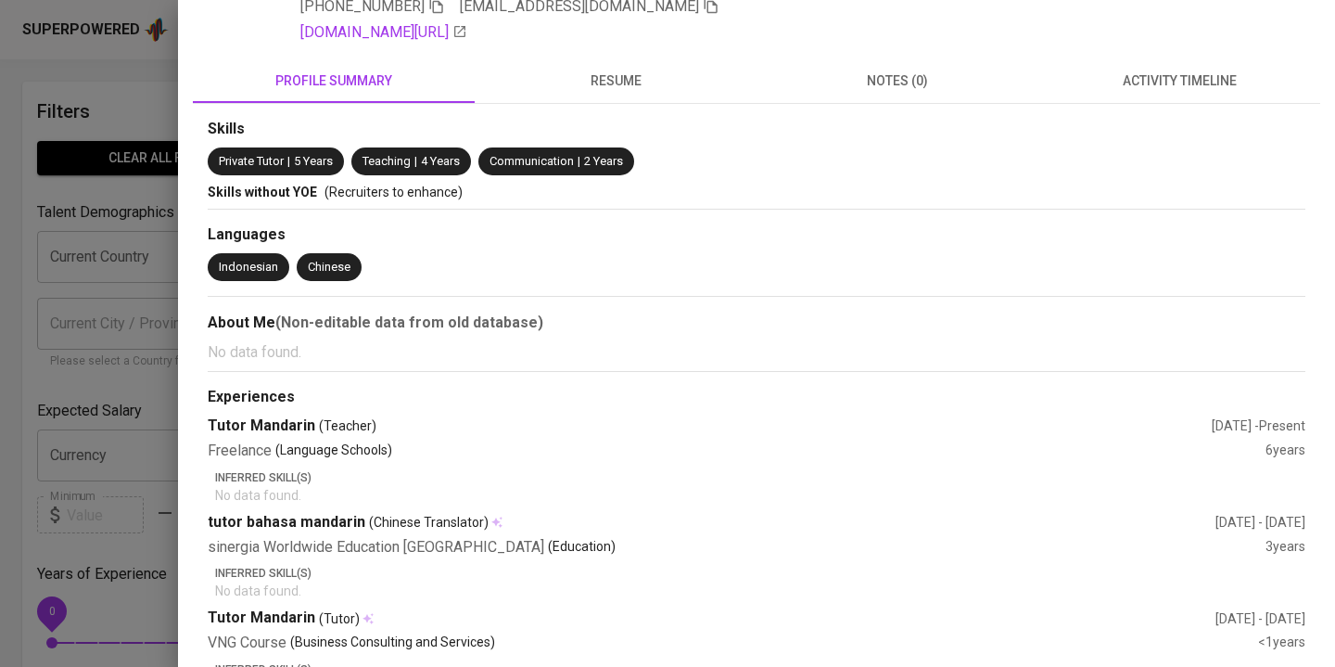
click at [603, 93] on button "resume" at bounding box center [616, 80] width 282 height 44
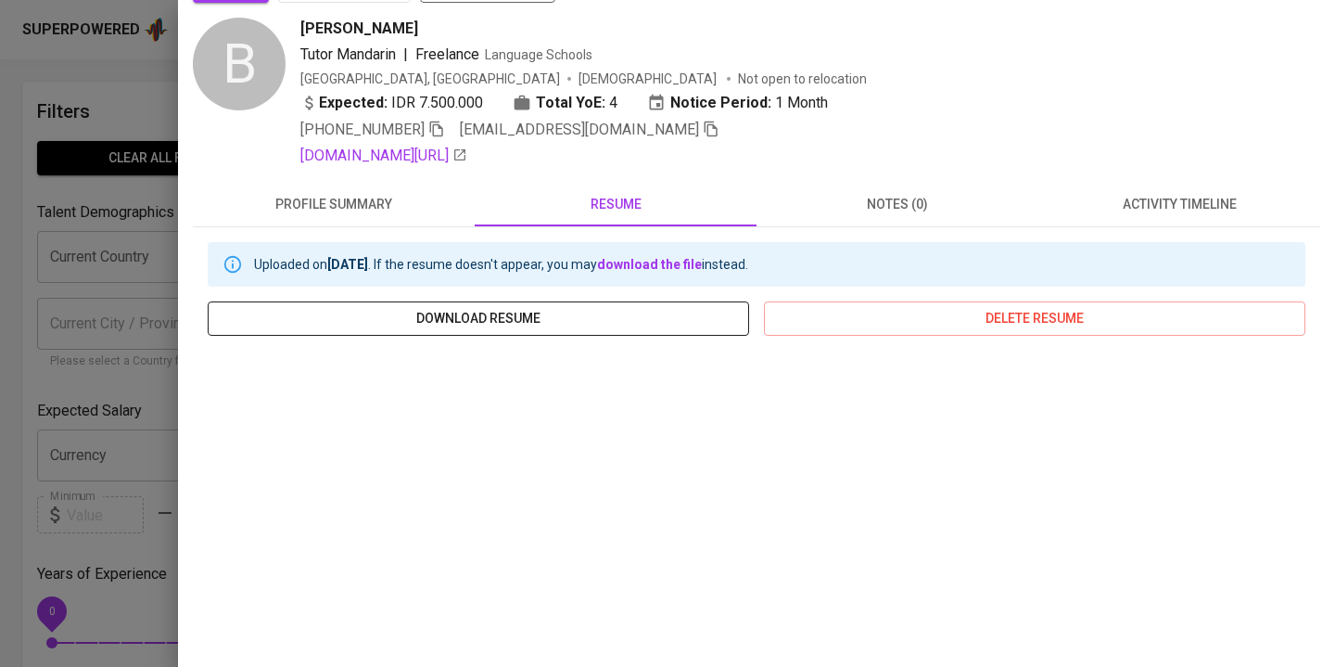
scroll to position [261, 0]
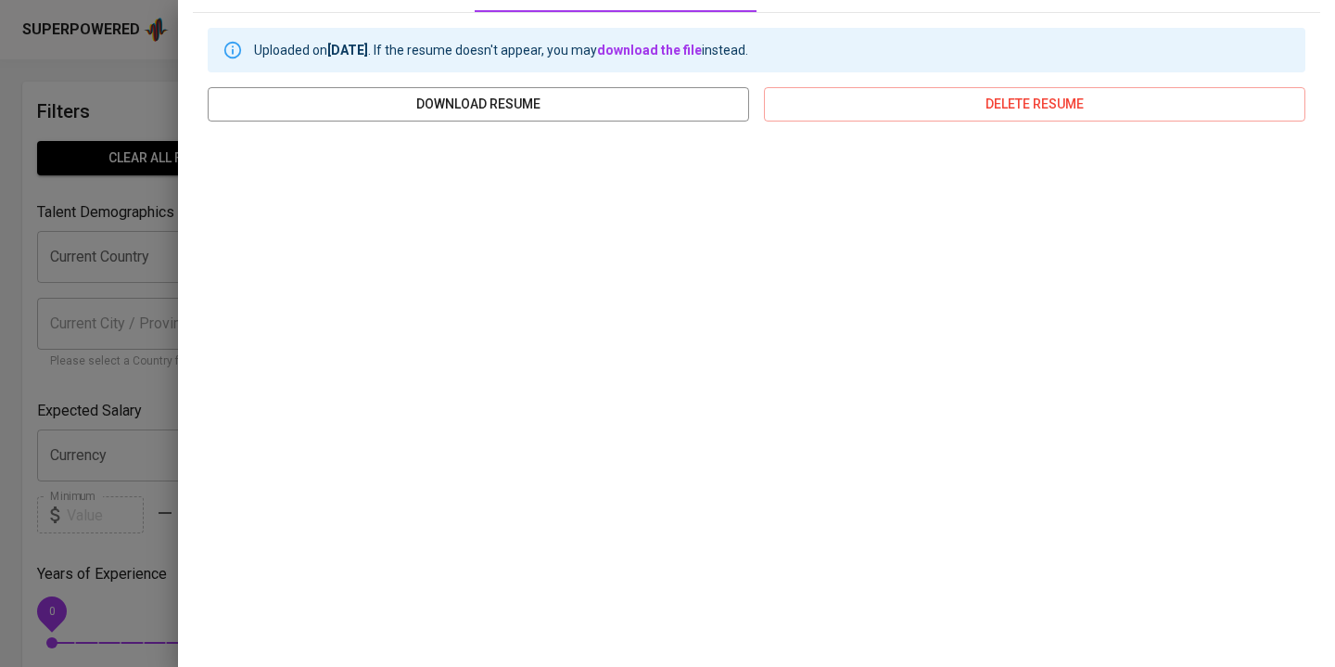
click at [3, 407] on div at bounding box center [667, 333] width 1335 height 667
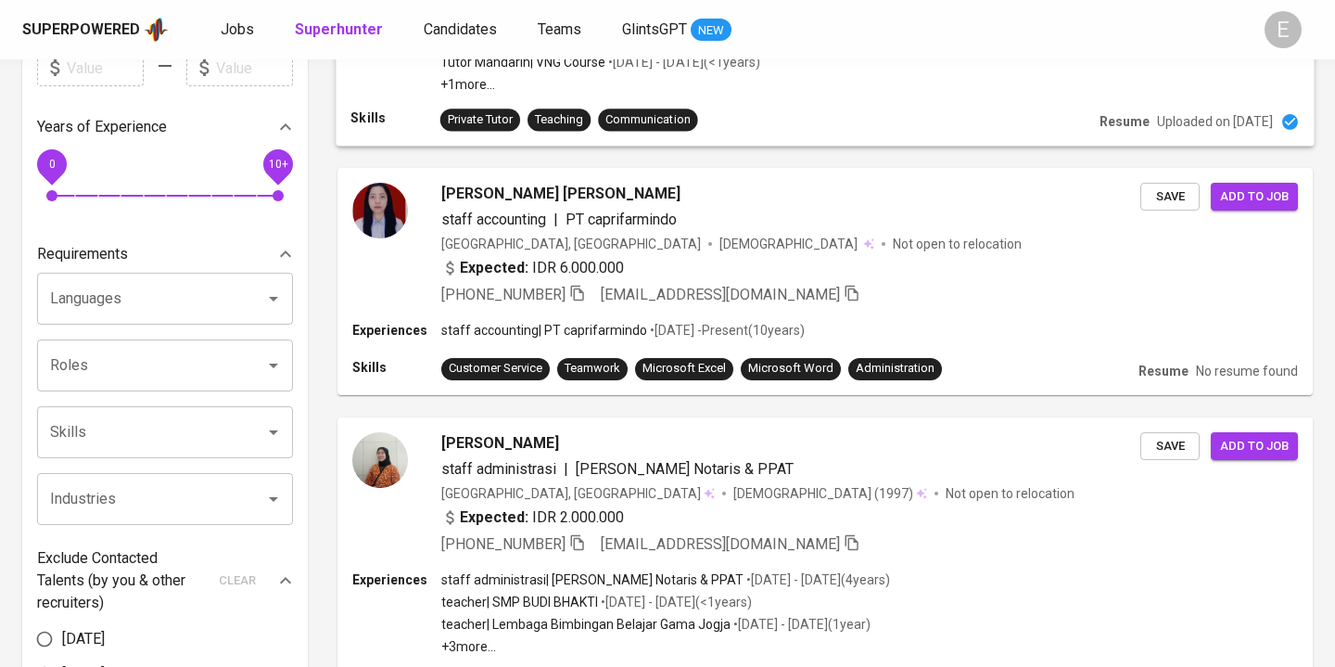
scroll to position [0, 0]
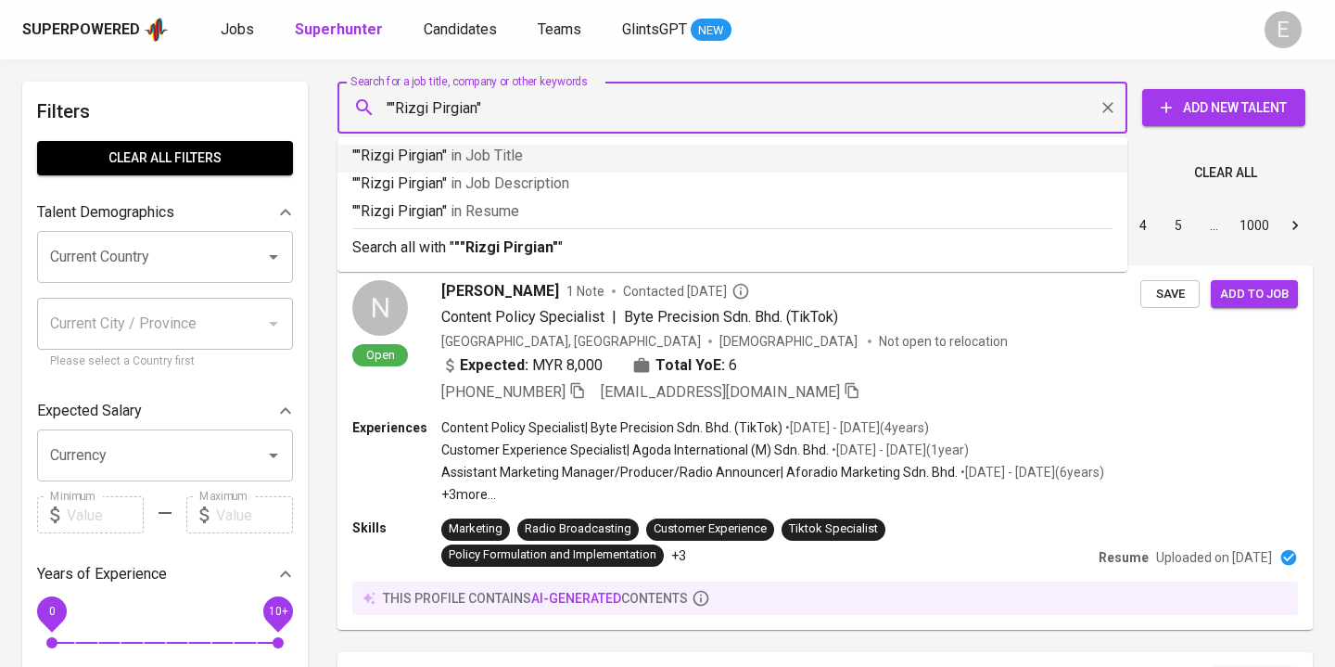
click at [397, 106] on input """Rizgi Pirgian"" at bounding box center [737, 107] width 708 height 35
type input ""Rizgi Pirgian""
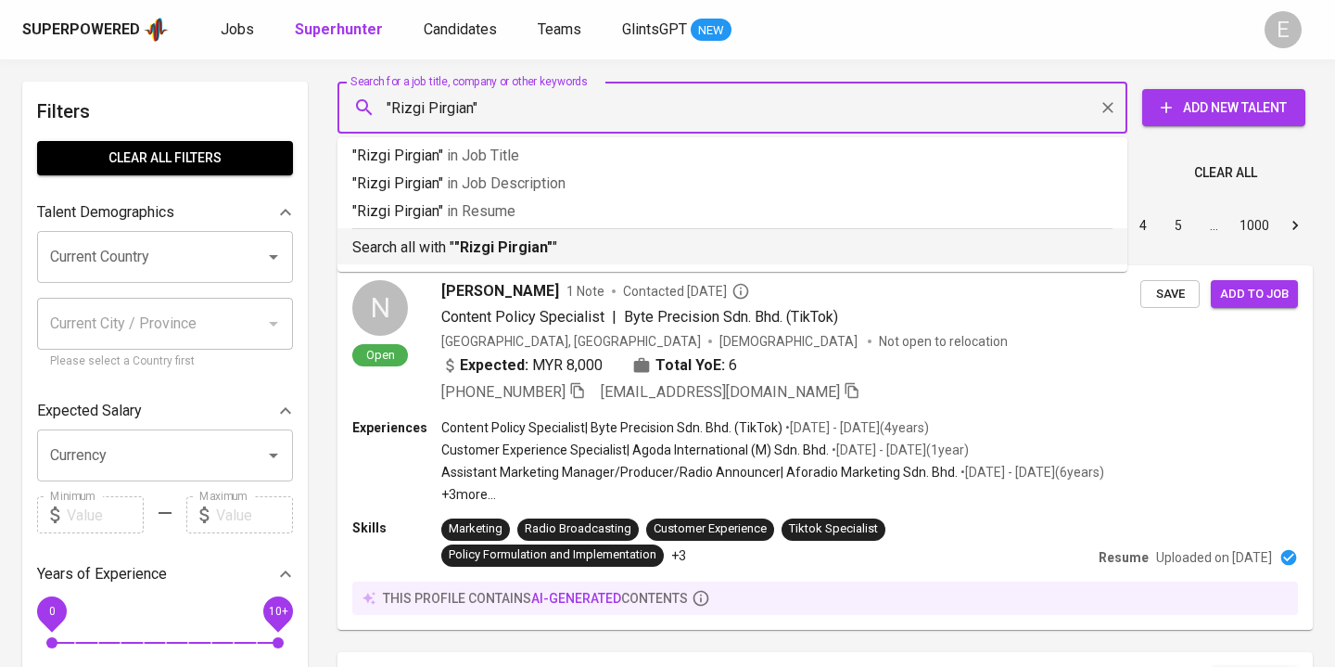
click at [433, 255] on p "Search all with " "Rizgi Pirgian" "" at bounding box center [732, 247] width 760 height 22
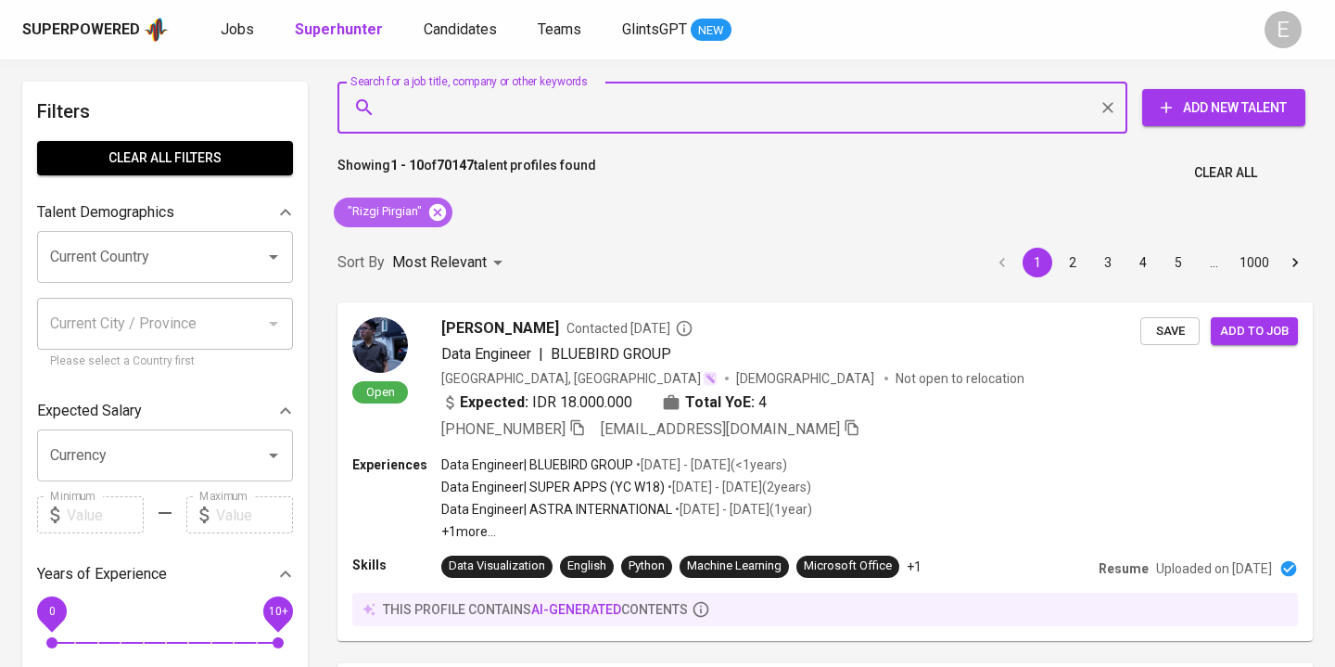
click at [438, 211] on icon at bounding box center [437, 212] width 20 height 20
click at [437, 103] on input "Search for a job title, company or other keywords" at bounding box center [737, 107] width 708 height 35
paste input "[EMAIL_ADDRESS][DOMAIN_NAME]"
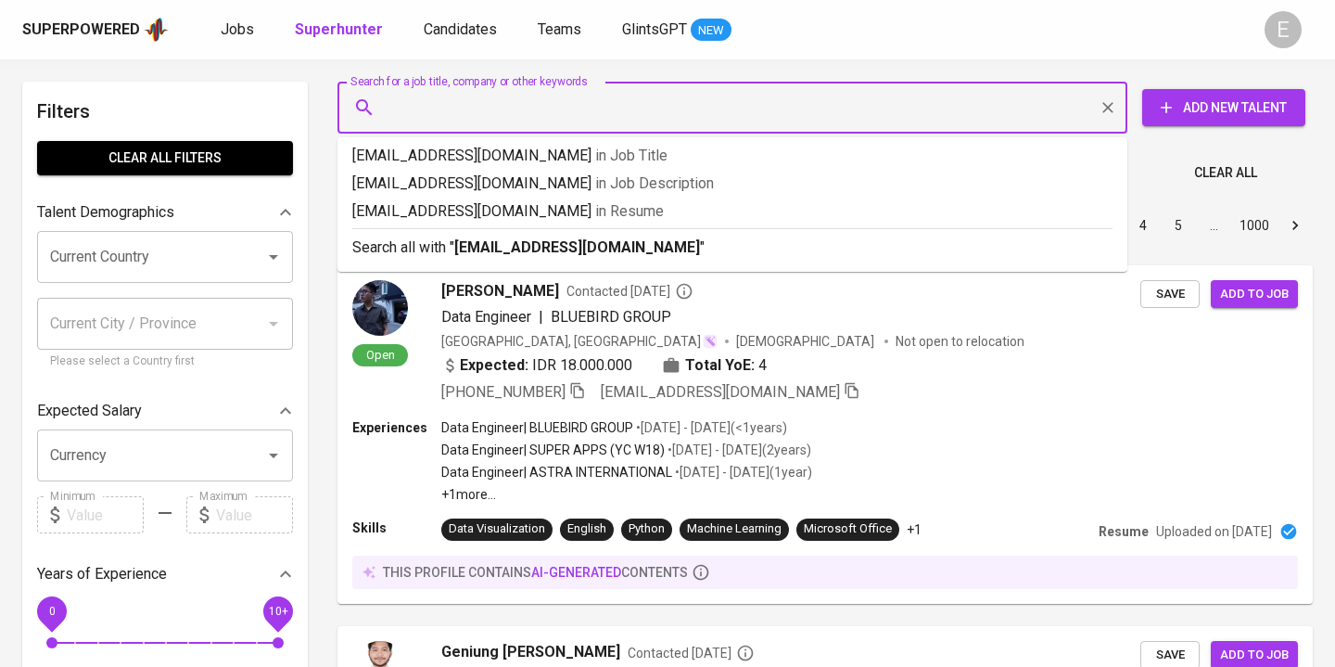
type input "[EMAIL_ADDRESS][DOMAIN_NAME]"
click at [410, 248] on p "Search all with " [EMAIL_ADDRESS][DOMAIN_NAME] "" at bounding box center [732, 247] width 760 height 22
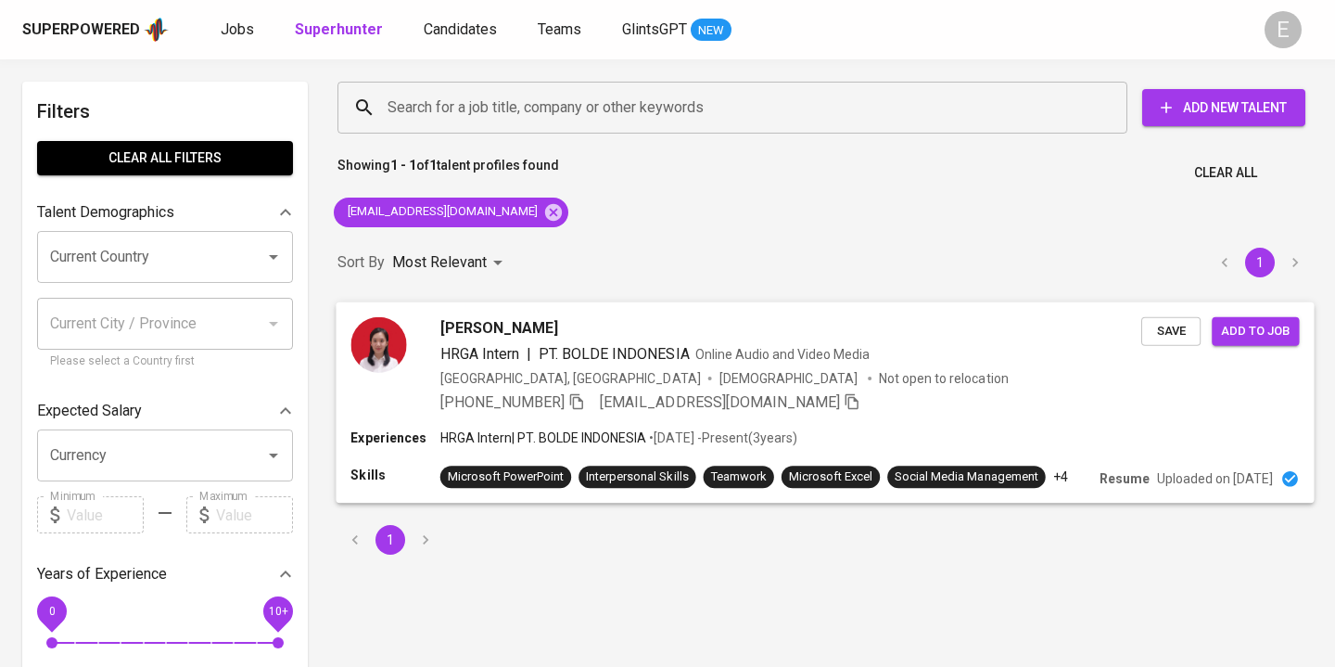
click at [583, 412] on span "[PHONE_NUMBER]" at bounding box center [512, 401] width 145 height 22
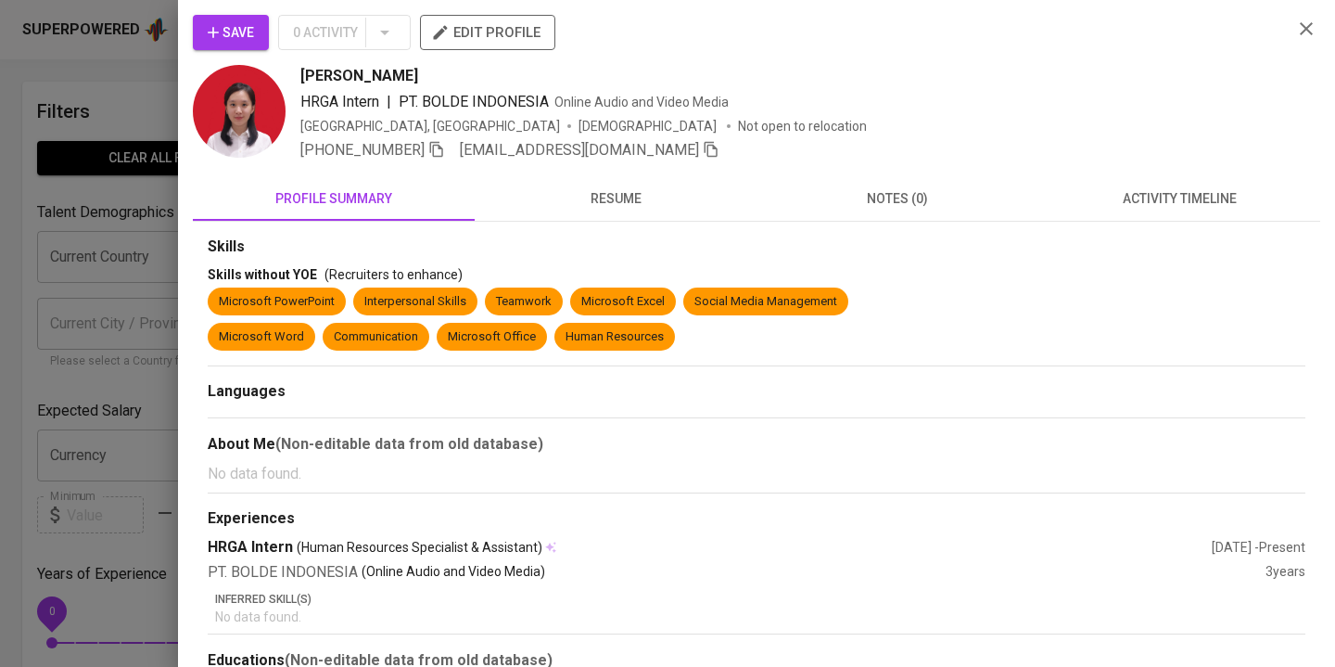
click at [439, 145] on icon "button" at bounding box center [436, 150] width 13 height 16
click at [118, 73] on div at bounding box center [667, 333] width 1335 height 667
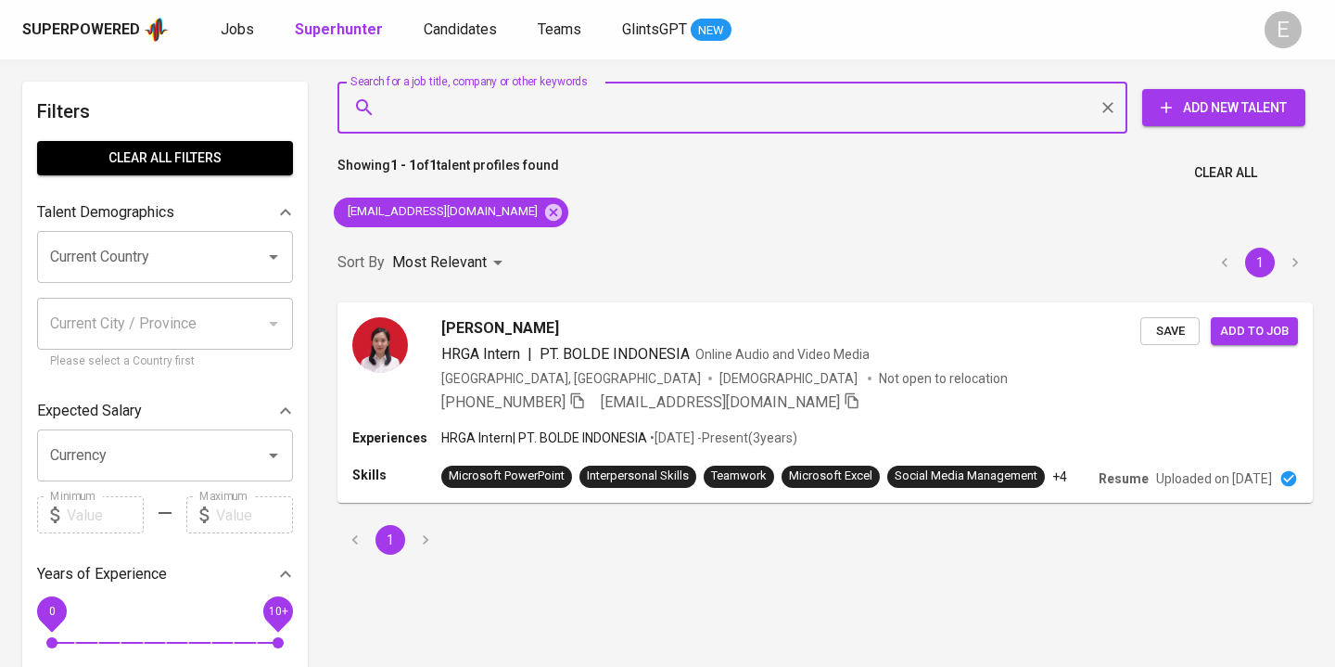
click at [460, 114] on input "Search for a job title, company or other keywords" at bounding box center [737, 107] width 708 height 35
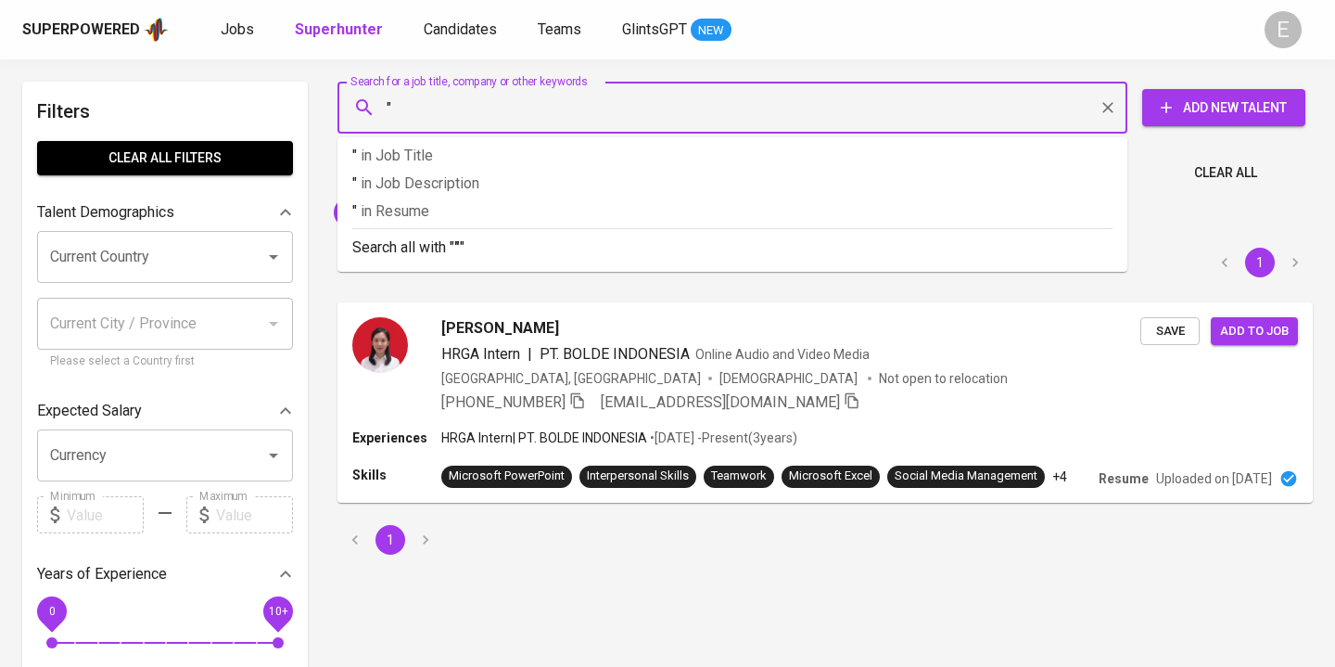
paste input "Efon [PERSON_NAME]"
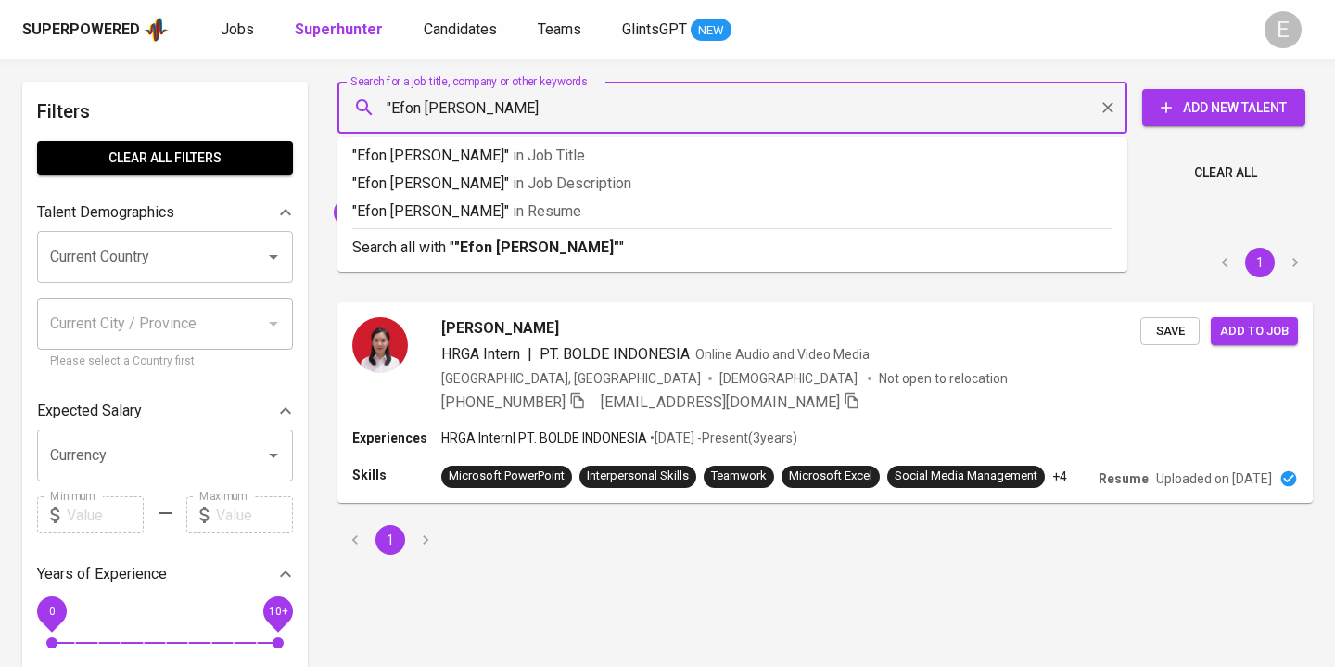
type input ""Efon [PERSON_NAME]""
click at [443, 244] on p "Search all with " "[PERSON_NAME]" "" at bounding box center [732, 247] width 760 height 22
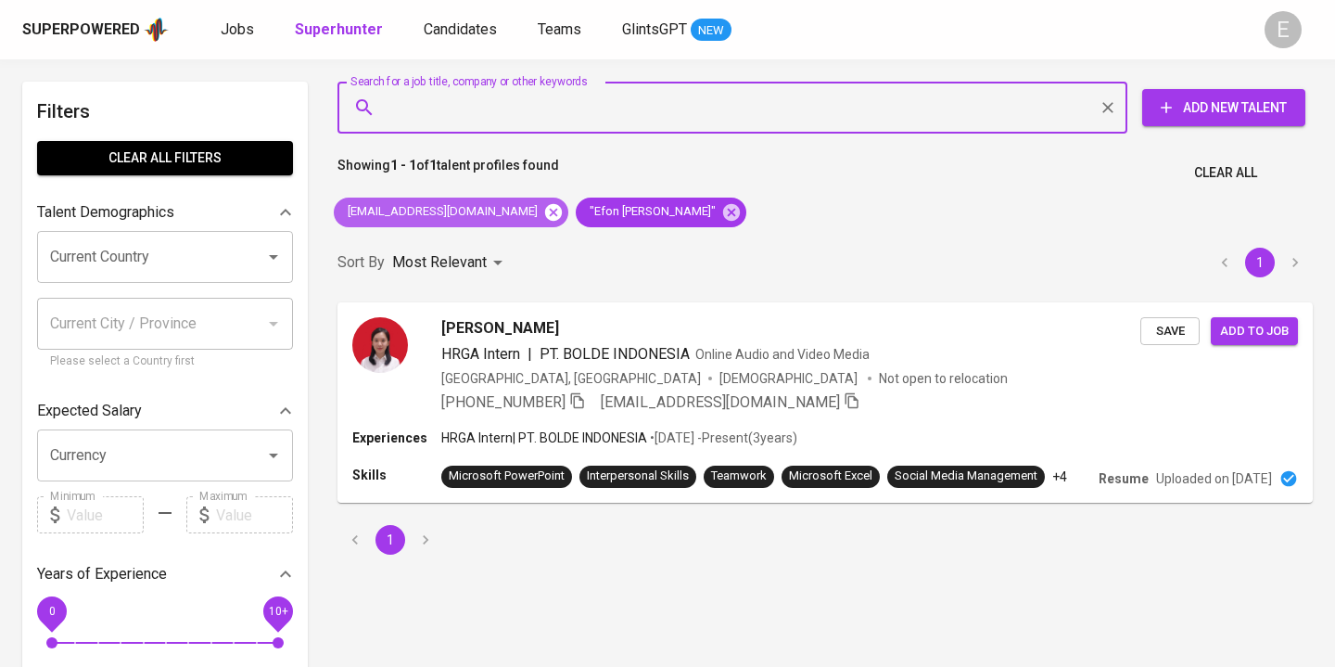
click at [543, 210] on icon at bounding box center [553, 212] width 20 height 20
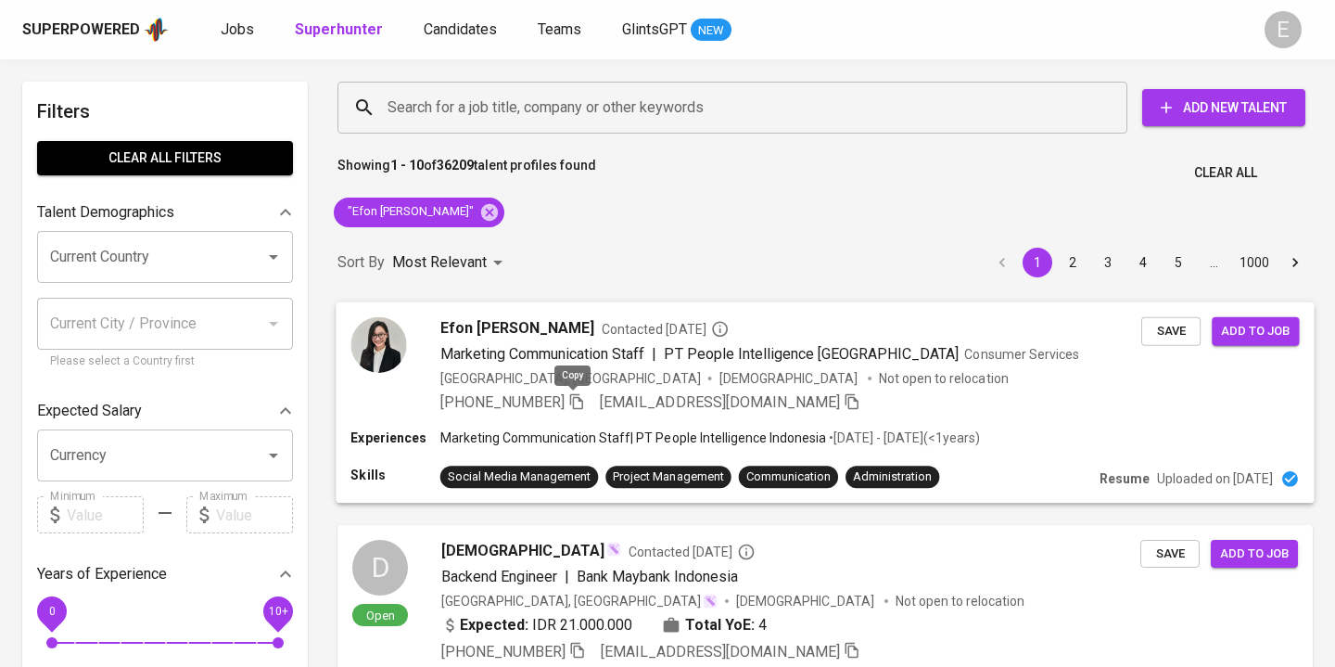
click at [578, 405] on icon "button" at bounding box center [576, 401] width 13 height 16
click at [813, 392] on div "[PHONE_NUMBER] [EMAIL_ADDRESS][DOMAIN_NAME]" at bounding box center [790, 401] width 701 height 22
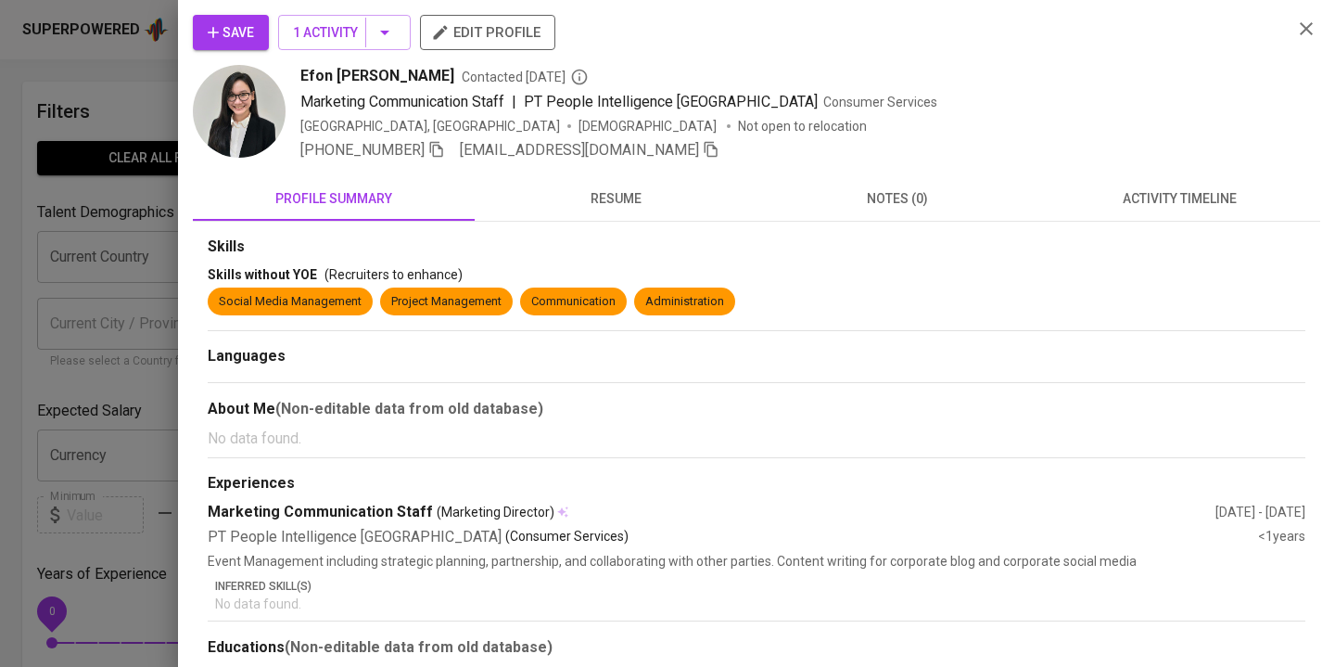
click at [561, 187] on span "resume" at bounding box center [616, 198] width 260 height 23
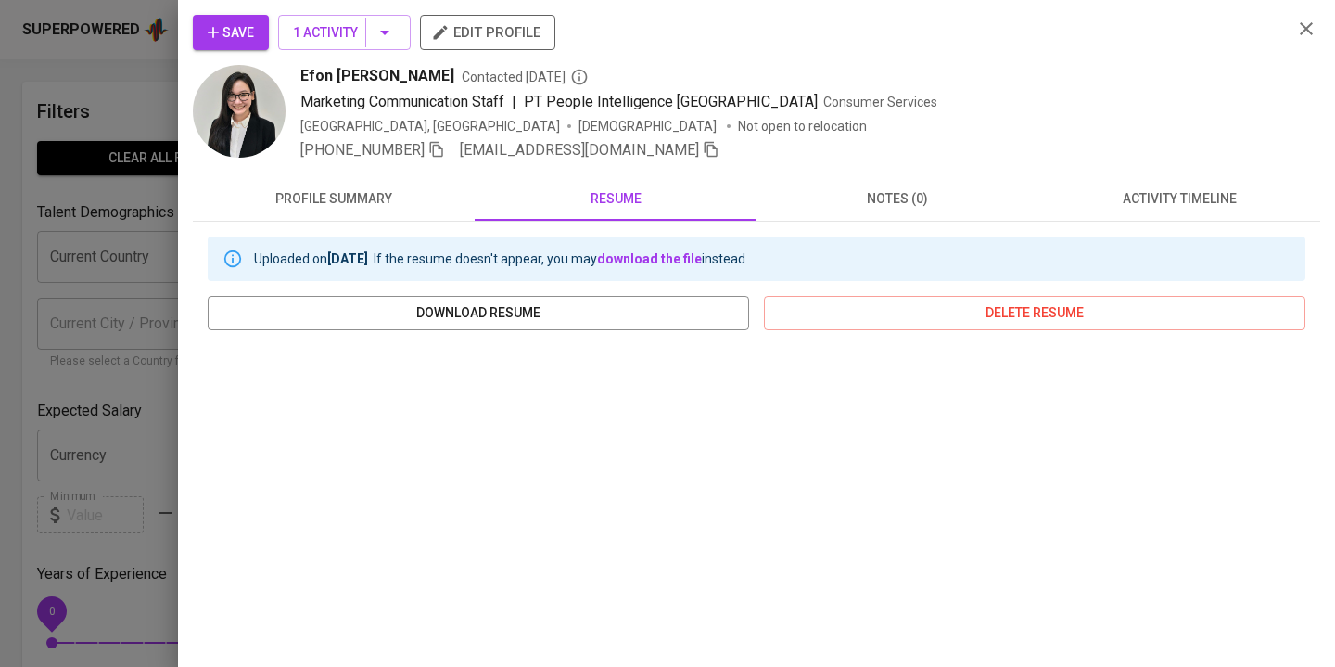
click at [433, 150] on icon "button" at bounding box center [436, 149] width 17 height 17
click at [72, 101] on div at bounding box center [667, 333] width 1335 height 667
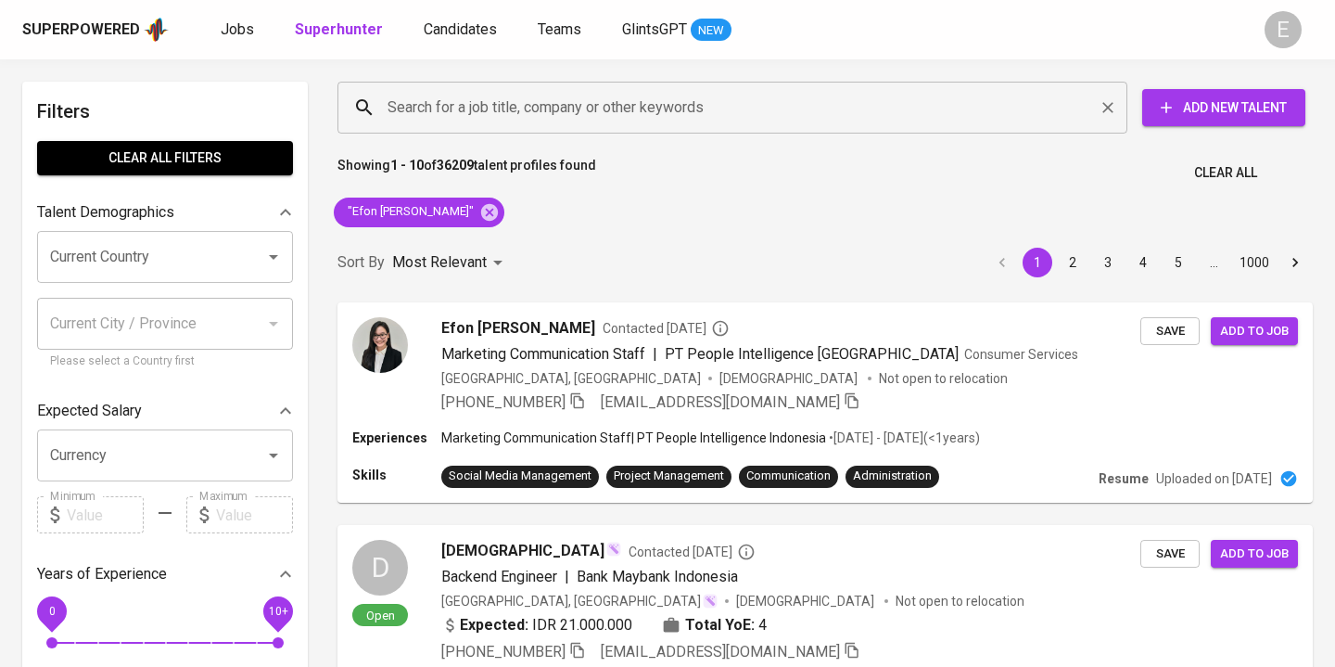
click at [655, 111] on input "Search for a job title, company or other keywords" at bounding box center [737, 107] width 708 height 35
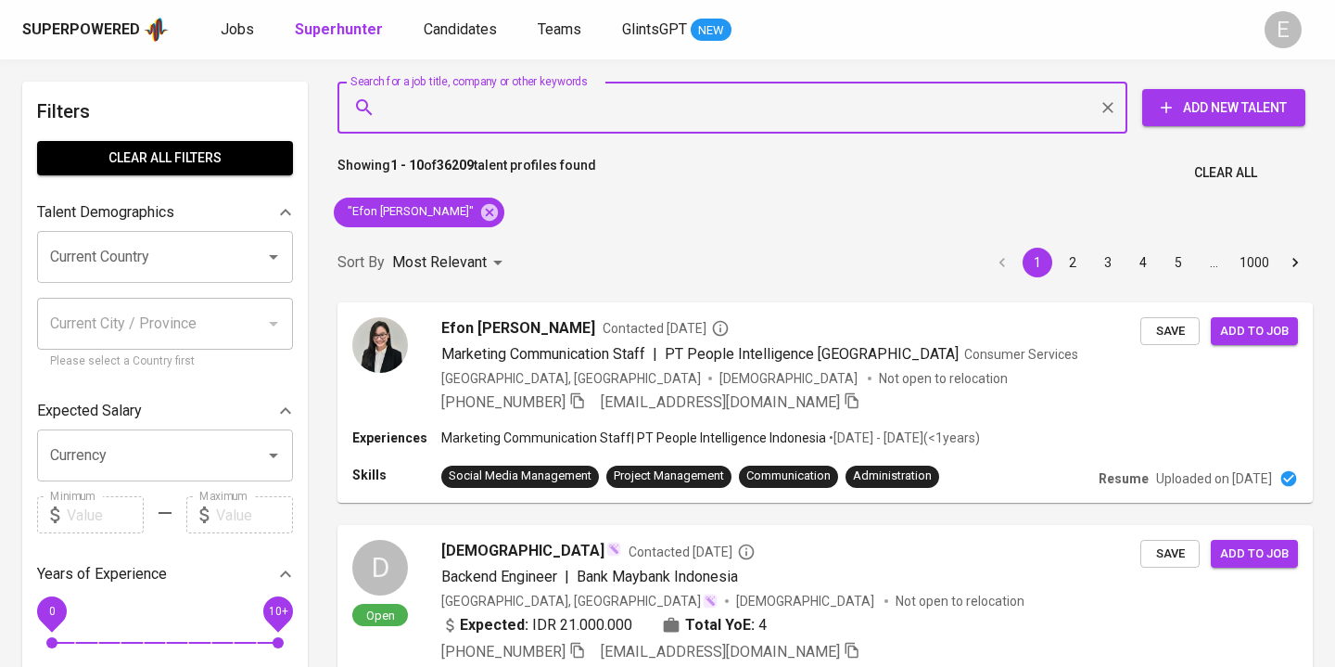
paste input "[PERSON_NAME][EMAIL_ADDRESS][DOMAIN_NAME]"
type input "[PERSON_NAME][EMAIL_ADDRESS][DOMAIN_NAME]"
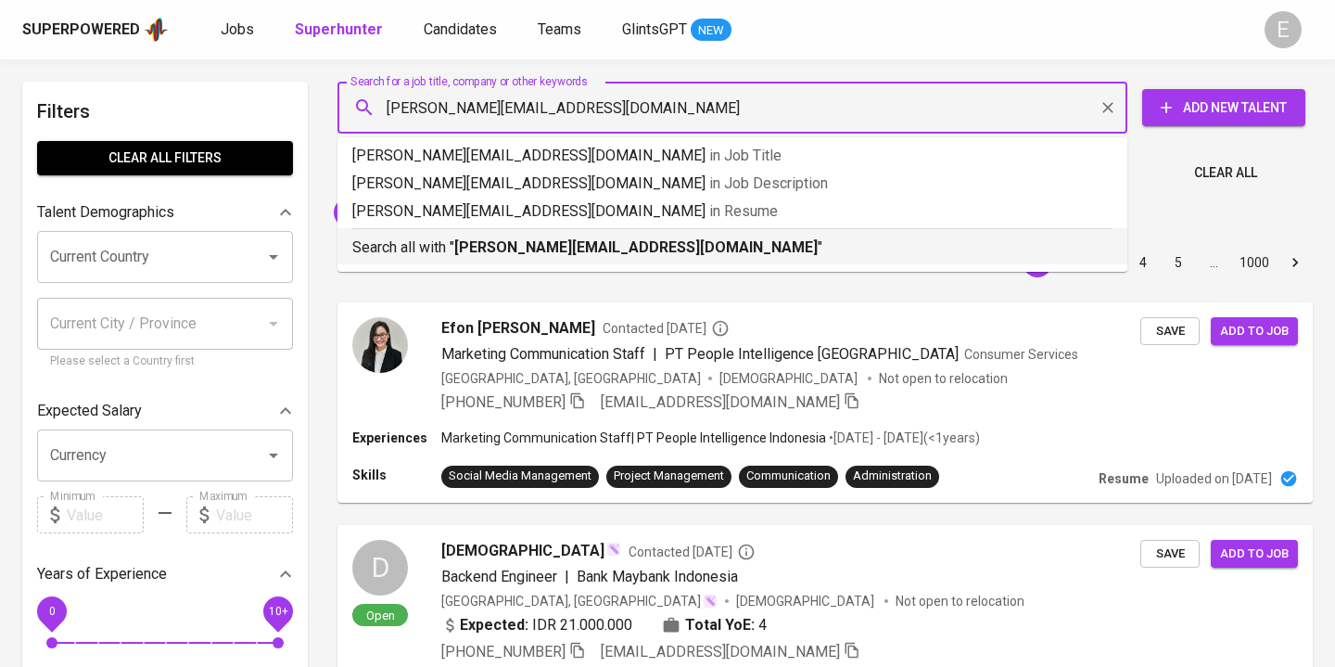
click at [590, 247] on b "[PERSON_NAME][EMAIL_ADDRESS][DOMAIN_NAME]" at bounding box center [635, 247] width 363 height 18
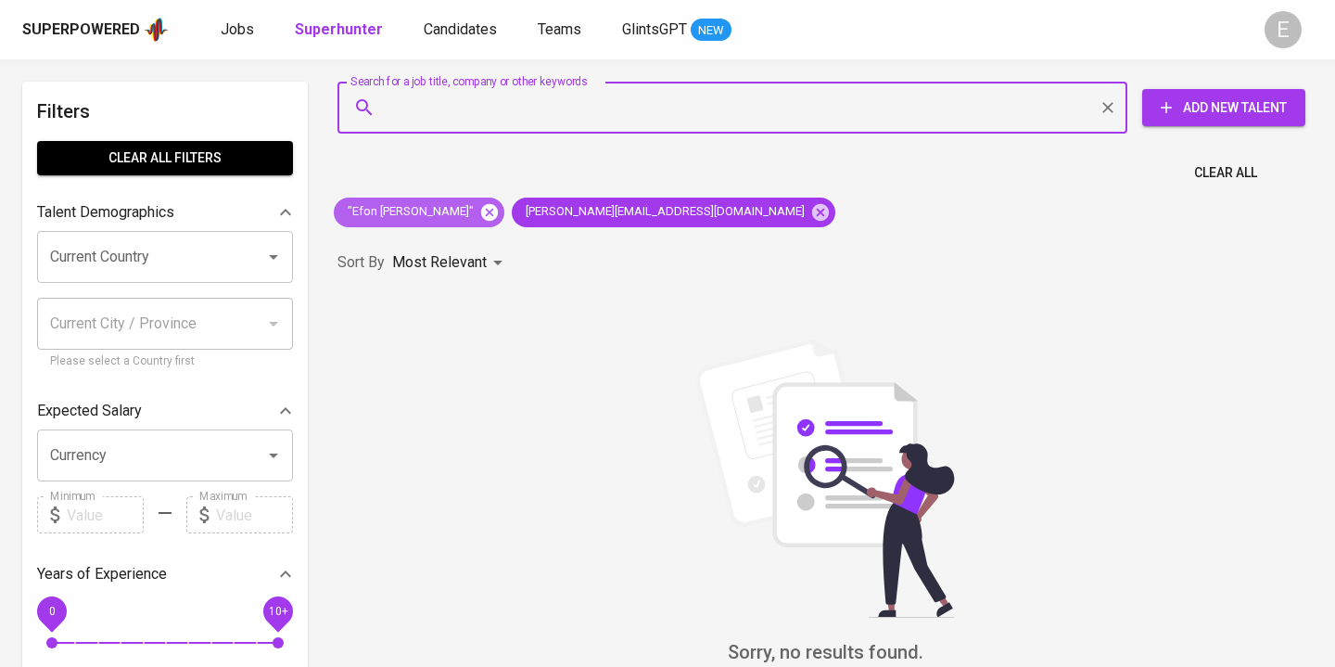
click at [481, 208] on icon at bounding box center [489, 211] width 17 height 17
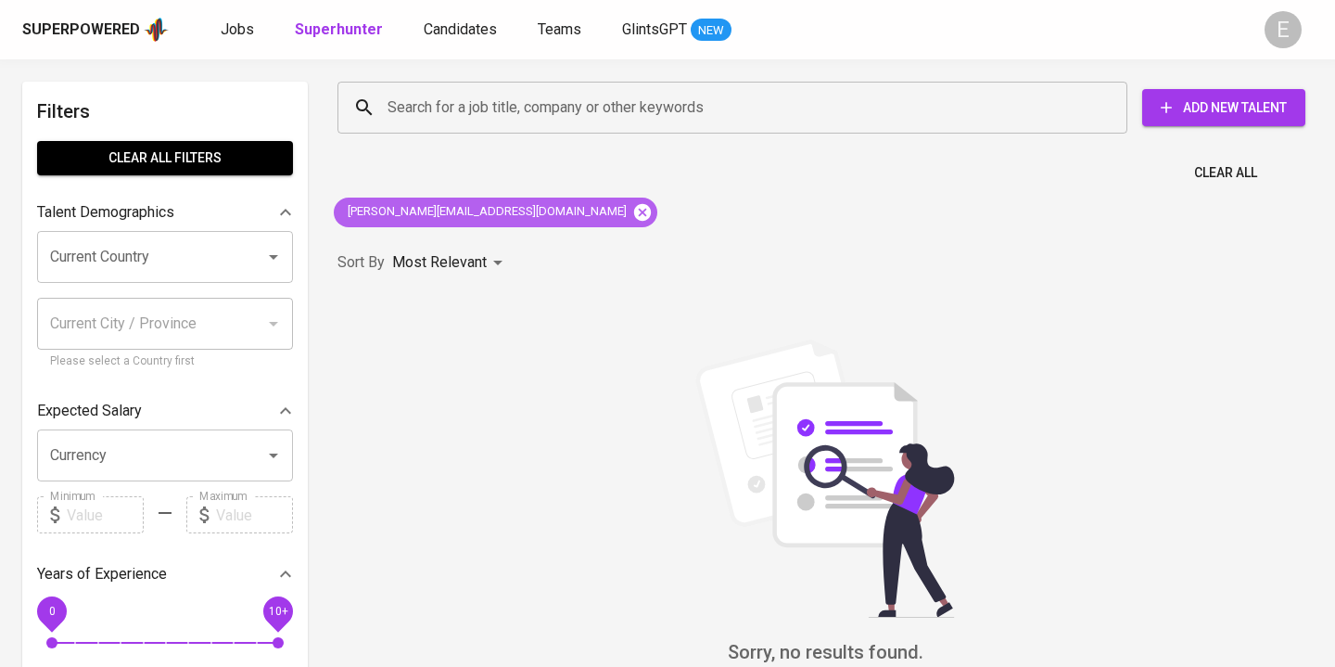
click at [632, 205] on icon at bounding box center [642, 212] width 20 height 20
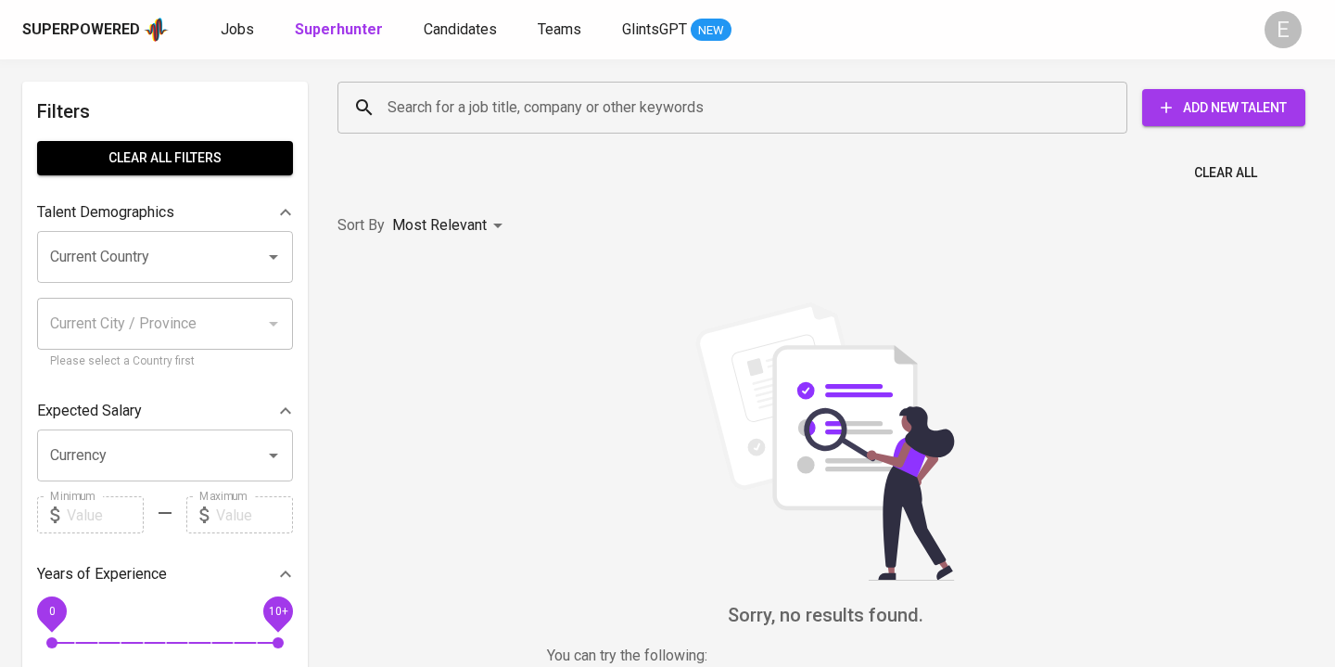
click at [514, 119] on input "Search for a job title, company or other keywords" at bounding box center [737, 107] width 708 height 35
paste input "[PERSON_NAME][EMAIL_ADDRESS][DOMAIN_NAME]"
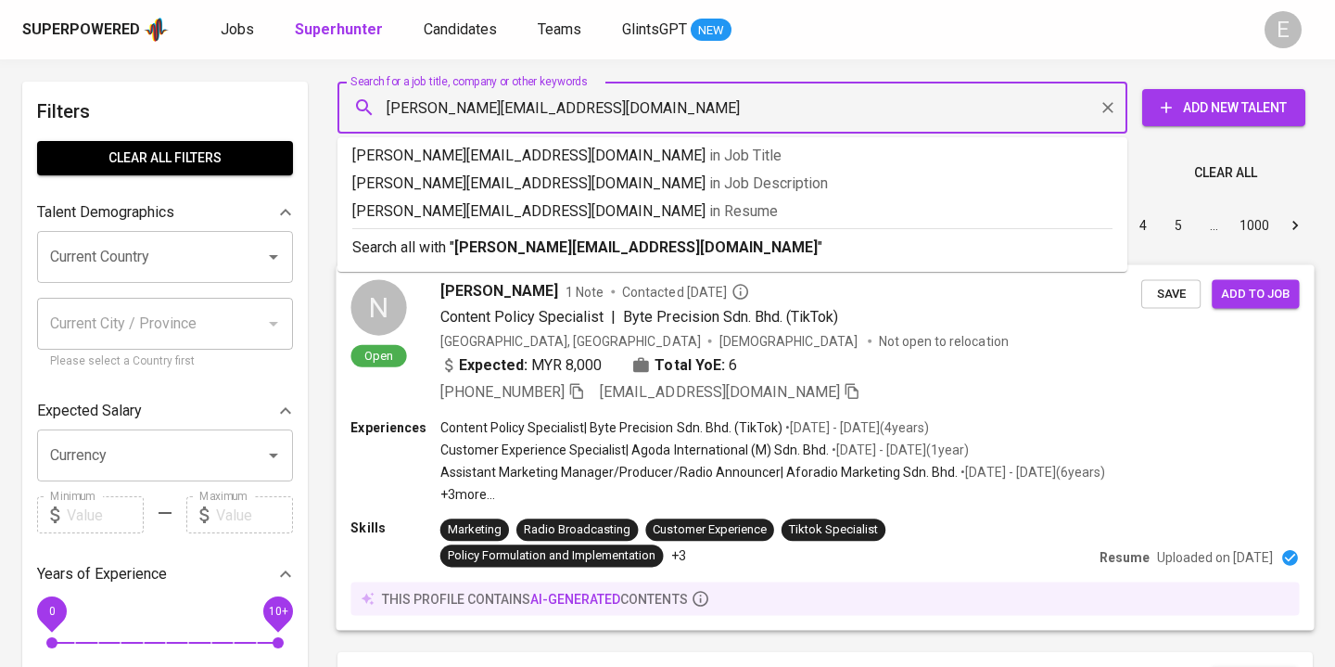
type input "[PERSON_NAME][EMAIL_ADDRESS][DOMAIN_NAME]"
click at [430, 247] on p "Search all with " [PERSON_NAME][EMAIL_ADDRESS][DOMAIN_NAME] "" at bounding box center [732, 247] width 760 height 22
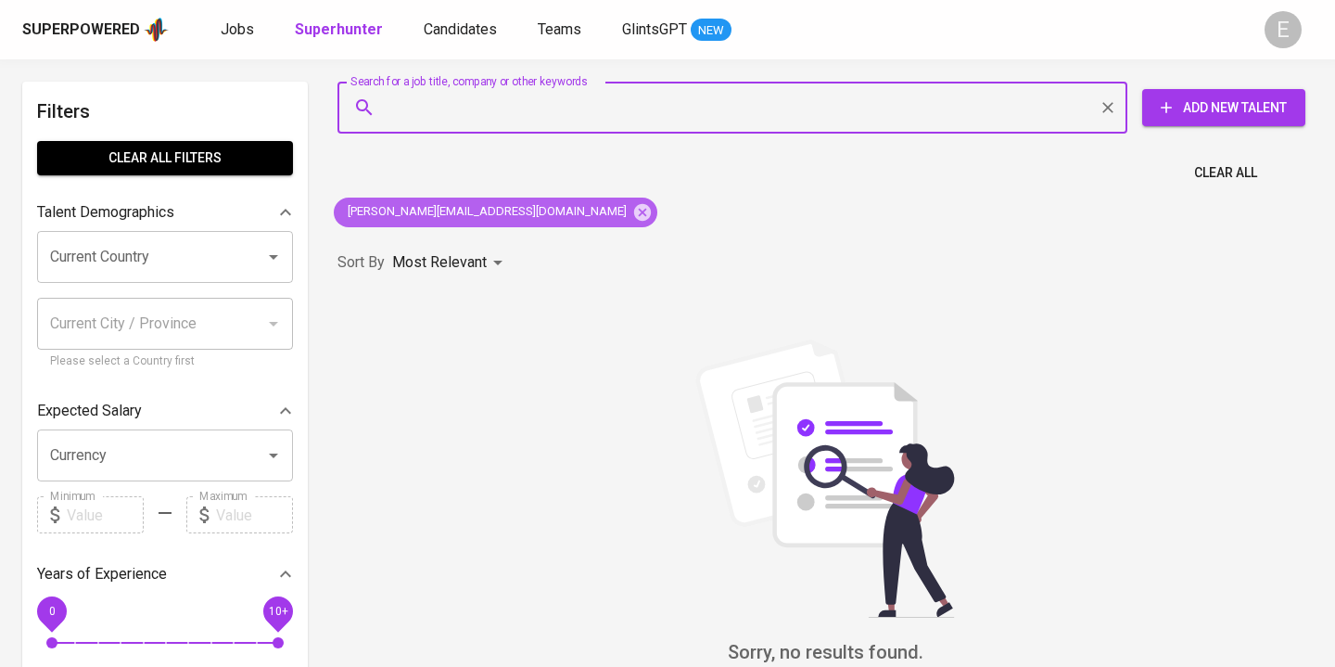
click at [632, 205] on icon at bounding box center [642, 212] width 20 height 20
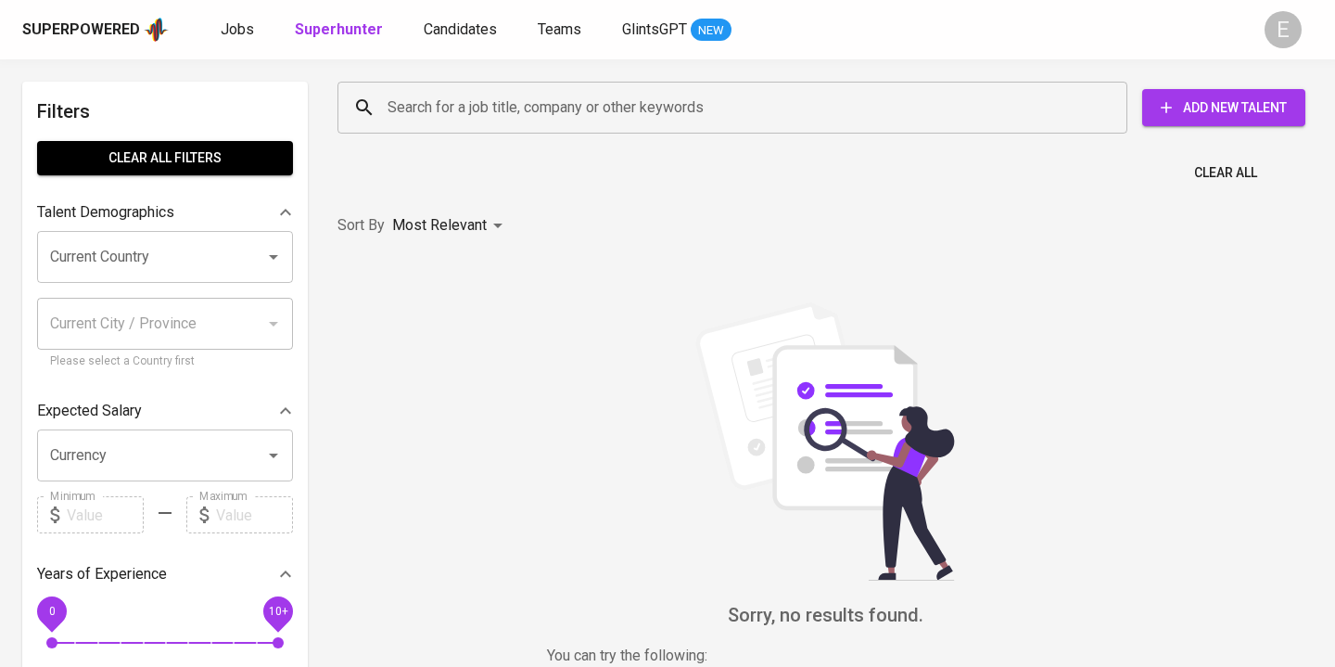
click at [471, 83] on div "Search for a job title, company or other keywords" at bounding box center [732, 108] width 790 height 52
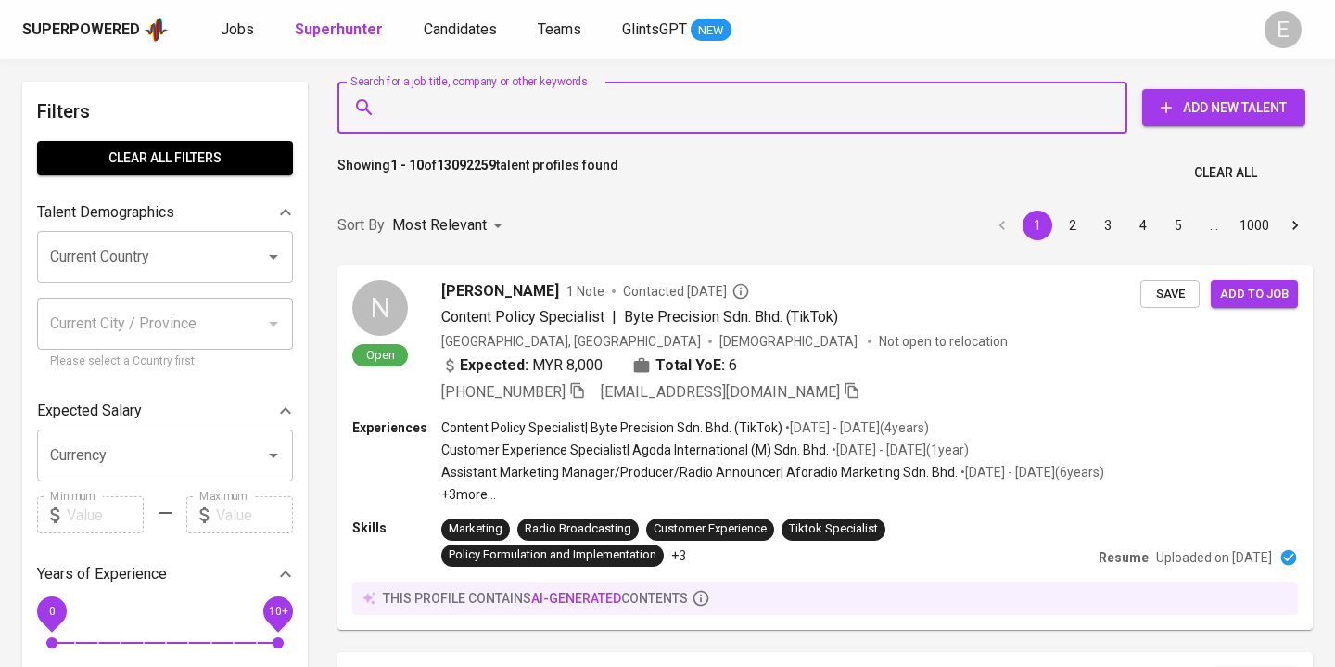
click at [471, 90] on input "Search for a job title, company or other keywords" at bounding box center [737, 107] width 708 height 35
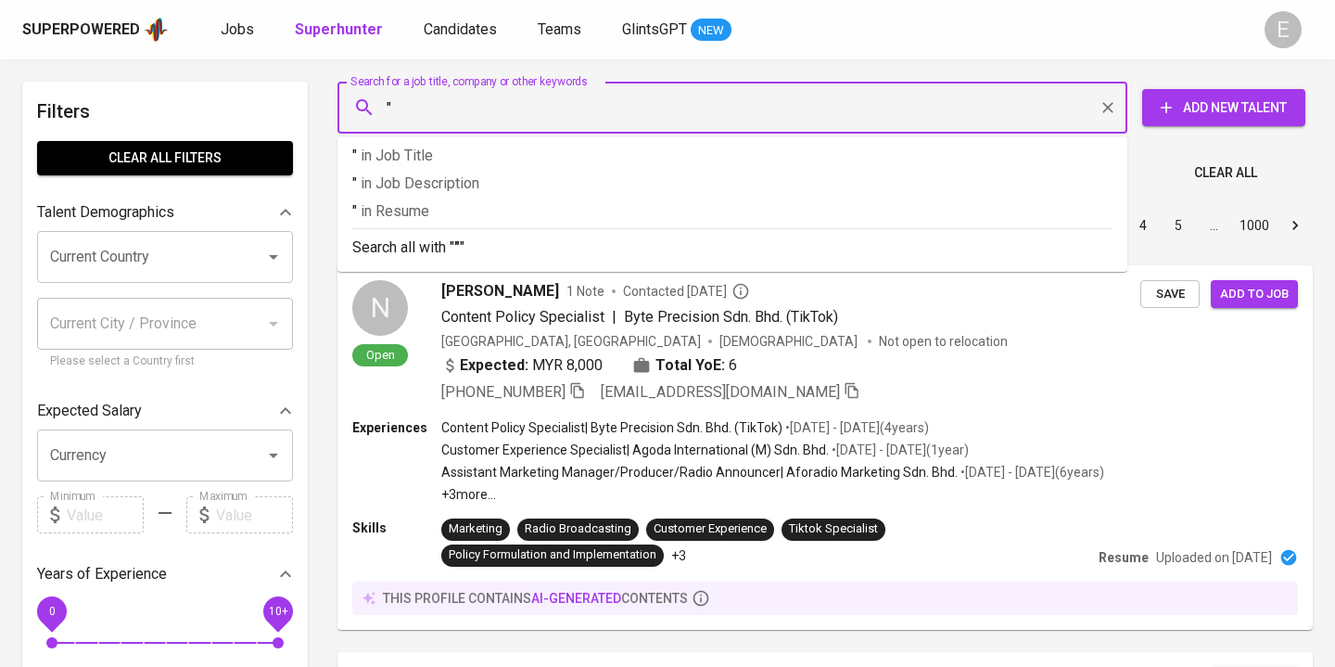
paste input "[PERSON_NAME]"
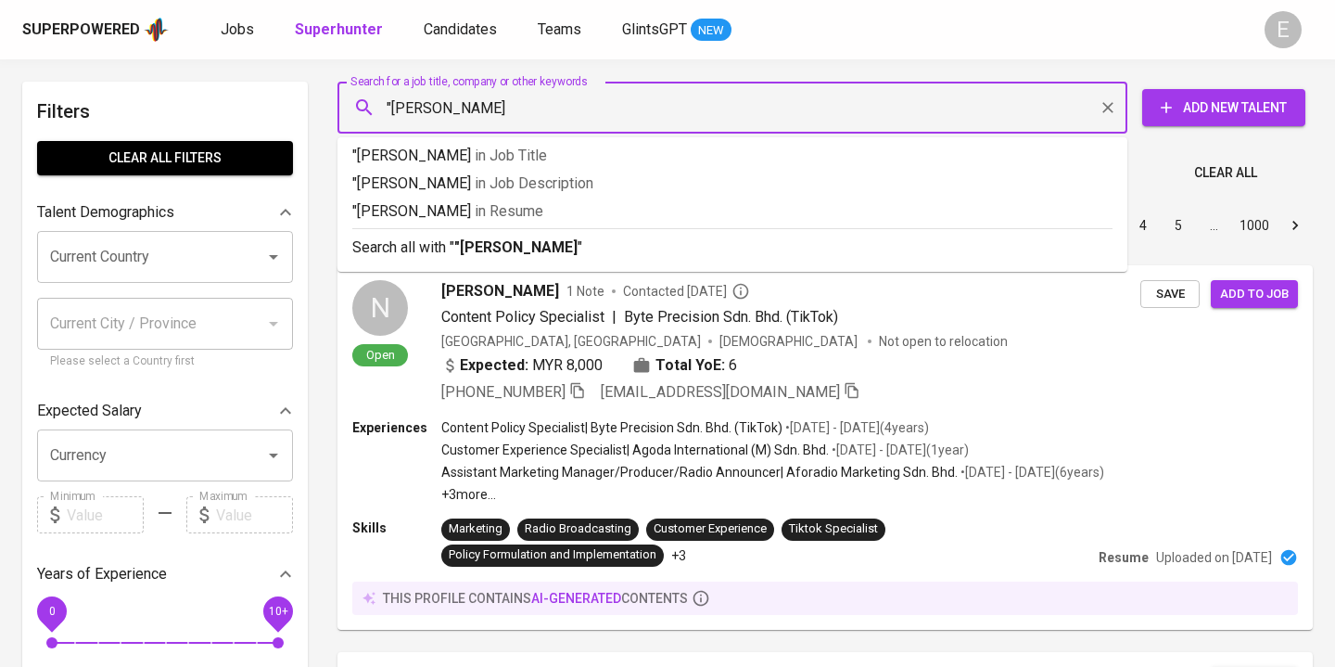
type input ""[PERSON_NAME]""
click at [524, 251] on b ""[PERSON_NAME]"" at bounding box center [518, 247] width 129 height 18
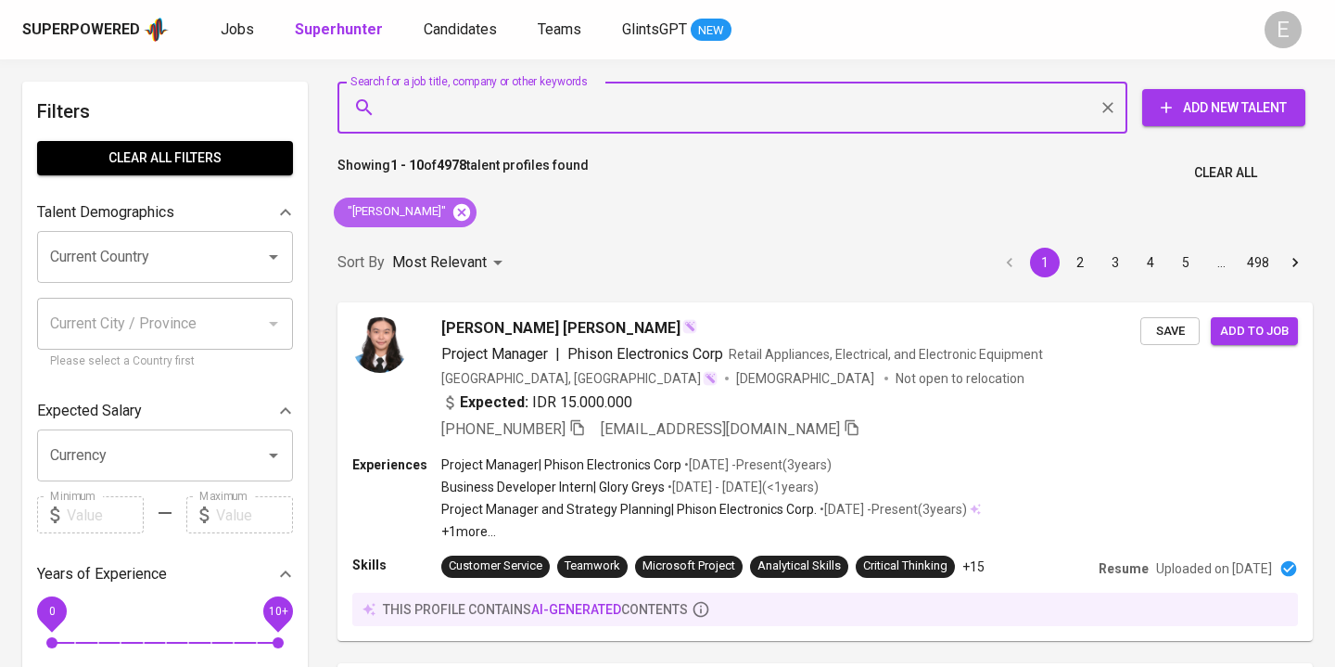
click at [472, 215] on icon at bounding box center [461, 212] width 20 height 20
click at [485, 115] on input "Search for a job title, company or other keywords" at bounding box center [737, 107] width 708 height 35
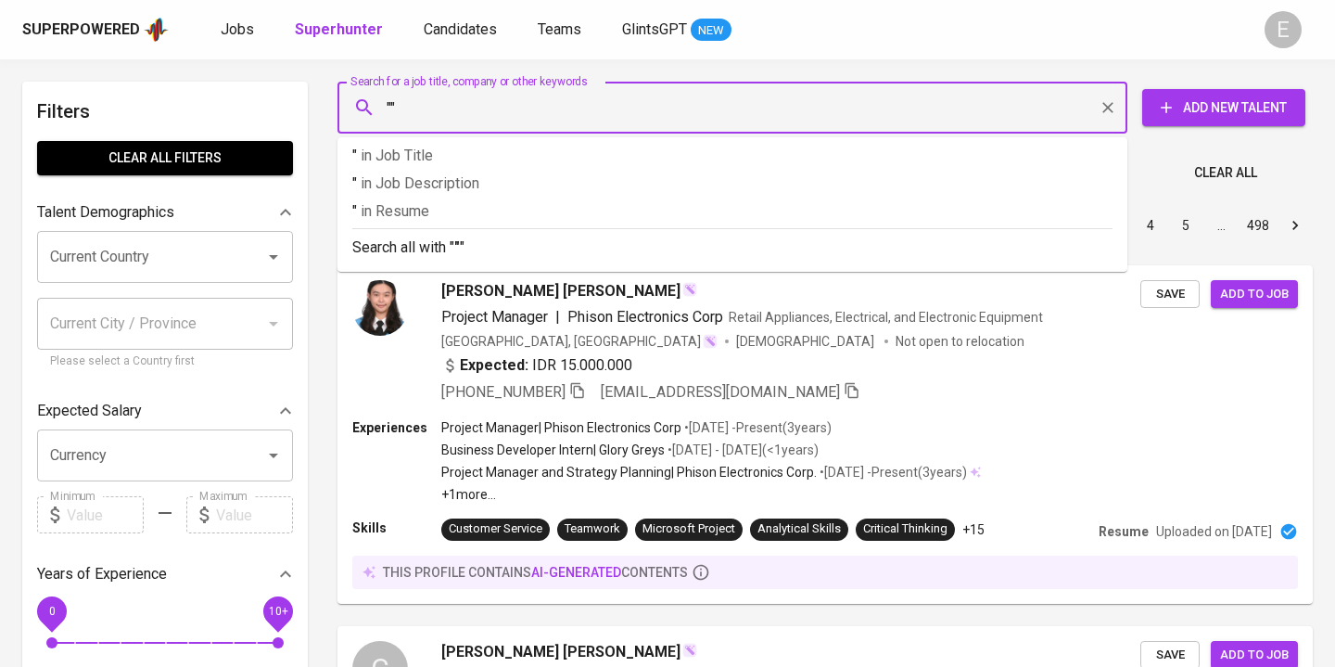
paste input "Michel Fransiska"
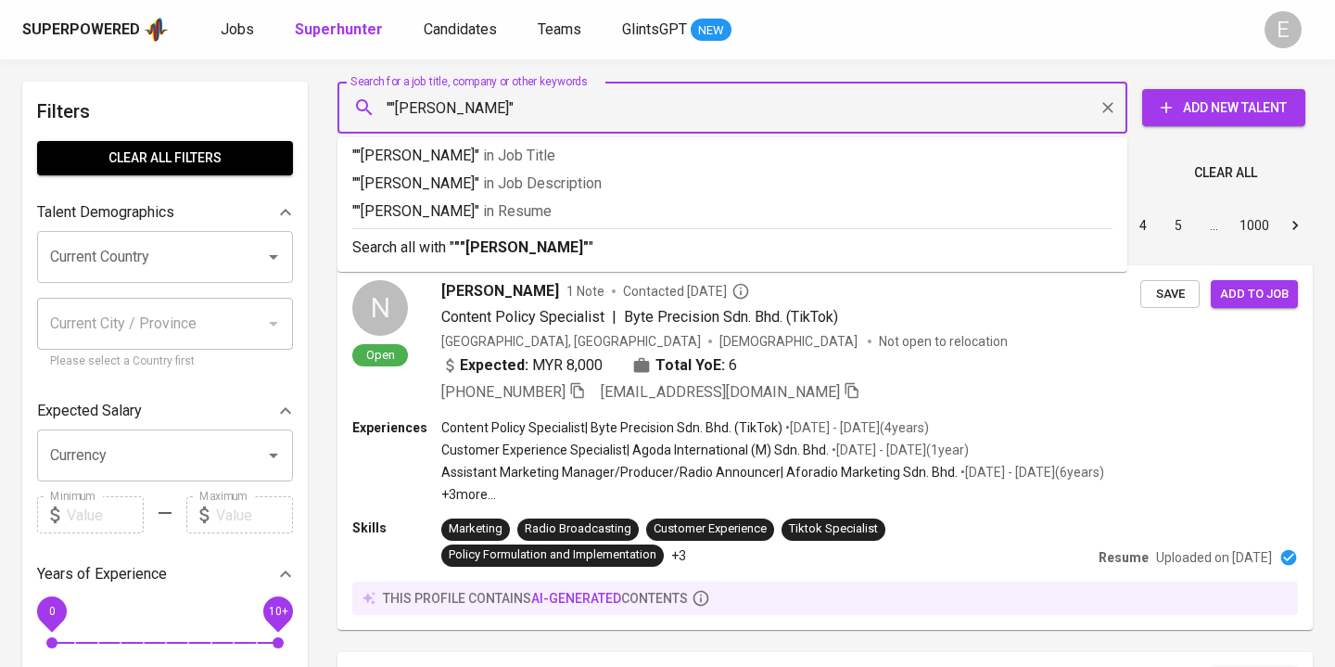
click at [399, 112] on input """Michel Fransiska"" at bounding box center [737, 107] width 708 height 35
type input ""Michel Fransiska""
click at [475, 251] on b ""Michel Fransiska"" at bounding box center [518, 247] width 129 height 18
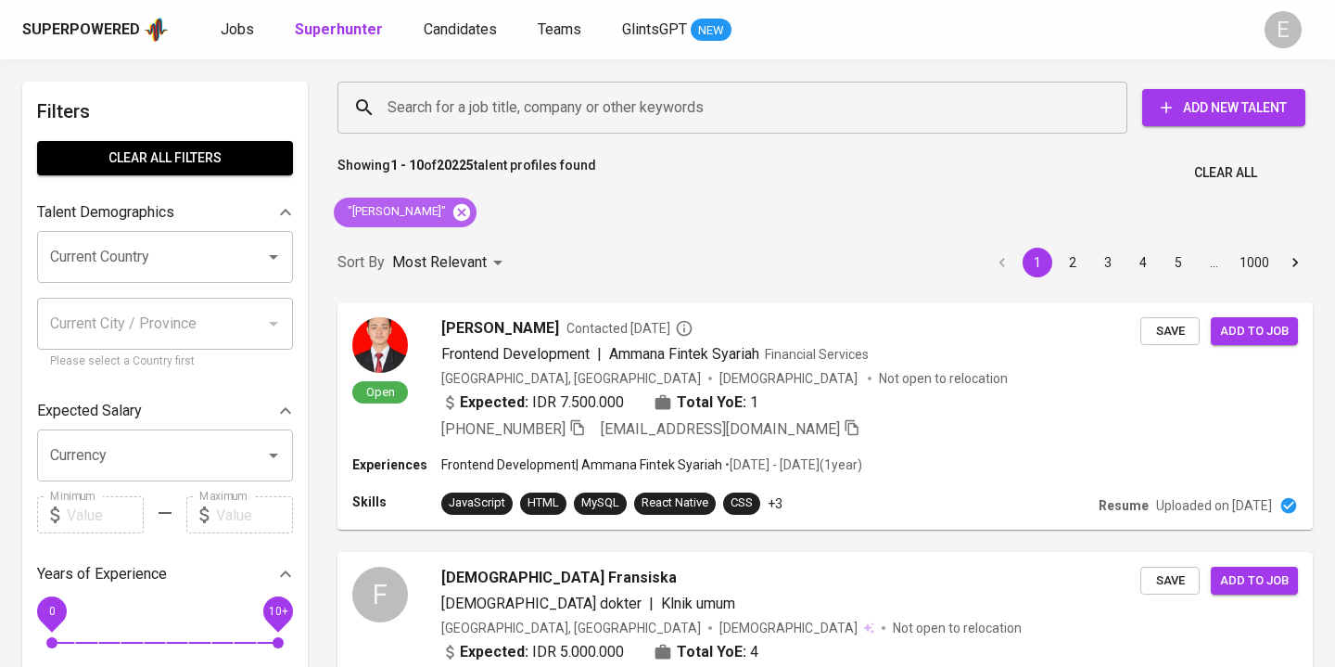
click at [462, 217] on icon at bounding box center [461, 211] width 17 height 17
click at [420, 94] on input "Search for a job title, company or other keywords" at bounding box center [737, 107] width 708 height 35
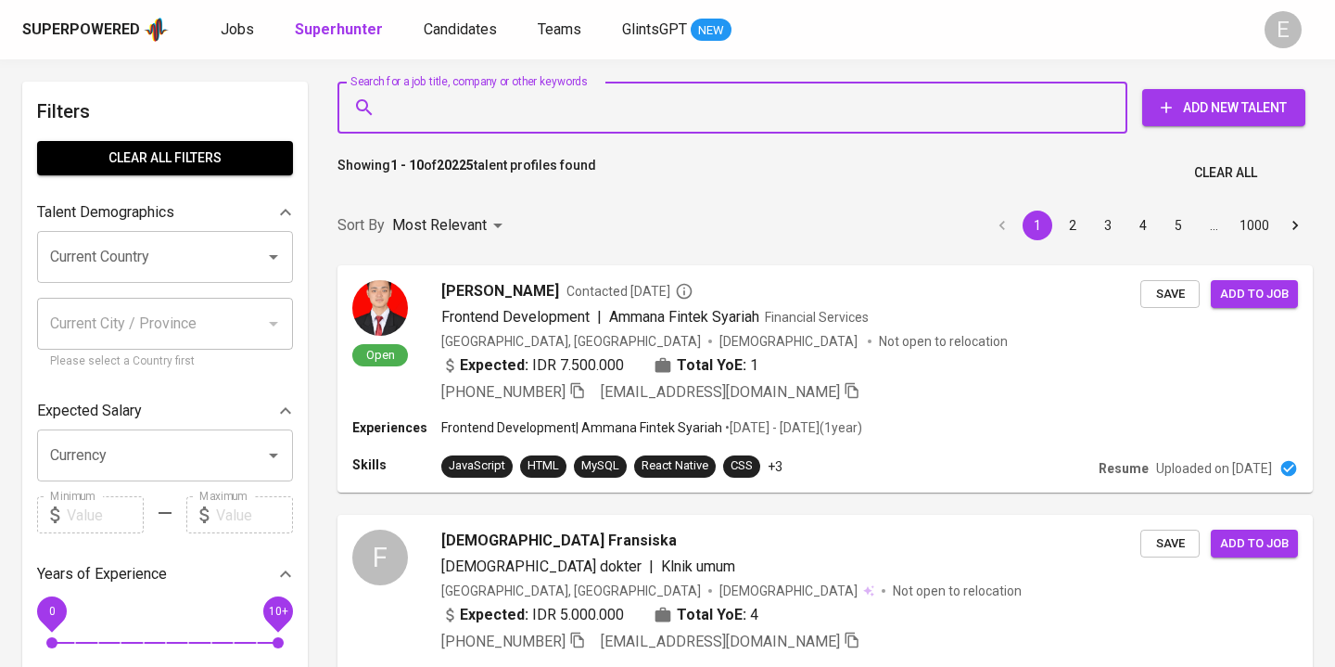
paste input "[PERSON_NAME][EMAIL_ADDRESS][DOMAIN_NAME]"
type input "[PERSON_NAME][EMAIL_ADDRESS][DOMAIN_NAME]"
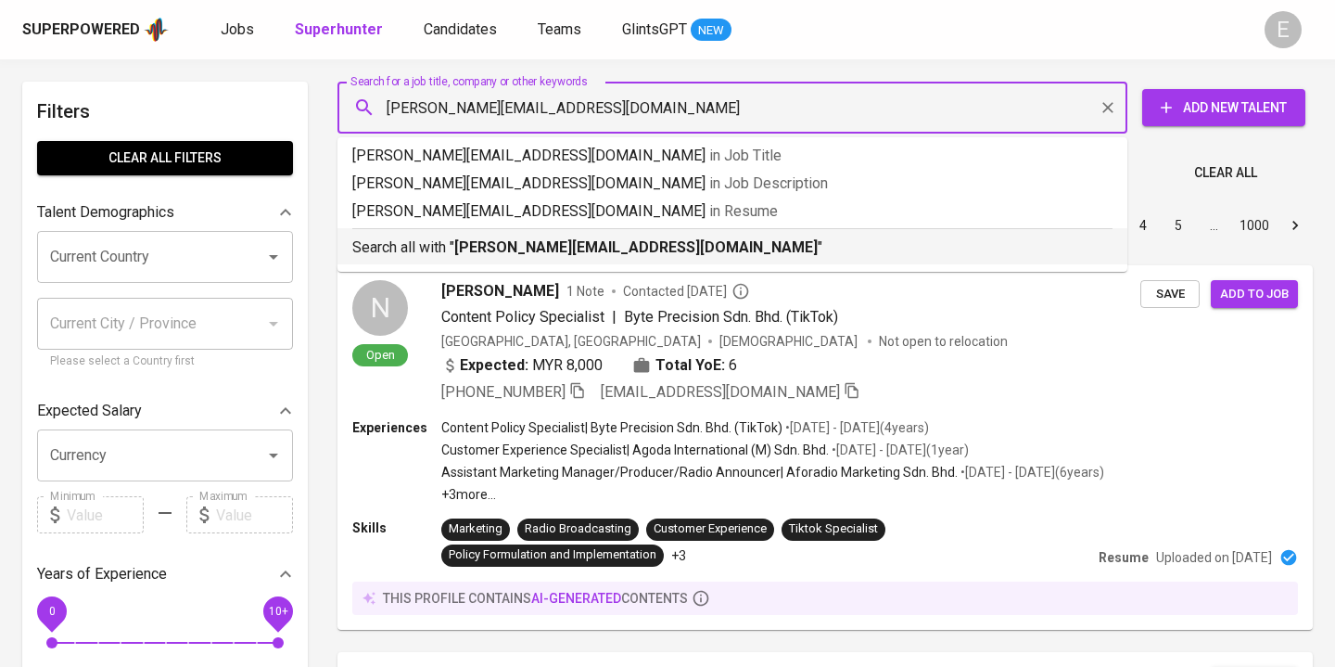
click at [425, 249] on p "Search all with " felix.owen10@gmail.com "" at bounding box center [732, 247] width 760 height 22
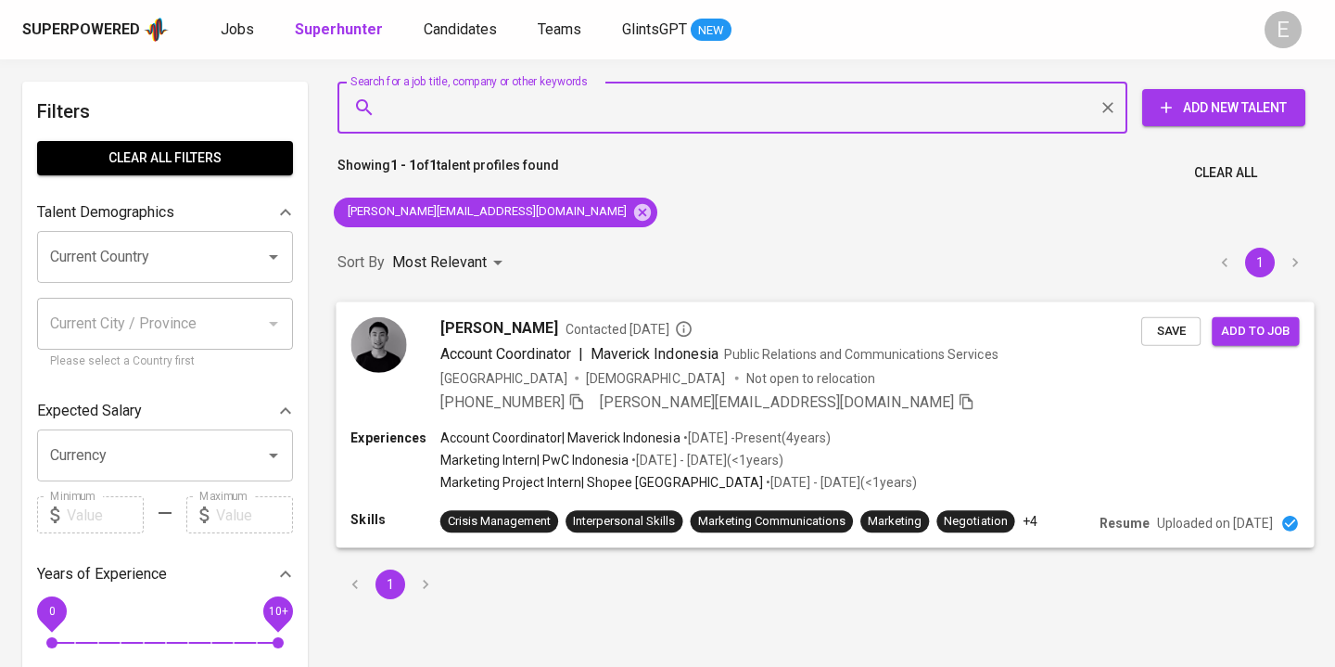
click at [585, 400] on icon "button" at bounding box center [576, 400] width 17 height 17
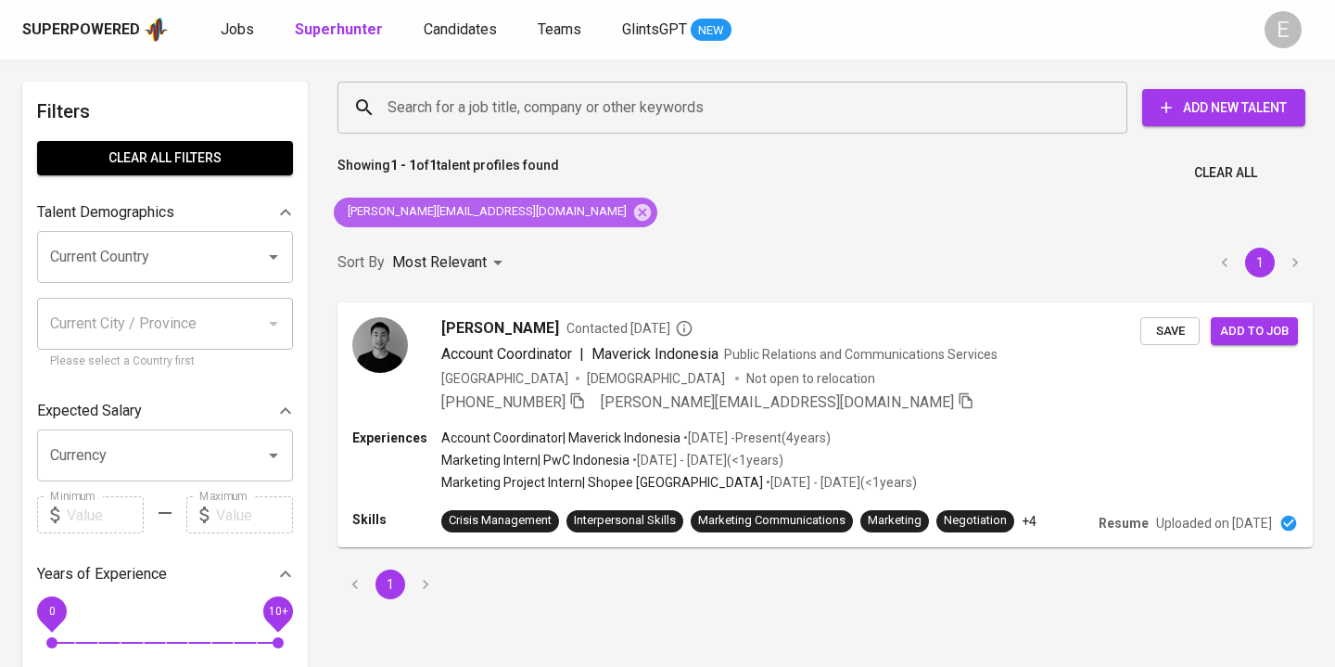
click at [634, 214] on icon at bounding box center [642, 211] width 17 height 17
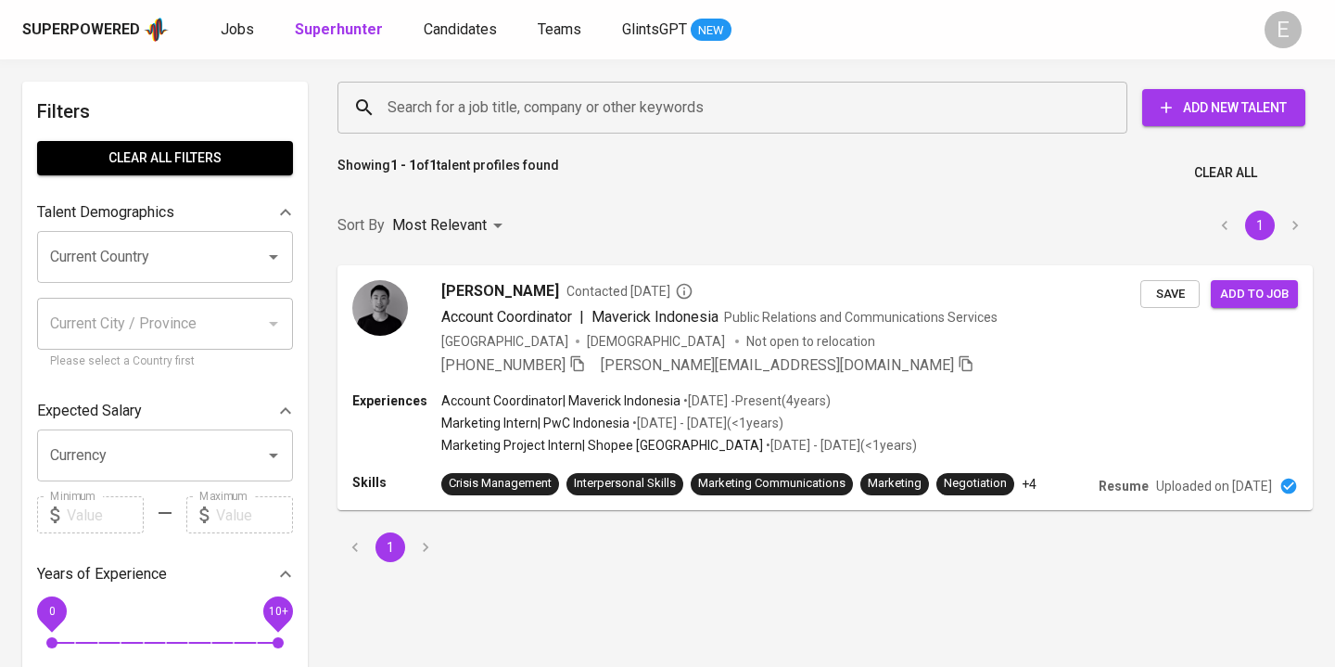
click at [467, 111] on input "Search for a job title, company or other keywords" at bounding box center [737, 107] width 708 height 35
paste input "[EMAIL_ADDRESS][DOMAIN_NAME]"
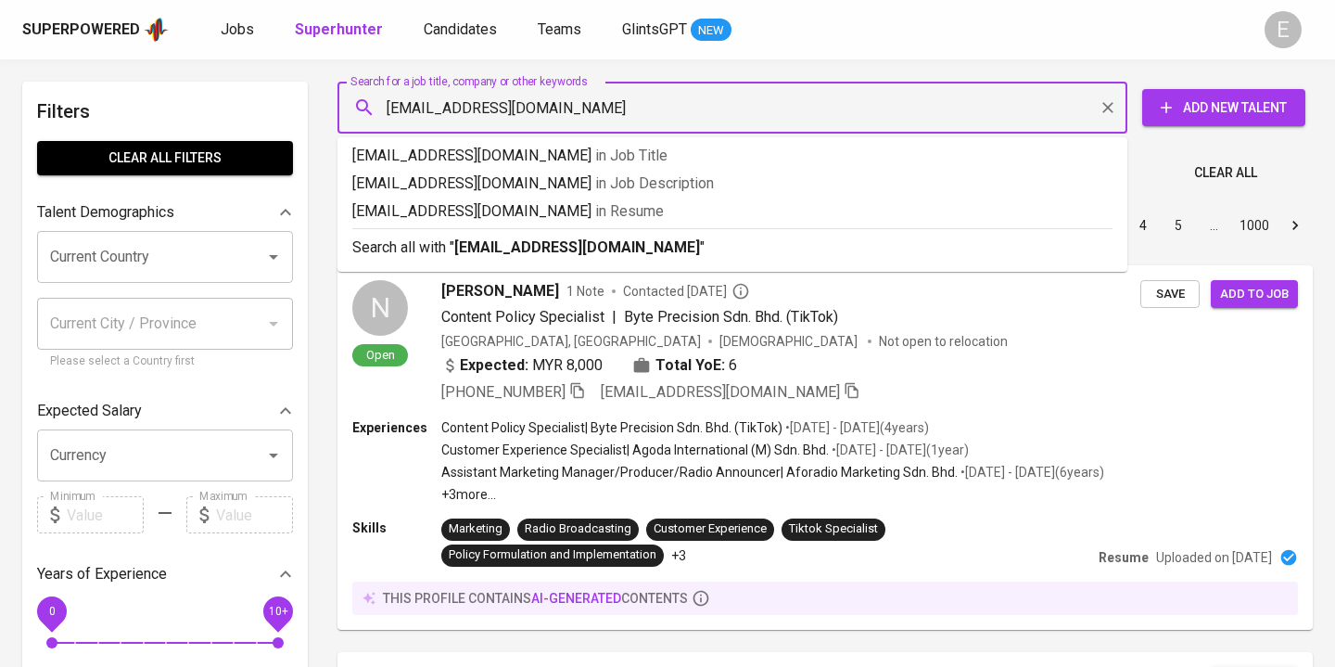
type input "[EMAIL_ADDRESS][DOMAIN_NAME]"
click at [476, 245] on b "[EMAIL_ADDRESS][DOMAIN_NAME]" at bounding box center [577, 247] width 246 height 18
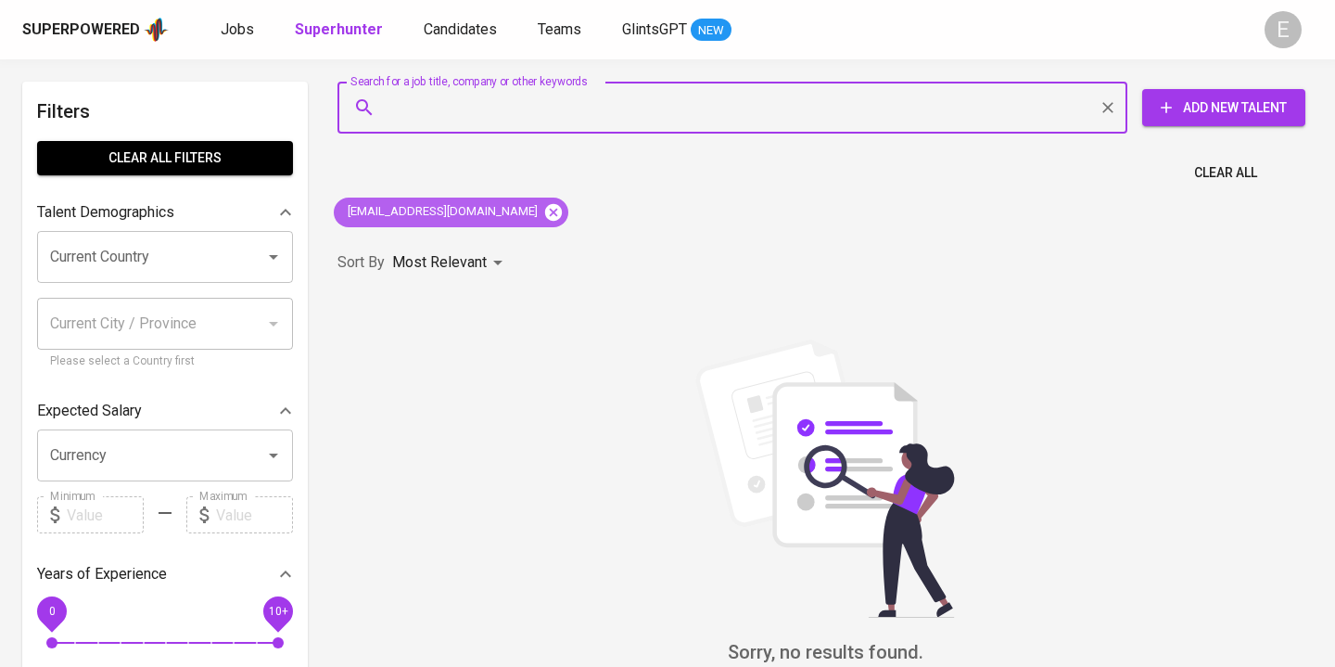
click at [543, 215] on icon at bounding box center [553, 212] width 20 height 20
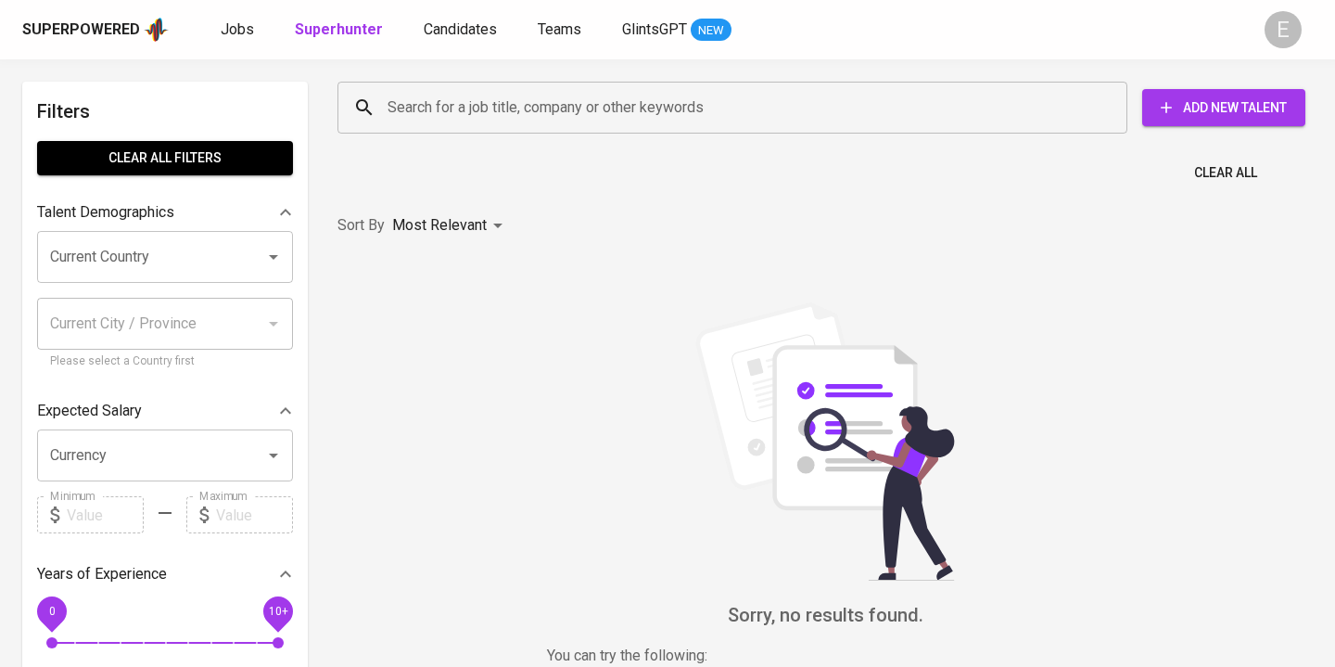
click at [509, 109] on input "Search for a job title, company or other keywords" at bounding box center [737, 107] width 708 height 35
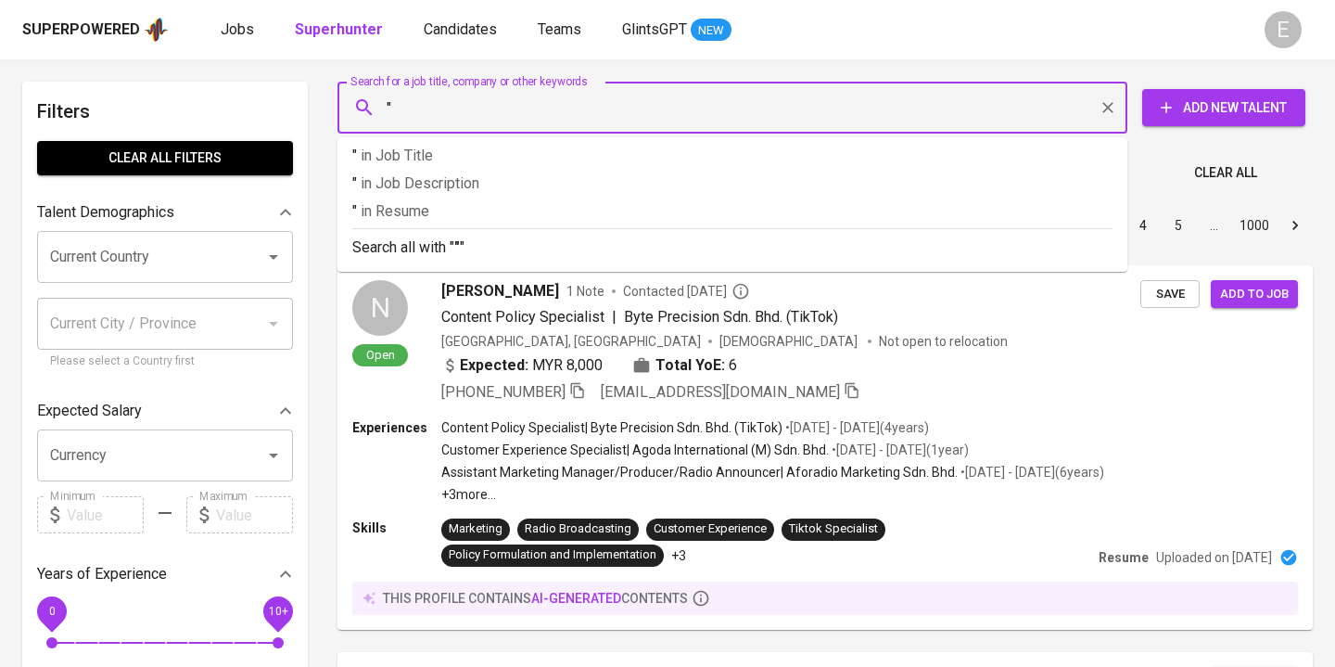
paste input "[PERSON_NAME]"
type input ""[PERSON_NAME]""
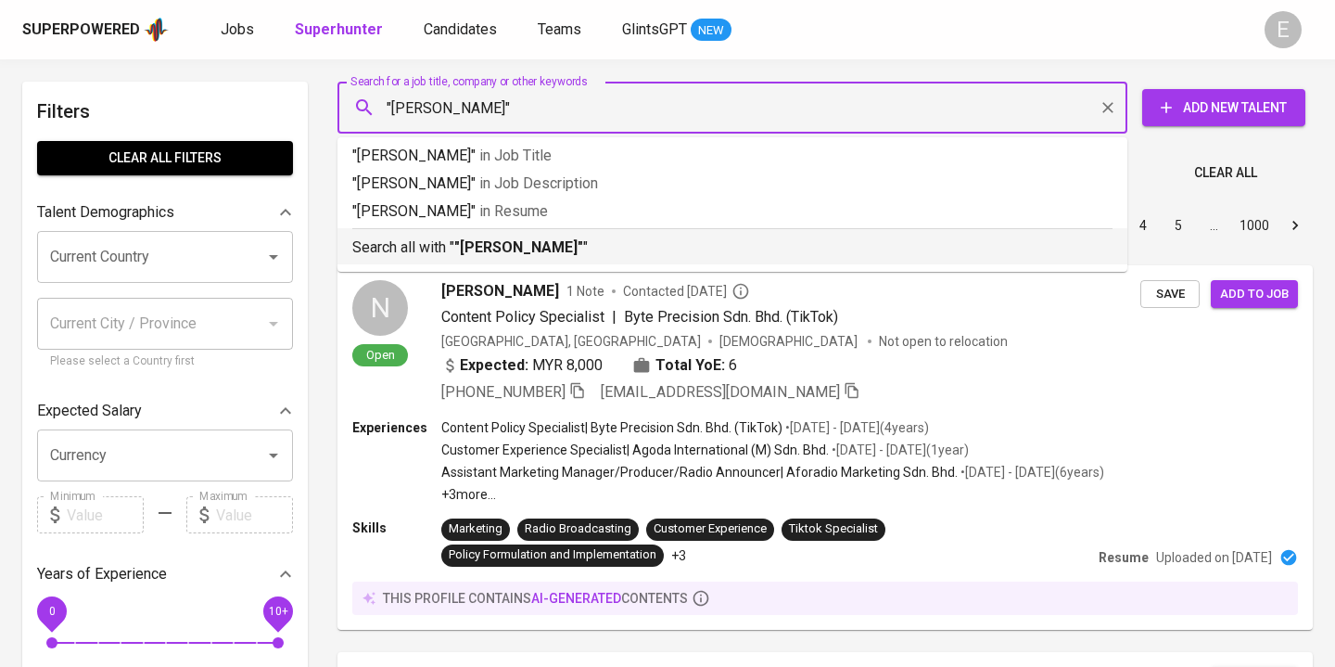
click at [538, 250] on b ""[PERSON_NAME]"" at bounding box center [518, 247] width 129 height 18
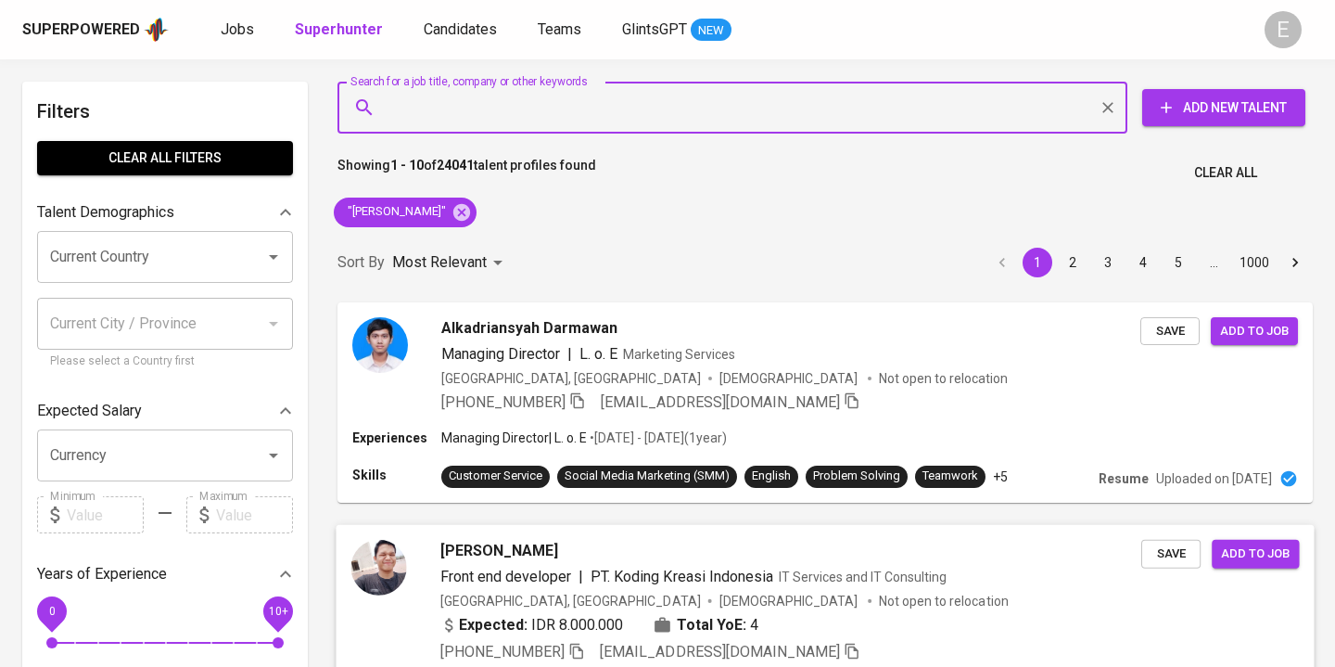
click at [805, 580] on span "IT Services and IT Consulting" at bounding box center [863, 575] width 169 height 15
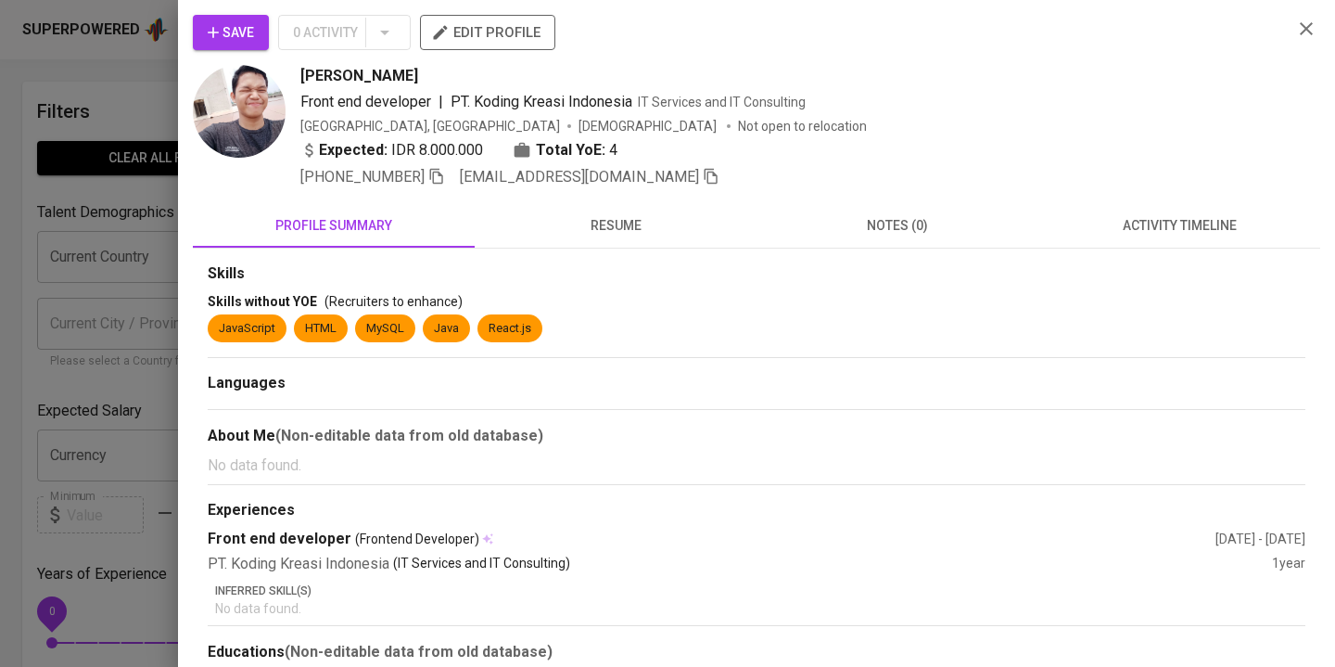
click at [666, 201] on div "Save 0 Activity edit profile [PERSON_NAME] Front end developer | PT. Koding Kre…" at bounding box center [756, 373] width 1127 height 717
click at [665, 228] on span "resume" at bounding box center [616, 225] width 260 height 23
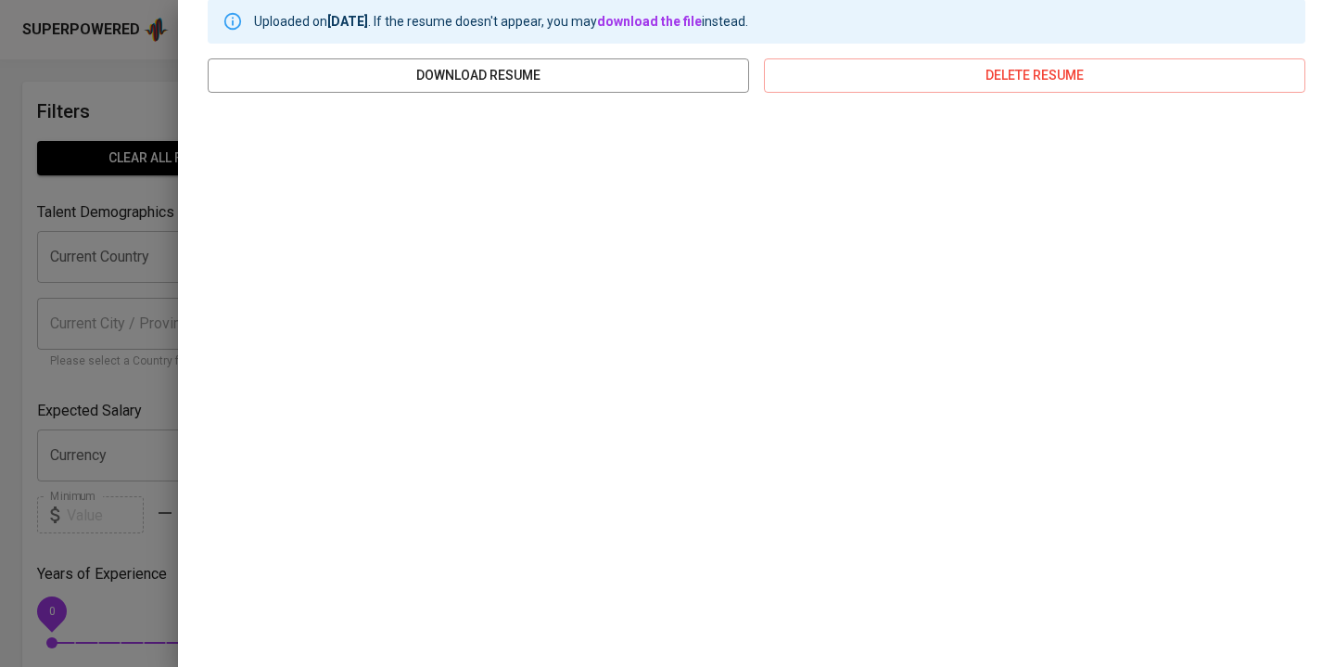
scroll to position [290, 0]
